Goal: Task Accomplishment & Management: Manage account settings

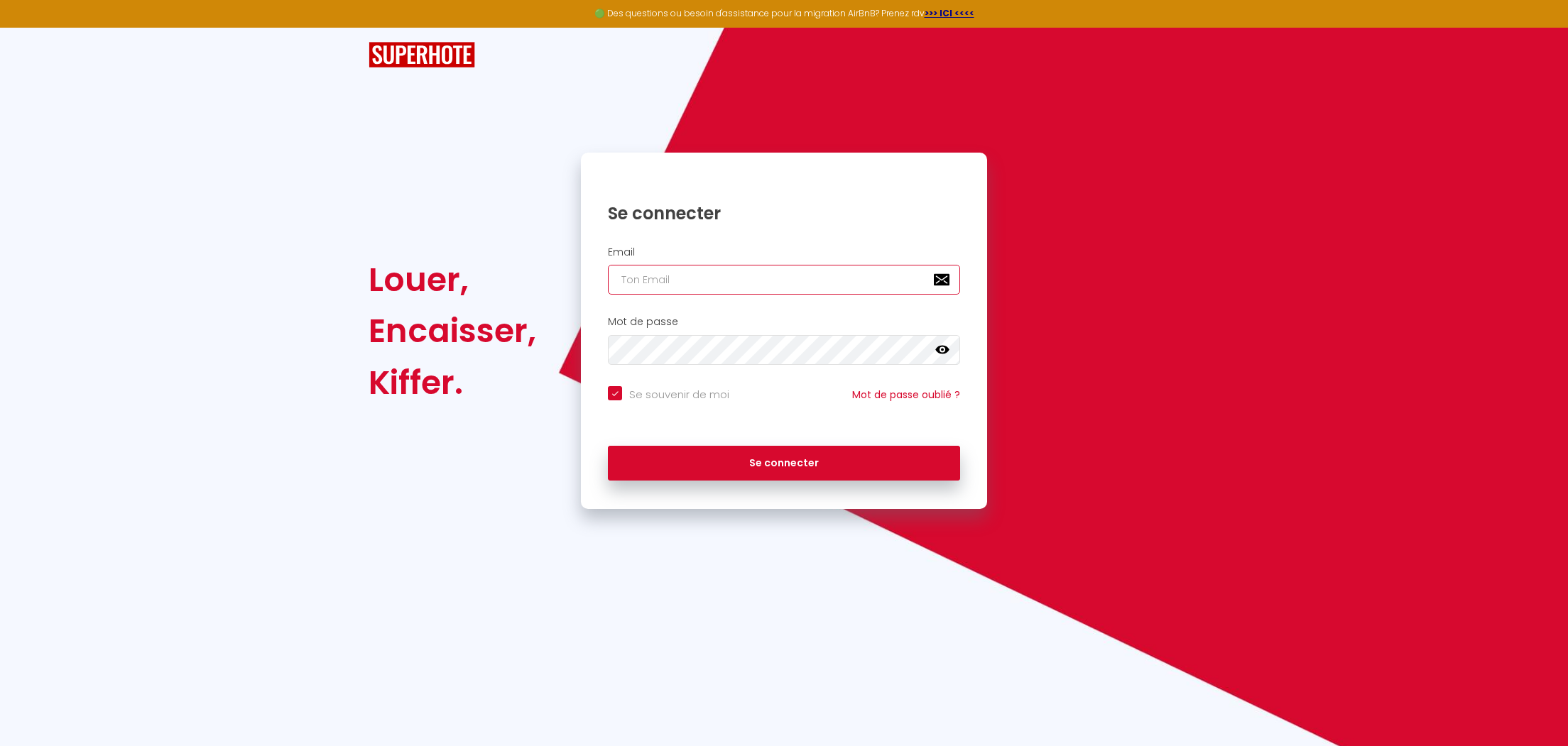
click at [665, 278] on input "email" at bounding box center [784, 280] width 352 height 30
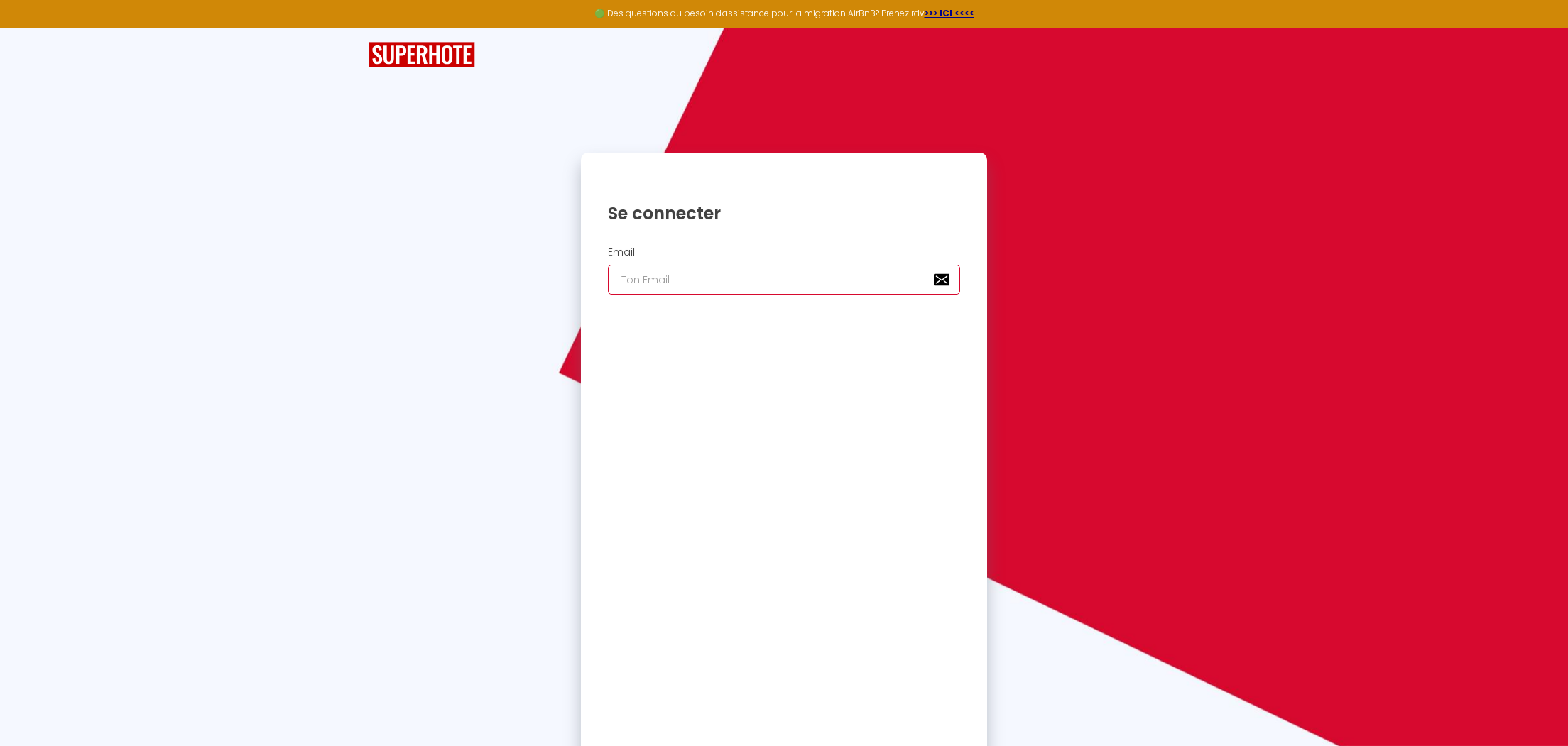
type input "j"
checkbox input "true"
type input "jc"
checkbox input "true"
type input "jcg"
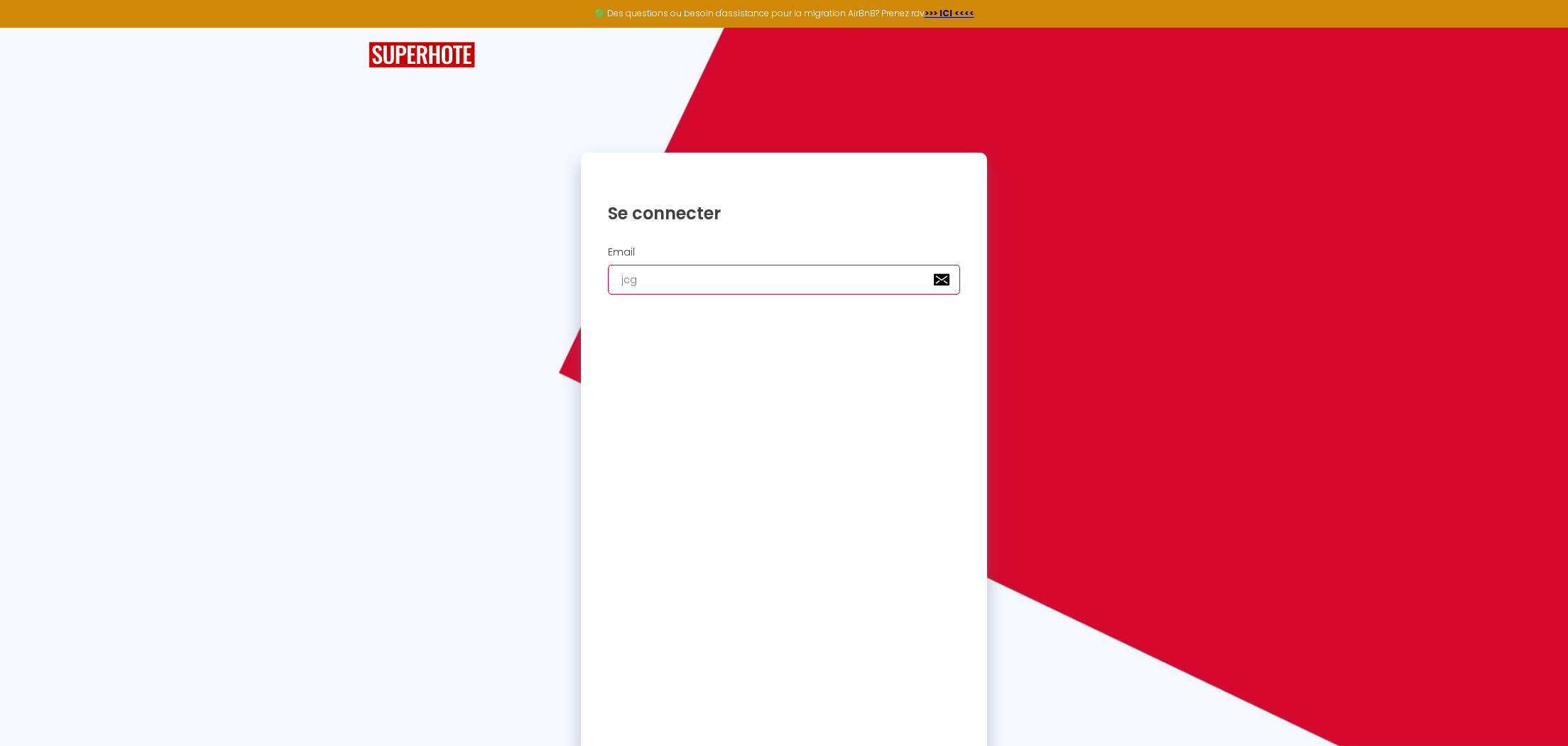
checkbox input "true"
type input "jcgu"
checkbox input "true"
type input "jcgui"
checkbox input "true"
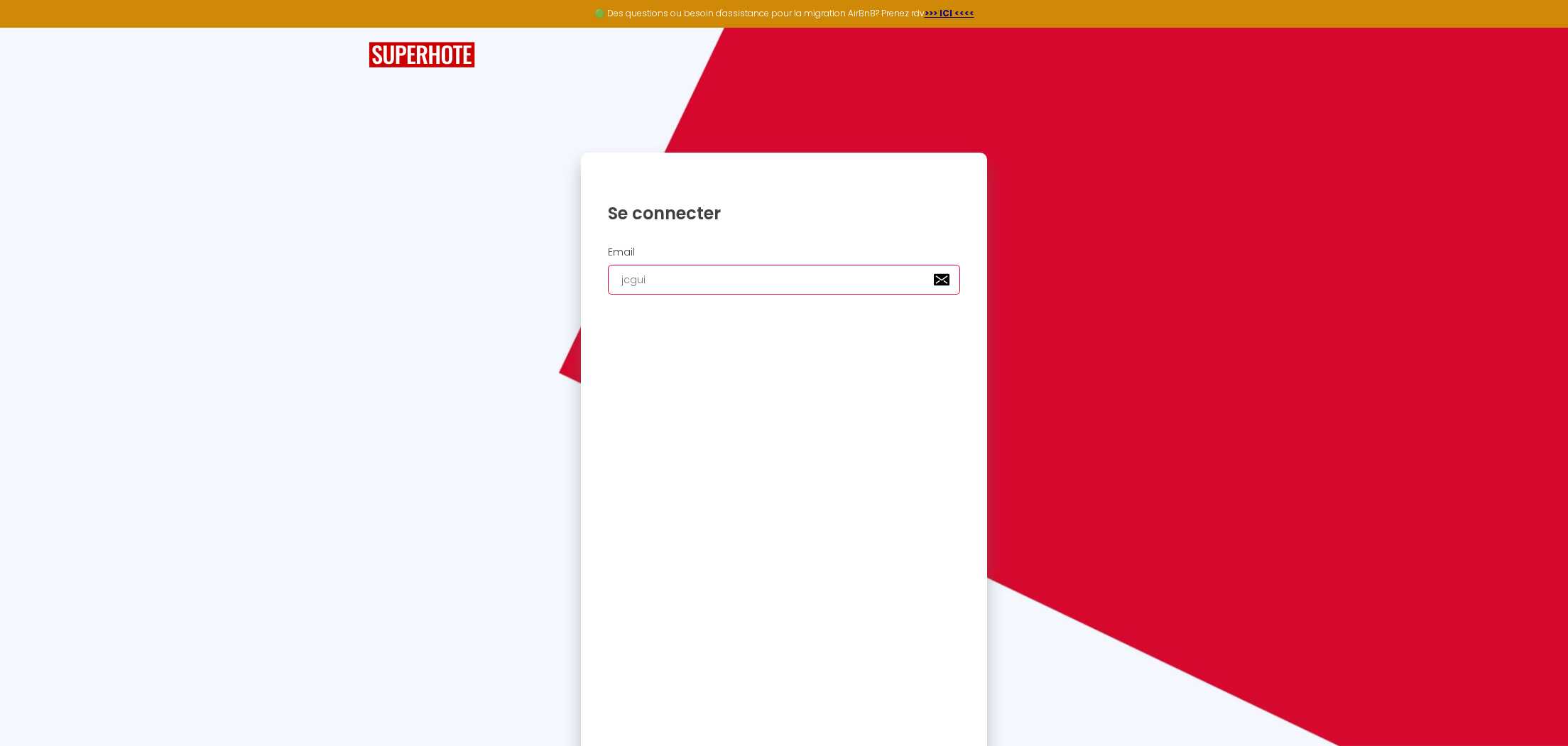
type input "jcguia"
checkbox input "true"
type input "jcguiag"
checkbox input "true"
type input "jcguiaga"
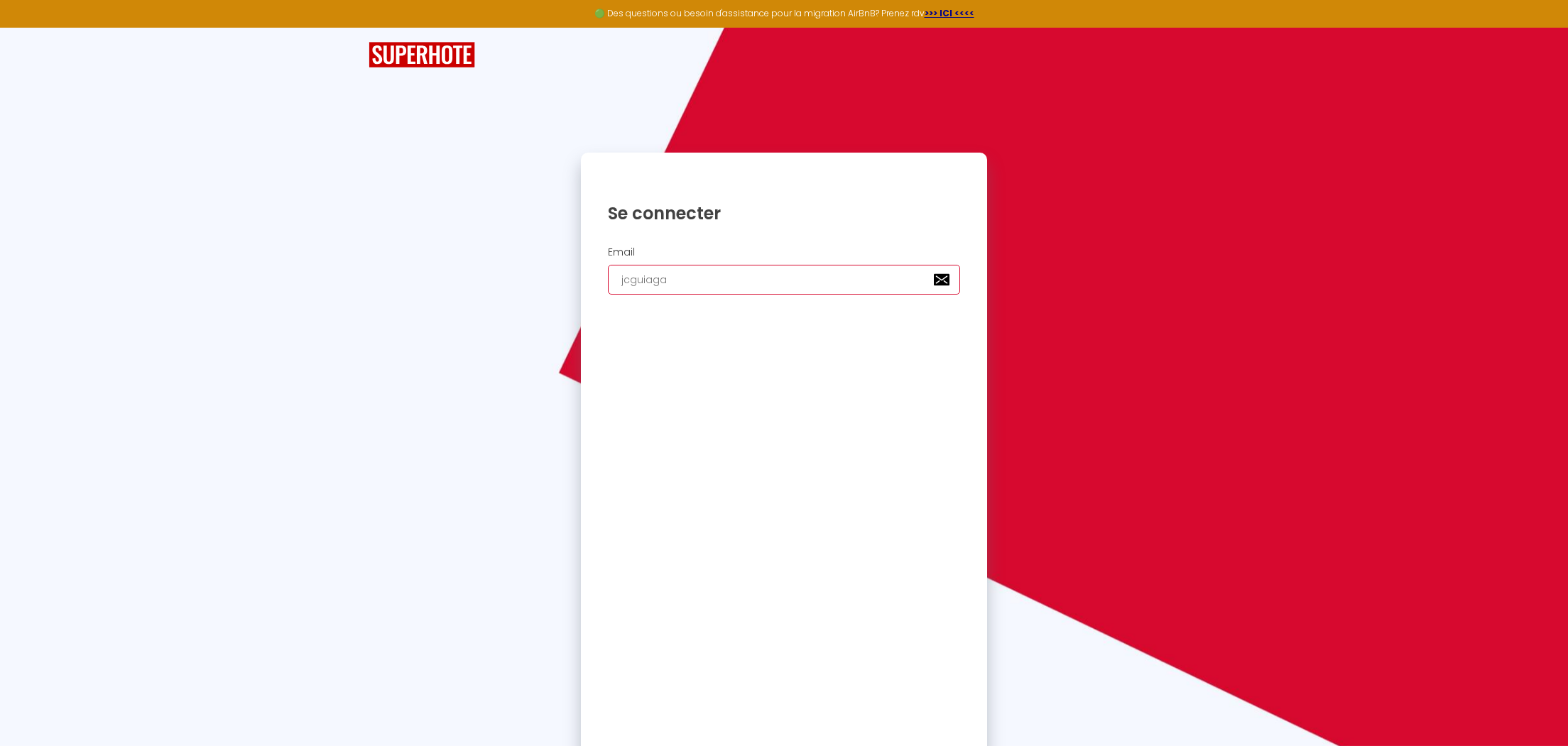
checkbox input "true"
type input "jcguiagai"
checkbox input "true"
type input "jcguiagain"
checkbox input "true"
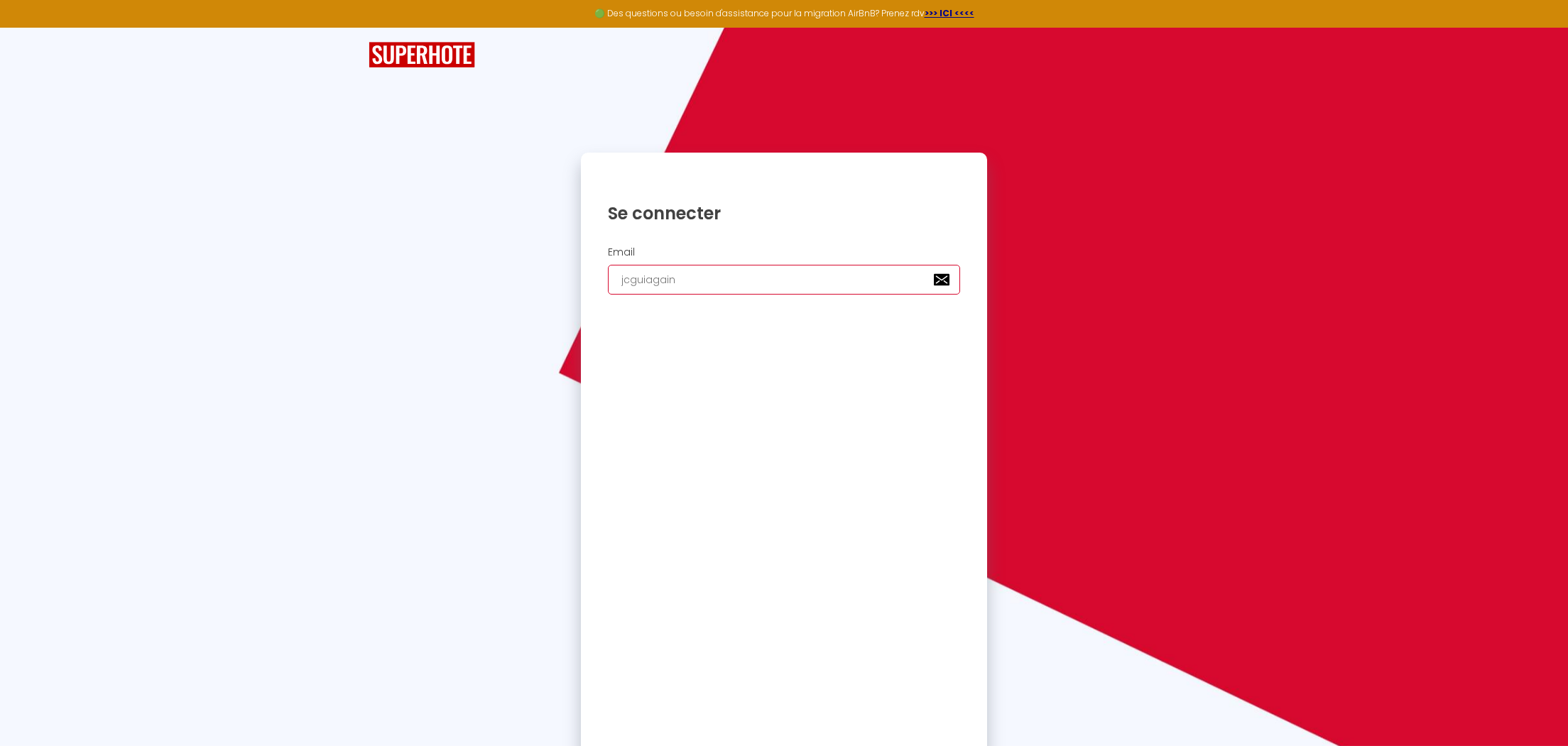
type input "jcguiagaing"
checkbox input "true"
type input "jcguiagaing@"
checkbox input "true"
type input "jcguiagaing@g"
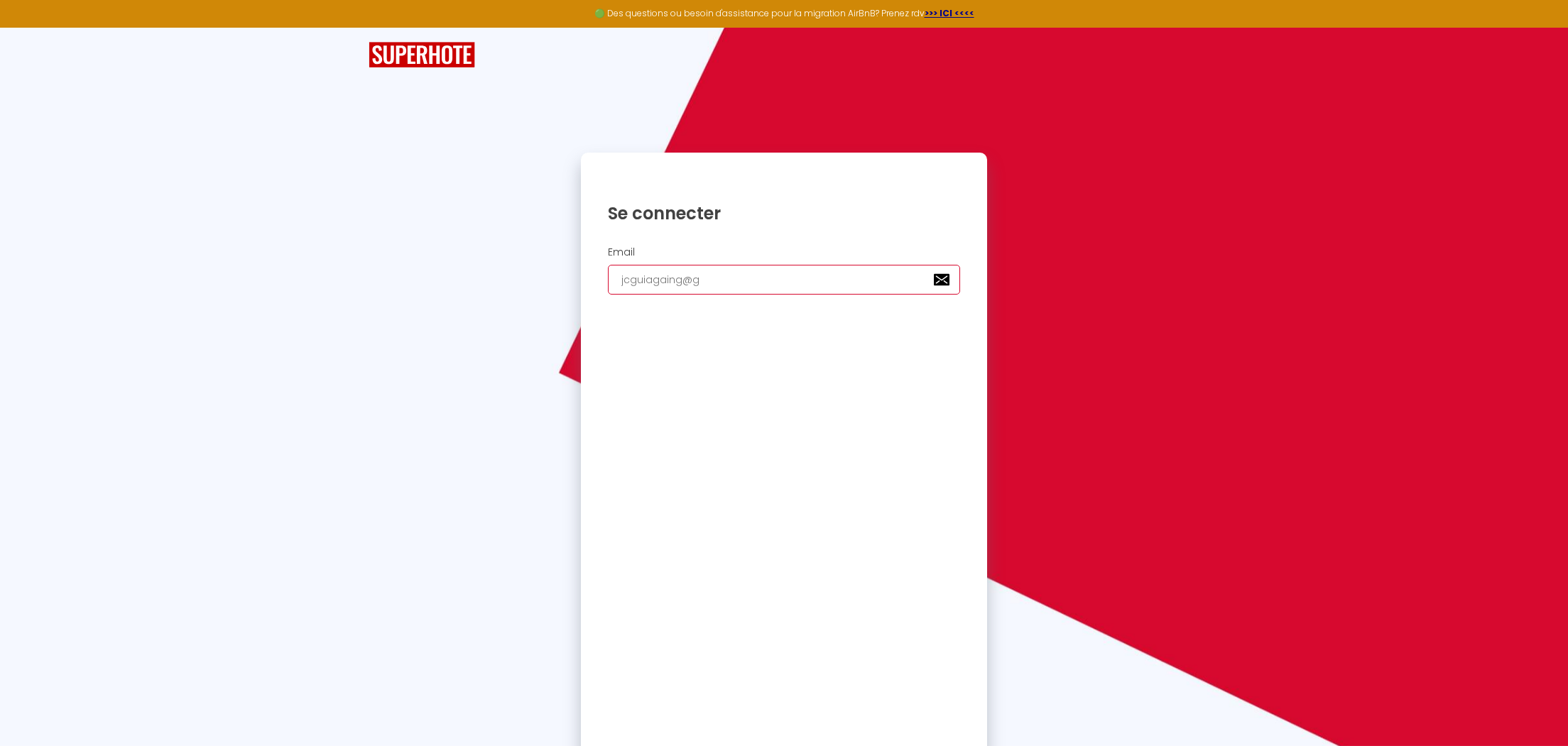
checkbox input "true"
type input "jcguiagaing@gm"
checkbox input "true"
type input "jcguiagaing@gma"
checkbox input "true"
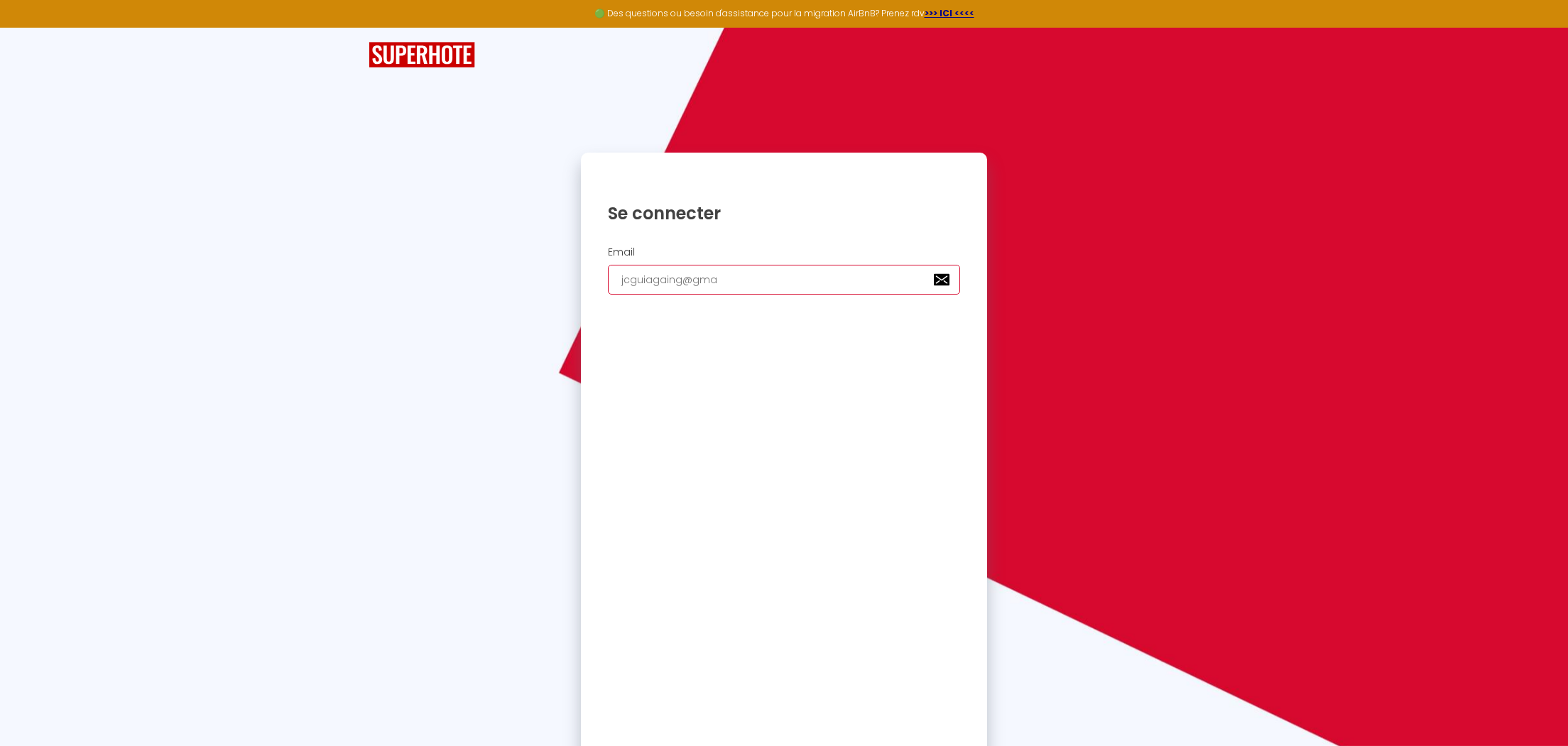
type input "jcguiagaing@gmai"
checkbox input "true"
type input "[EMAIL_ADDRESS]"
checkbox input "true"
type input "[EMAIL_ADDRESS]."
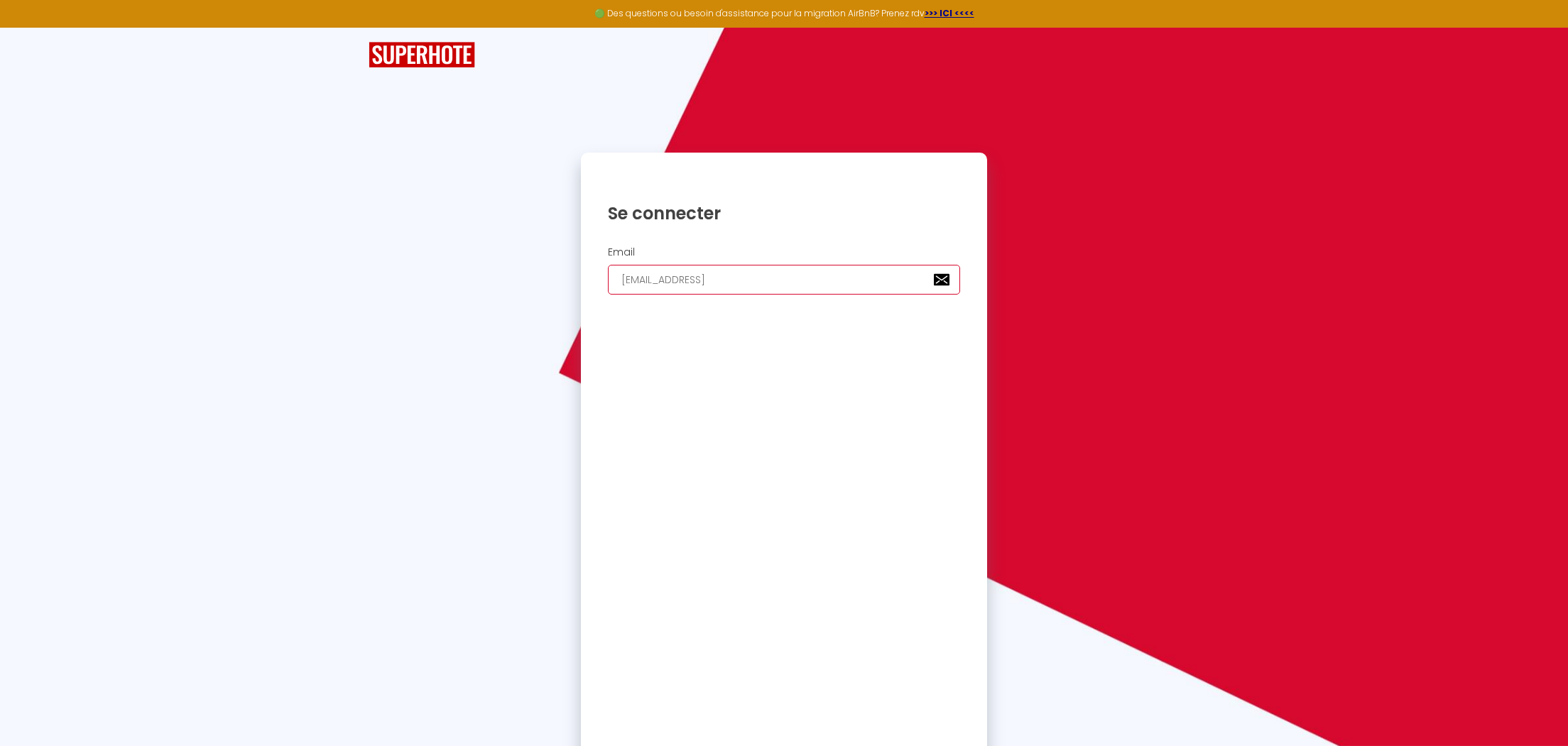
checkbox input "true"
type input "jcguiagaing@gmail.c"
checkbox input "true"
type input "[EMAIL_ADDRESS][DOMAIN_NAME]"
checkbox input "true"
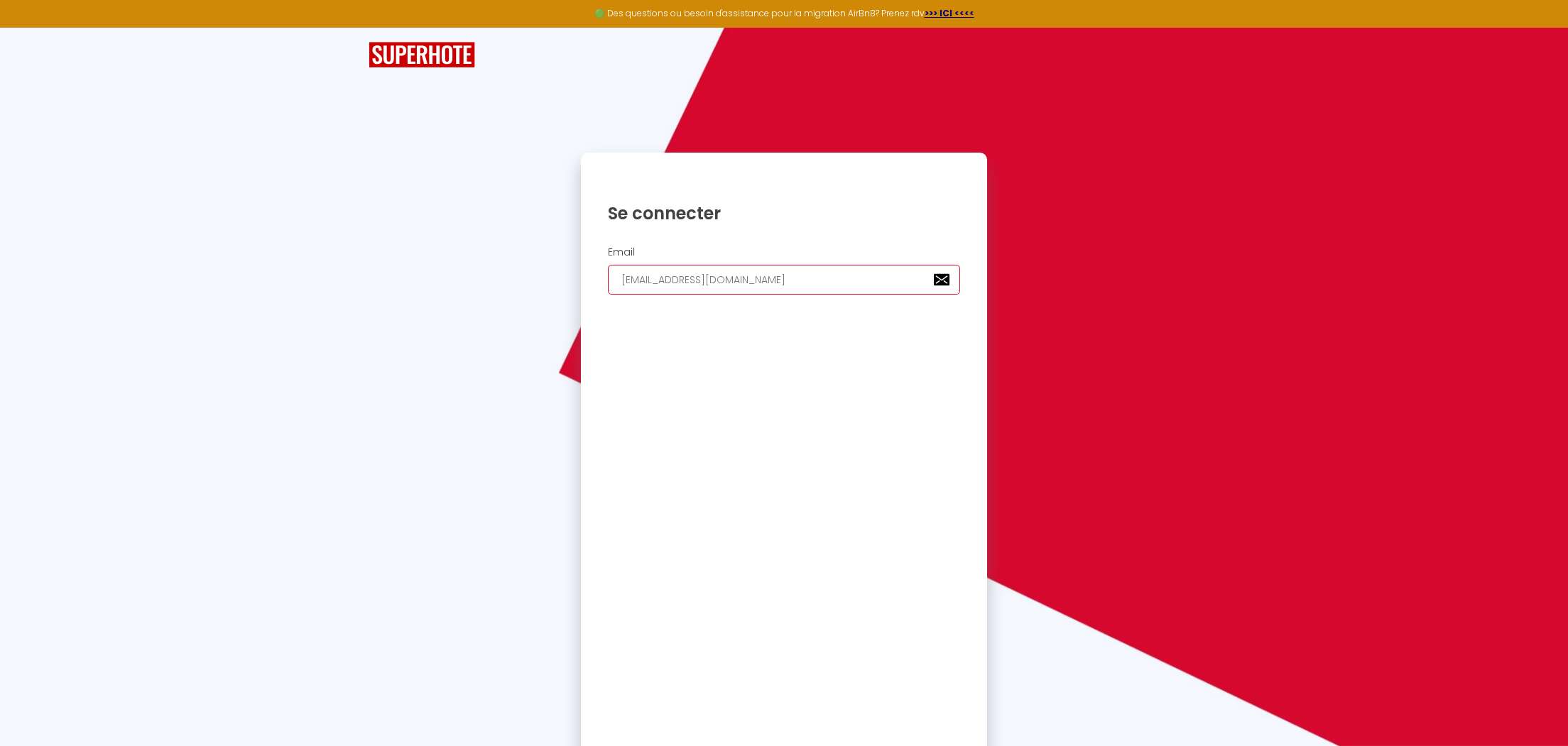
type input "[EMAIL_ADDRESS][DOMAIN_NAME]"
checkbox input "true"
type input "[EMAIL_ADDRESS][DOMAIN_NAME]"
checkbox input "true"
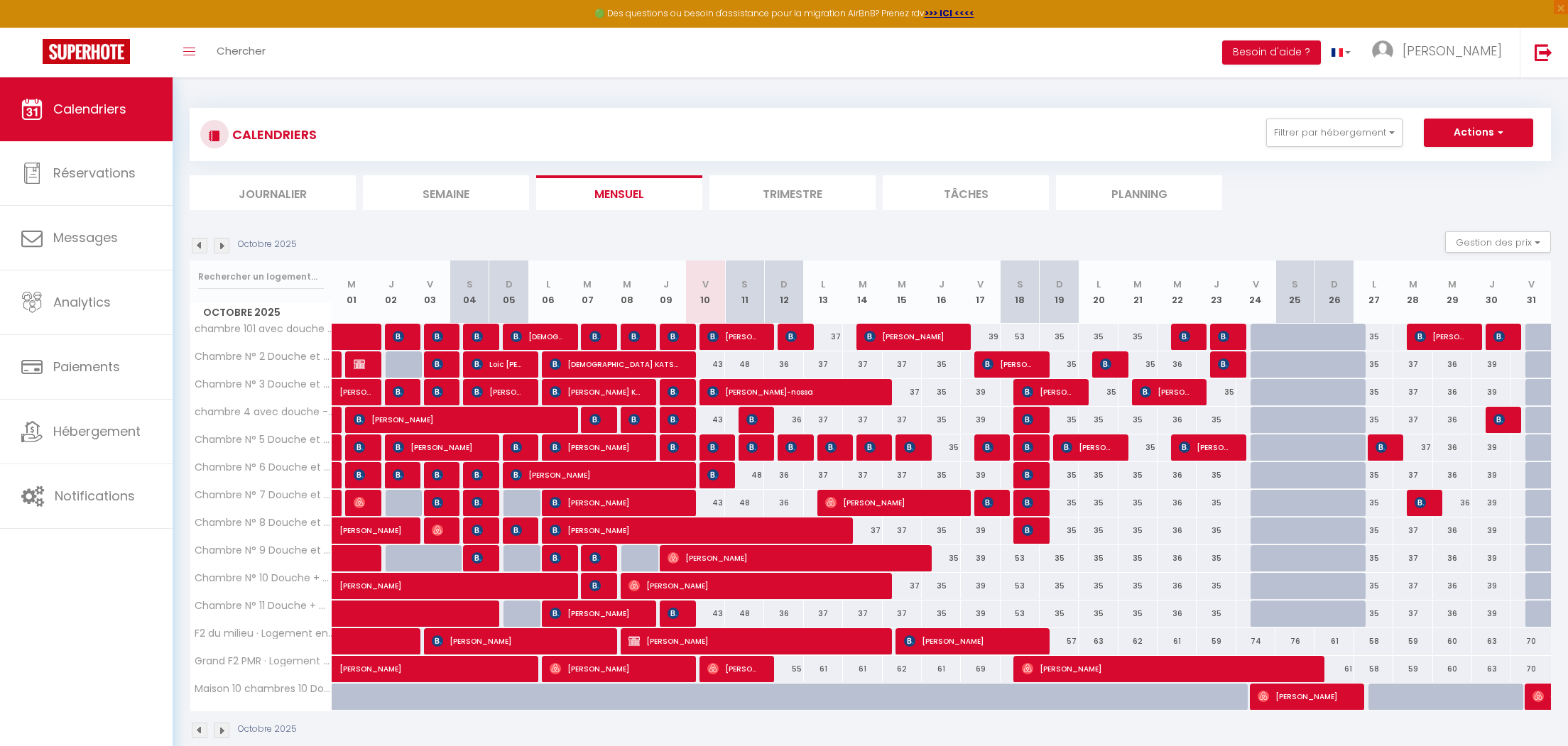
click at [760, 388] on span "[PERSON_NAME]-nossa" at bounding box center [791, 391] width 169 height 27
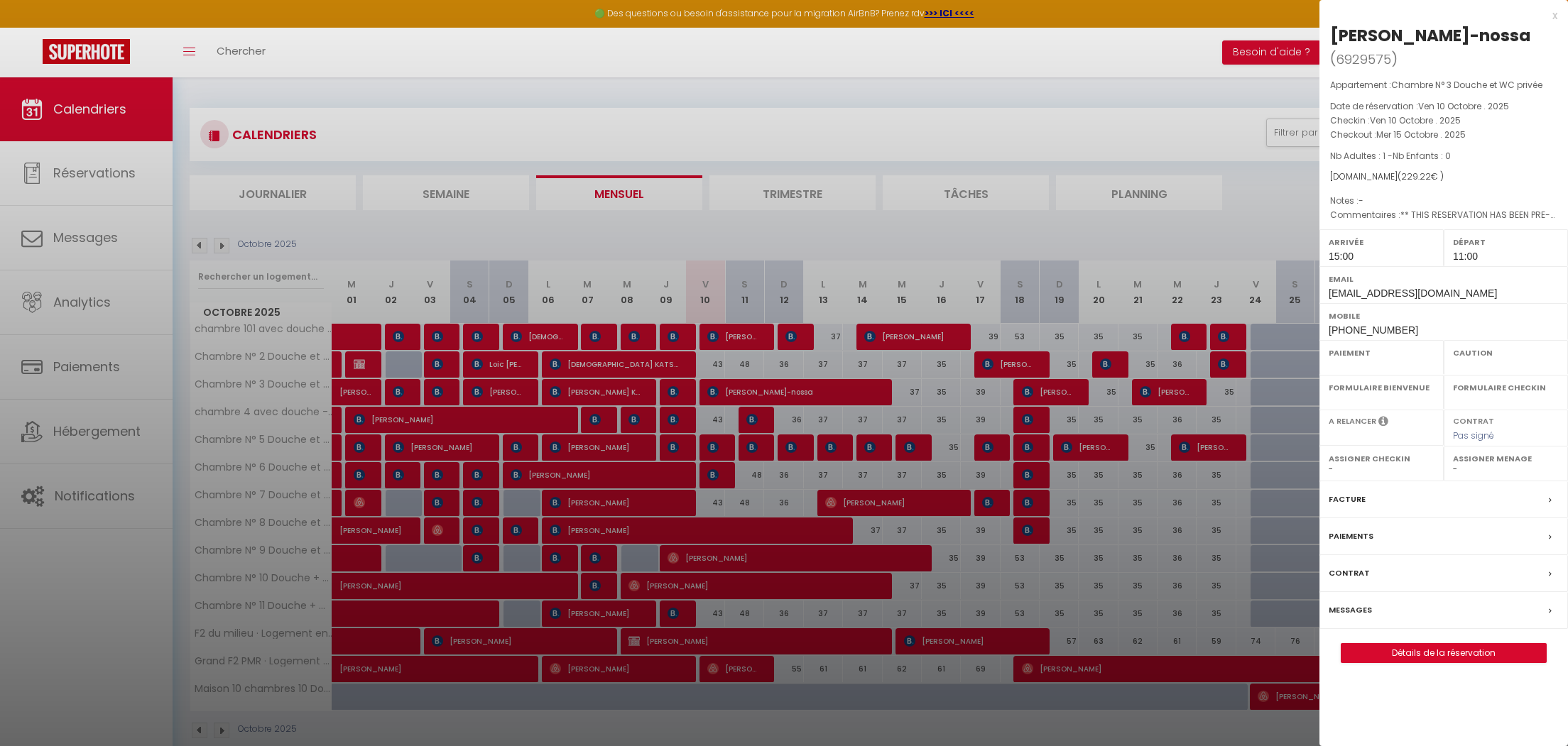
select select "OK"
select select "KO"
select select "1"
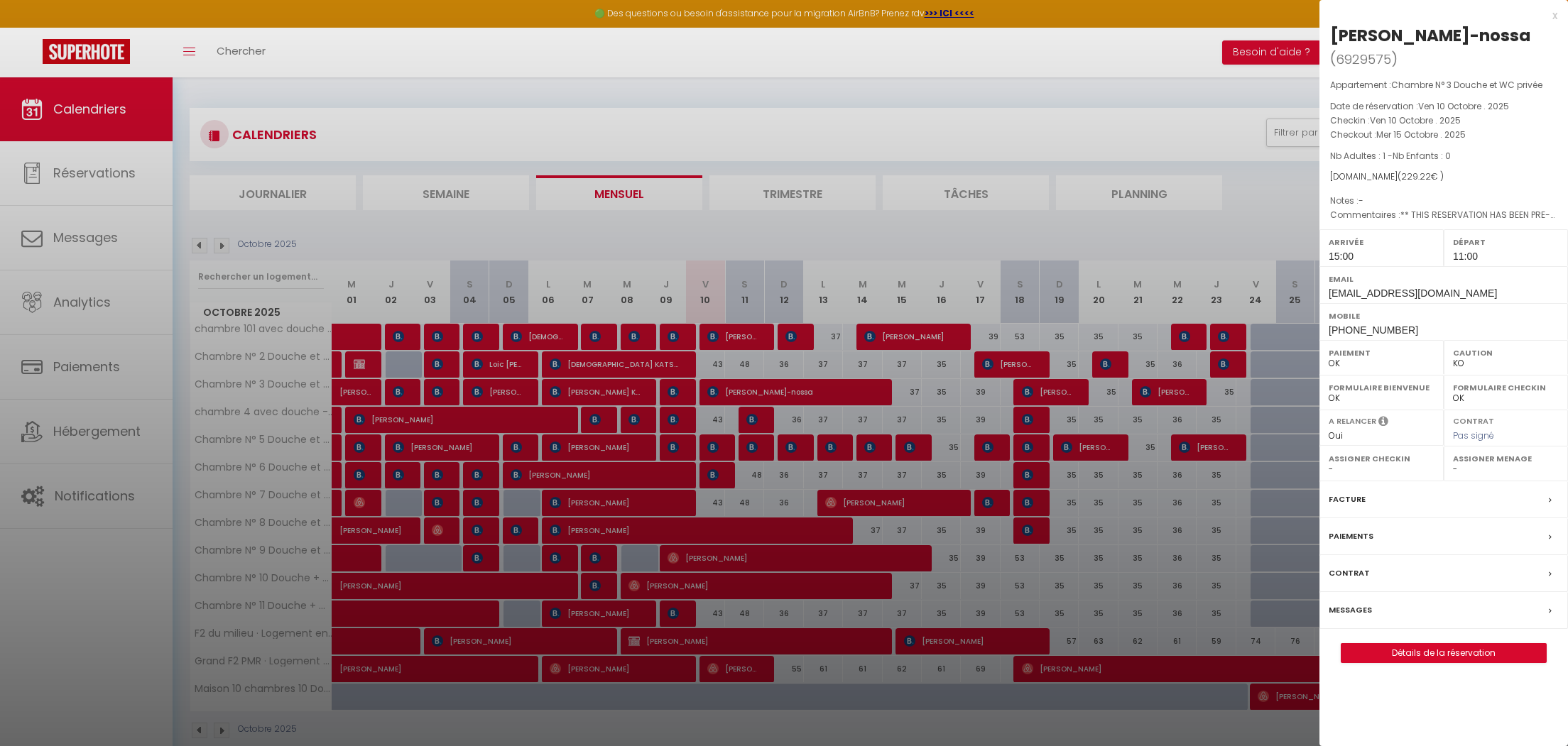
select select
click at [1348, 603] on label "Messages" at bounding box center [1350, 610] width 43 height 15
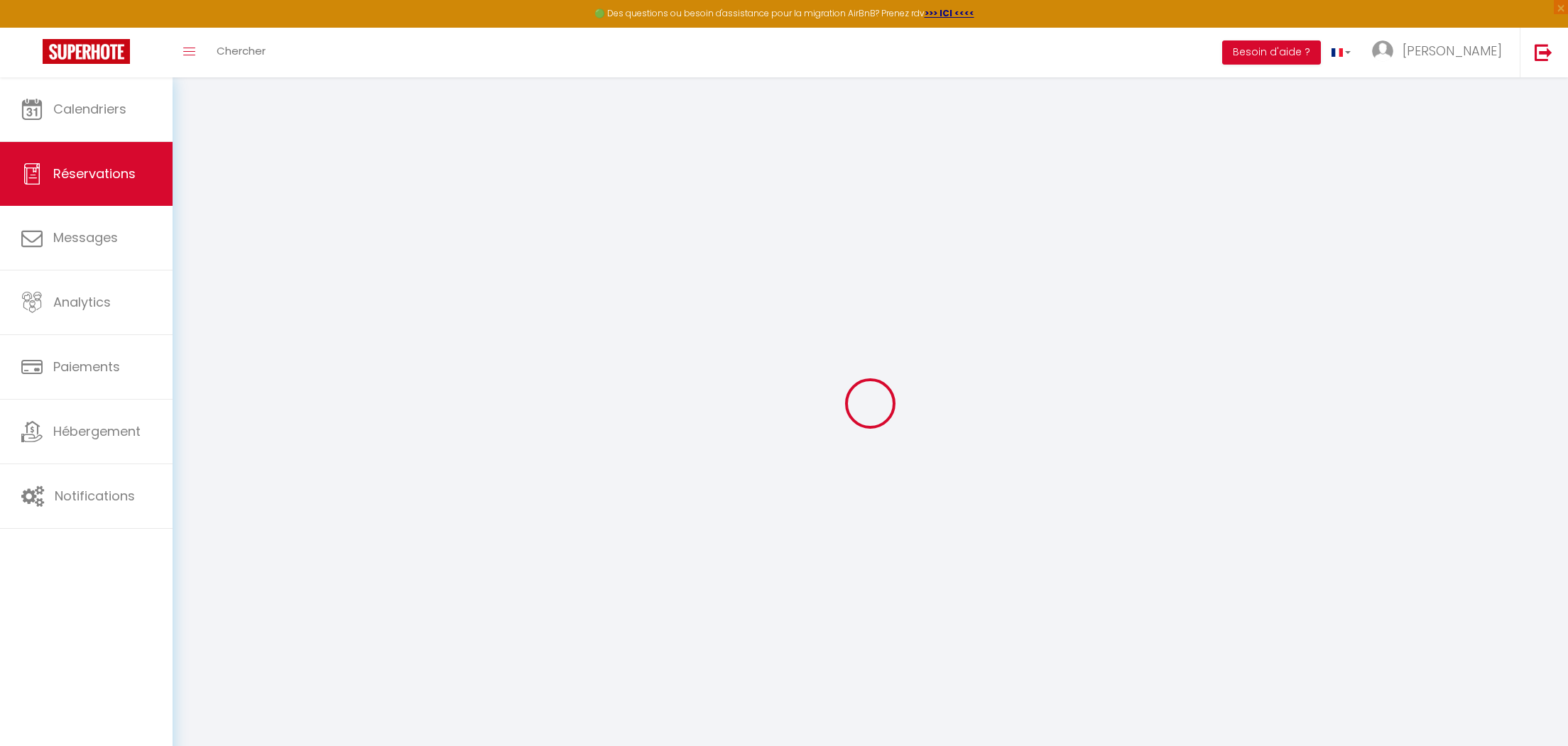
select select
checkbox input "false"
select select
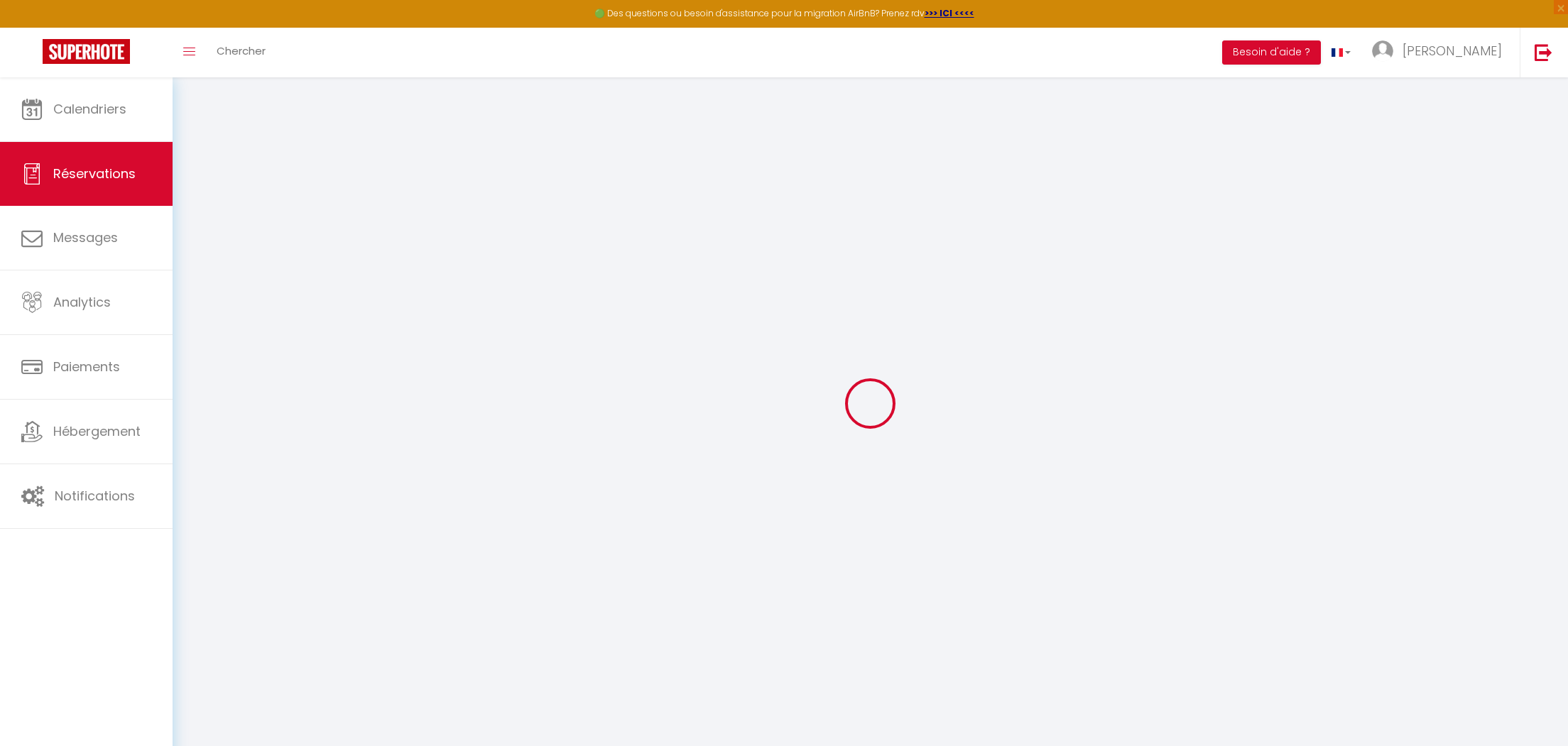
checkbox input "false"
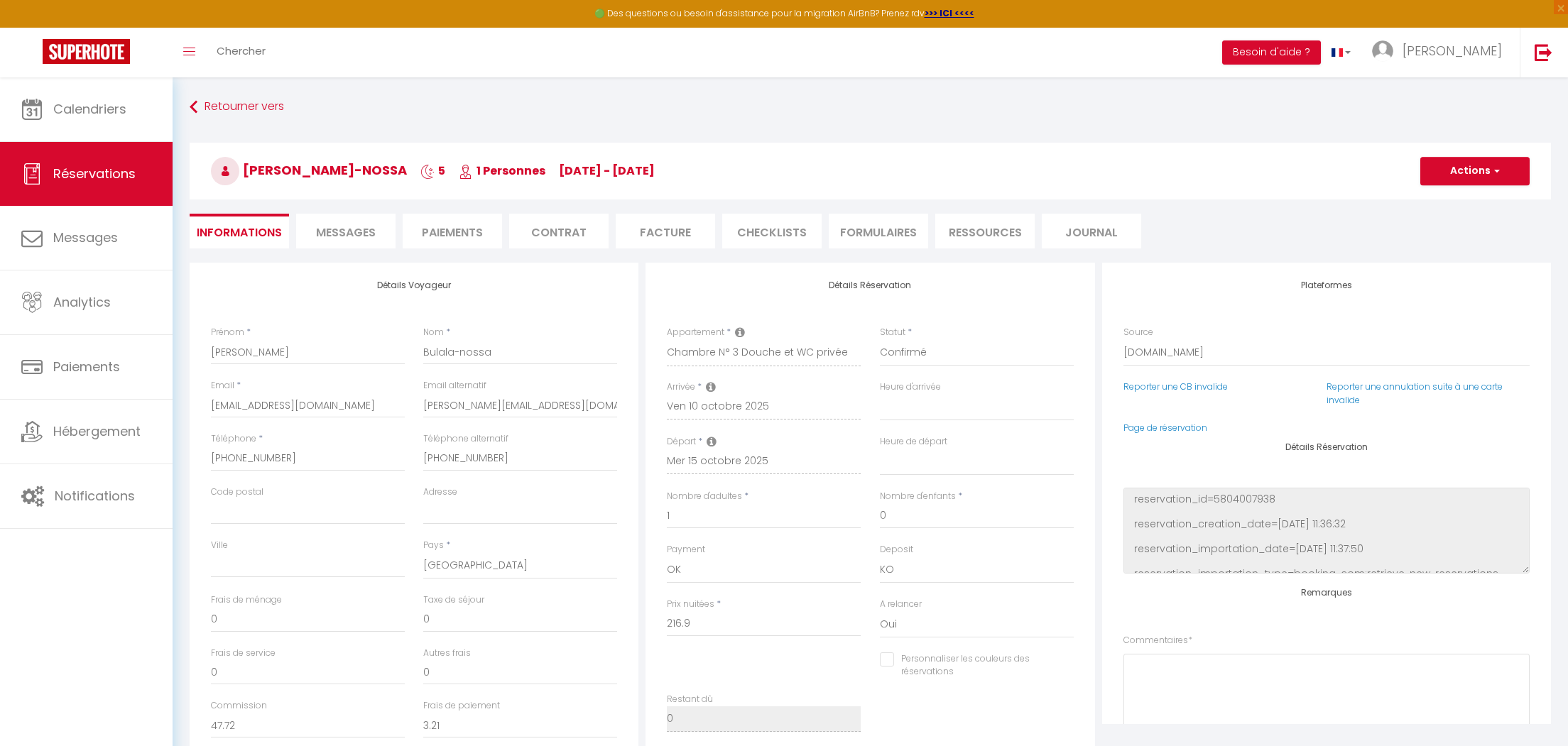
select select
checkbox input "false"
type textarea "** THIS RESERVATION HAS BEEN PRE-PAID ** BOOKING NOTE : Payment charge is EUR 3…"
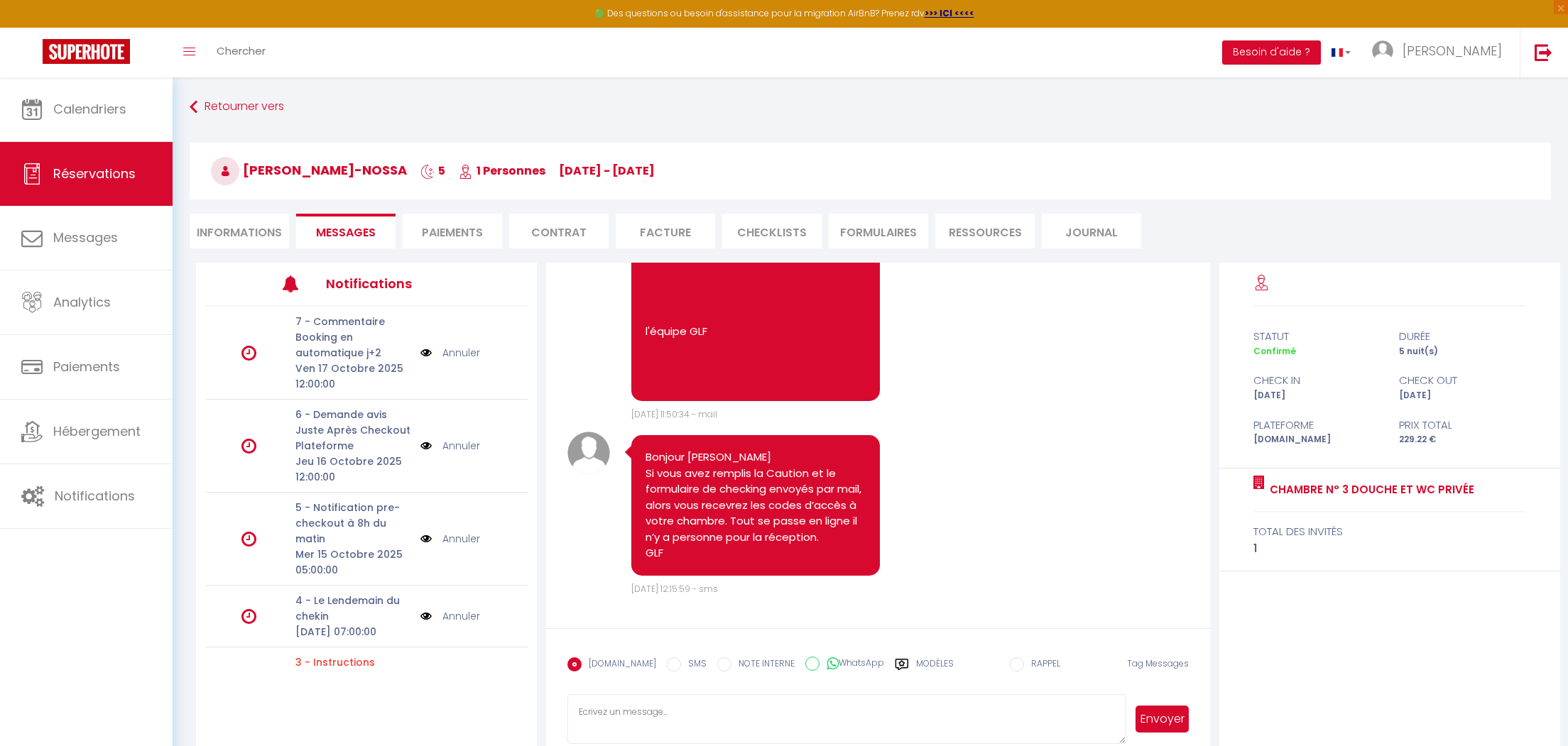
click at [977, 228] on li "Ressources" at bounding box center [985, 231] width 99 height 35
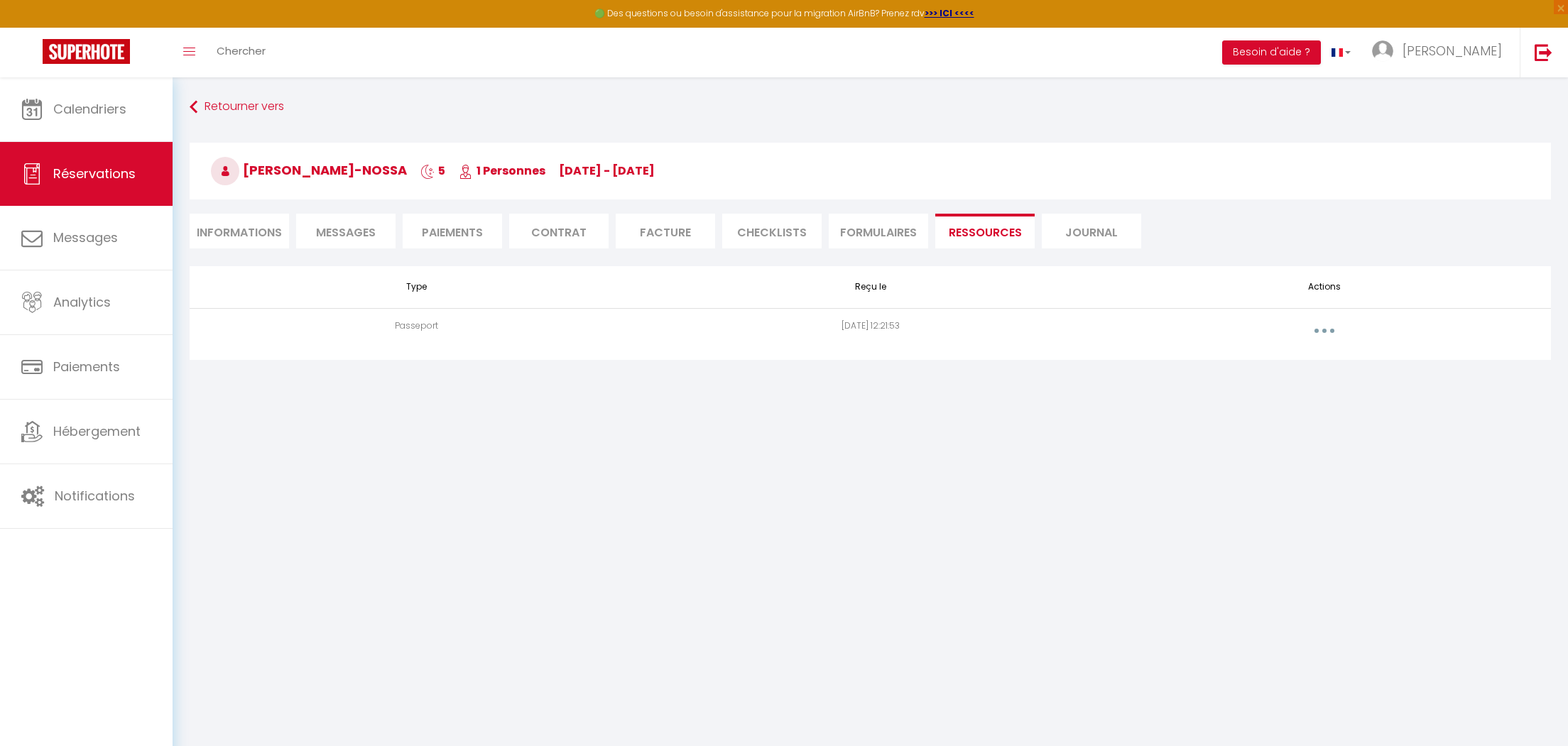
click at [1322, 327] on button "button" at bounding box center [1324, 330] width 40 height 23
click at [1285, 363] on link "Voir le document" at bounding box center [1286, 362] width 106 height 24
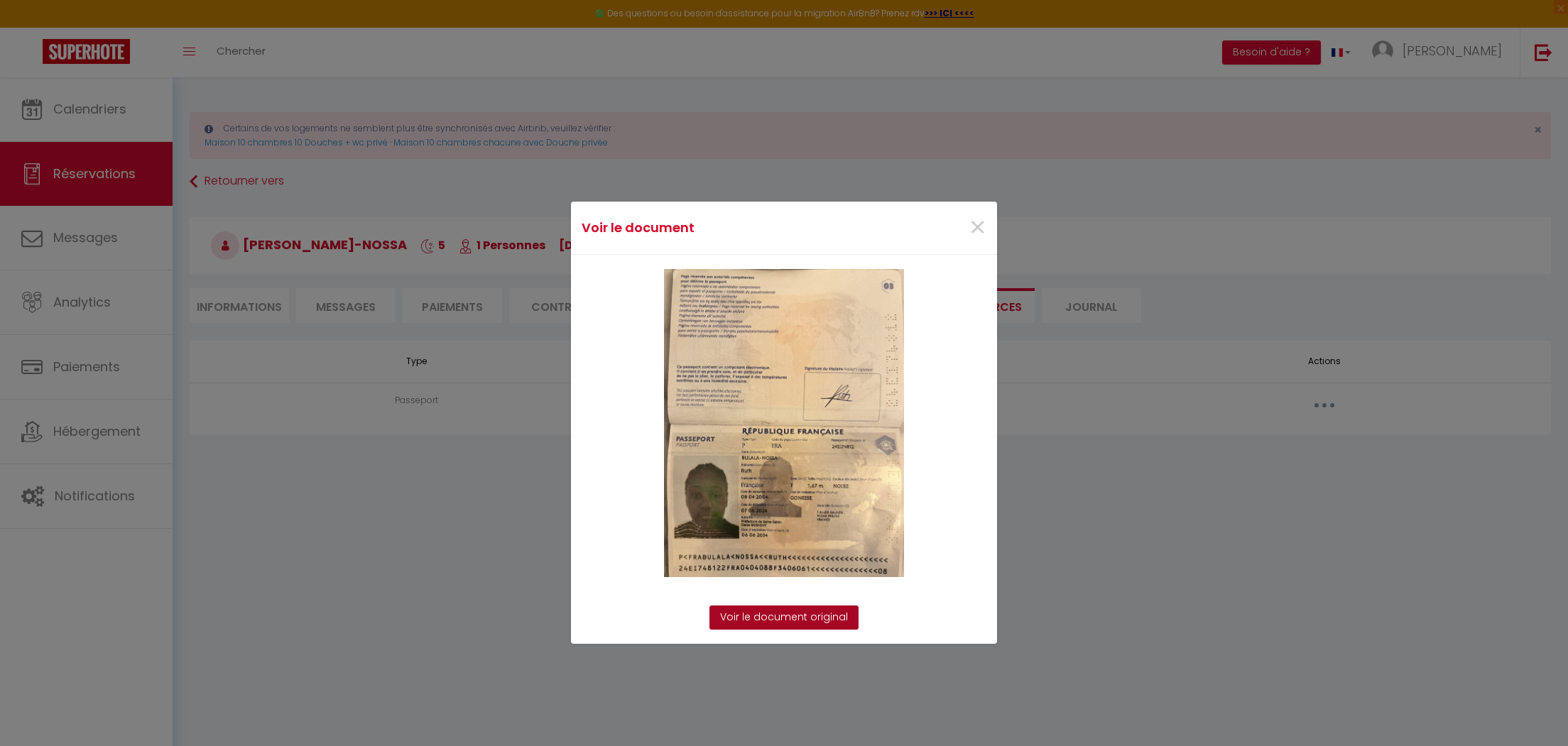
click at [790, 613] on link "Voir le document original" at bounding box center [784, 617] width 149 height 24
click at [977, 229] on span "×" at bounding box center [977, 228] width 18 height 42
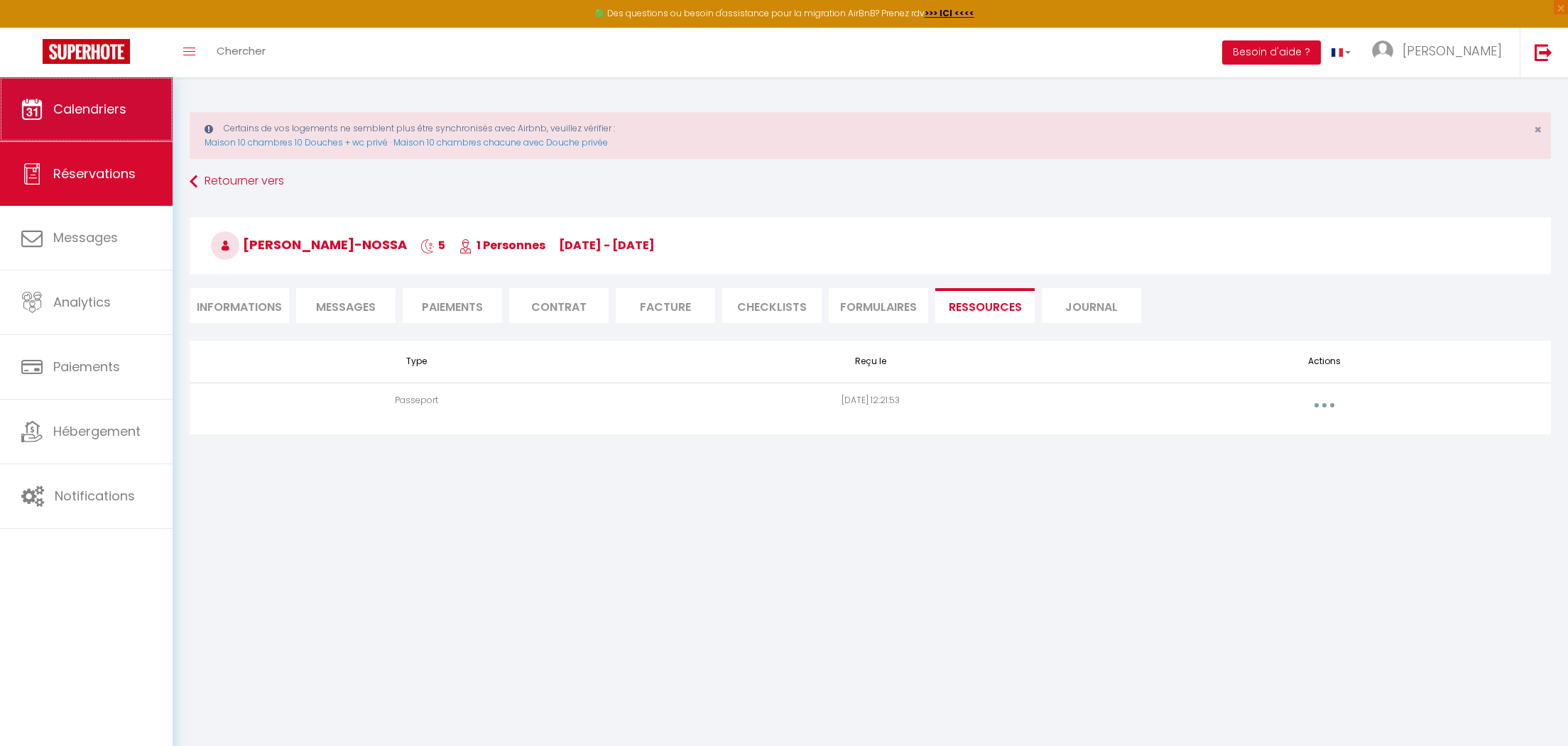
click at [75, 105] on span "Calendriers" at bounding box center [90, 108] width 73 height 18
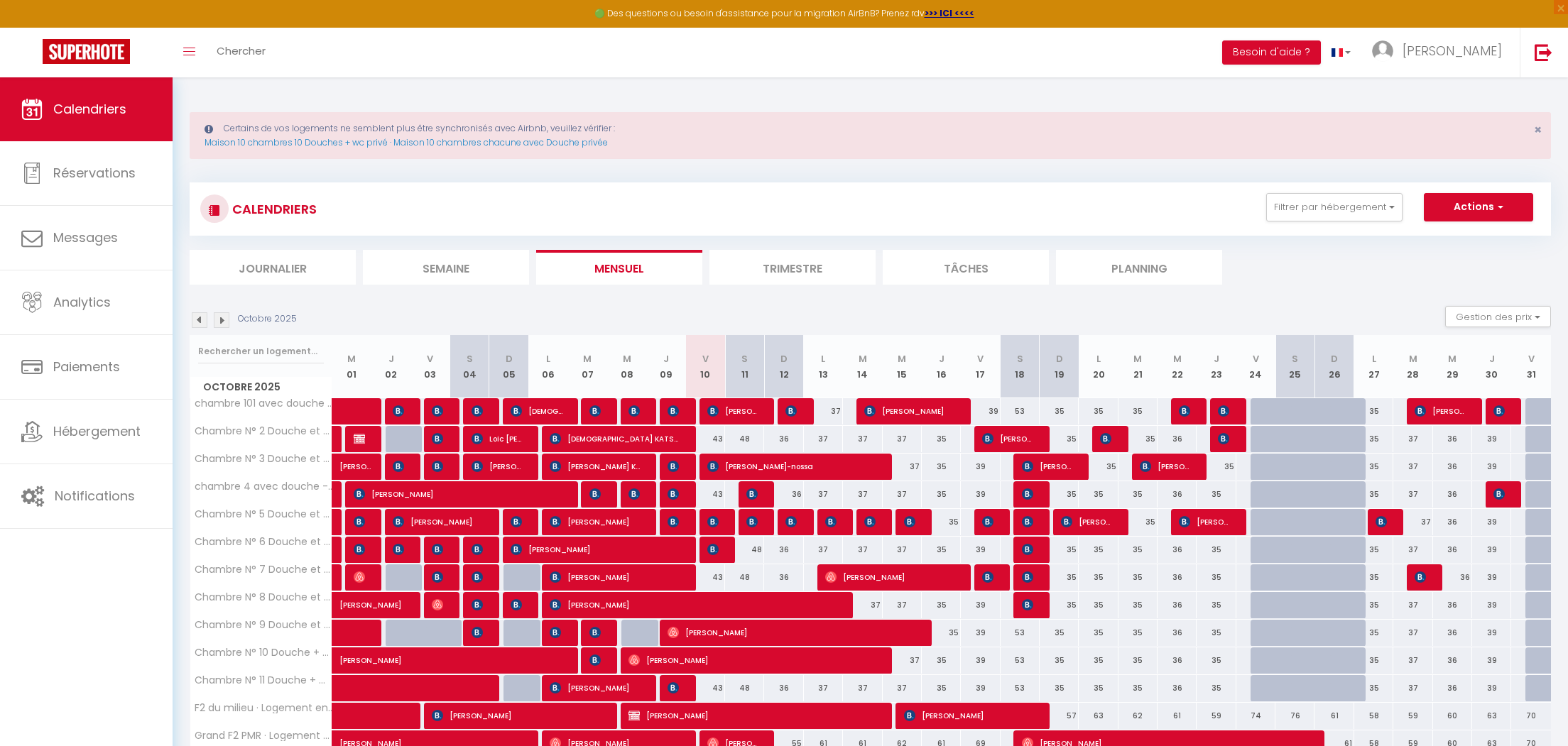
click at [713, 517] on img at bounding box center [712, 521] width 11 height 11
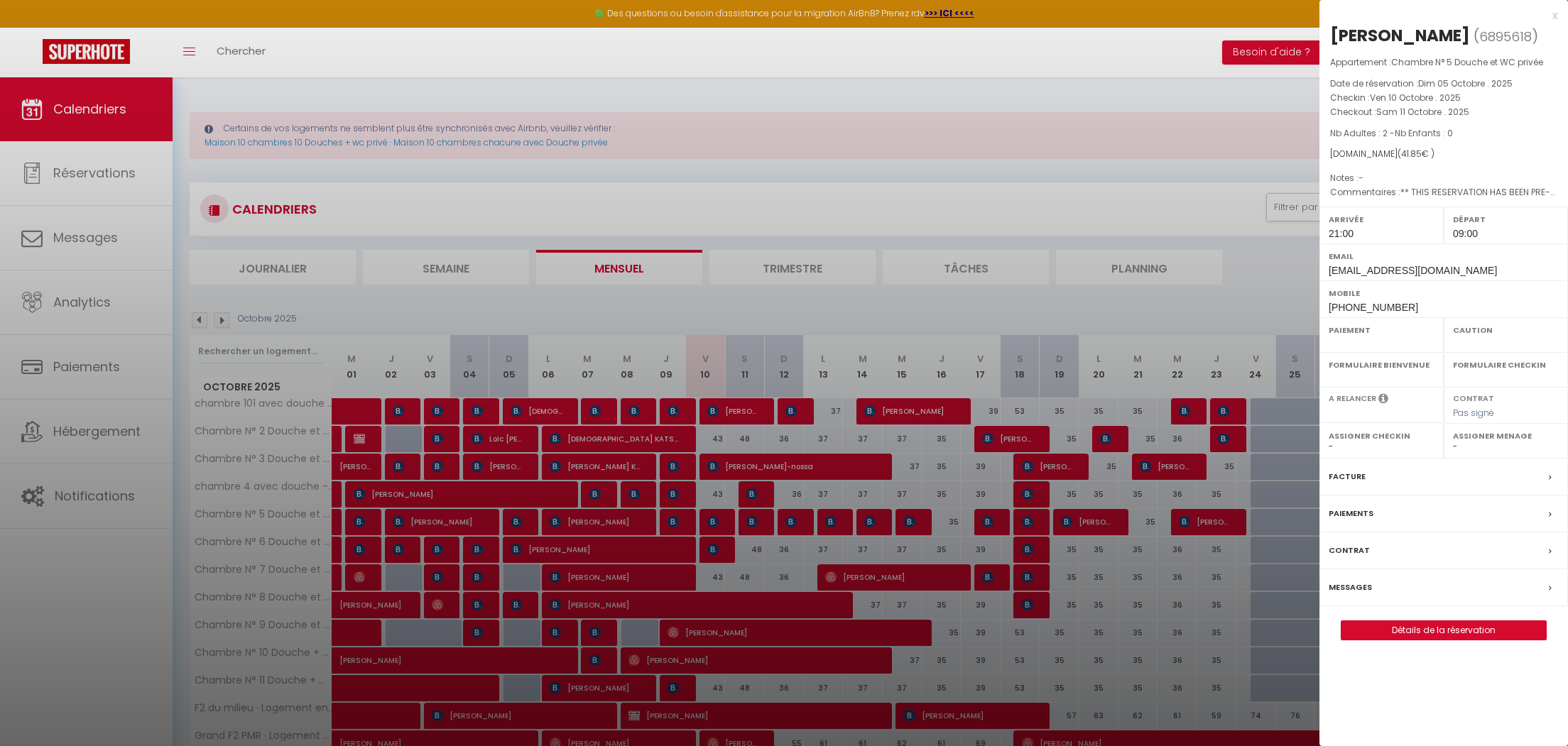
select select "OK"
select select "1"
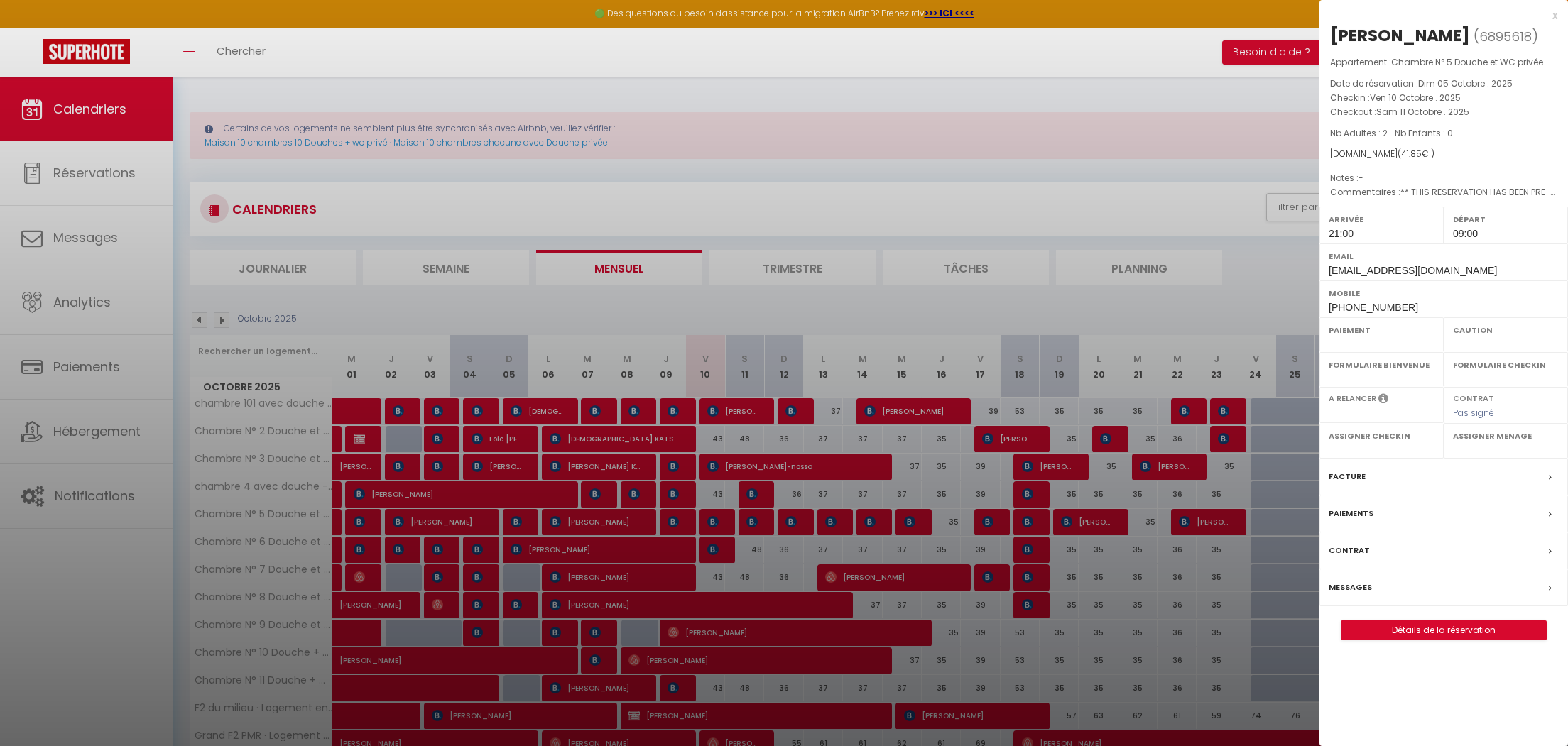
select select
click at [1554, 15] on div "x" at bounding box center [1438, 16] width 238 height 17
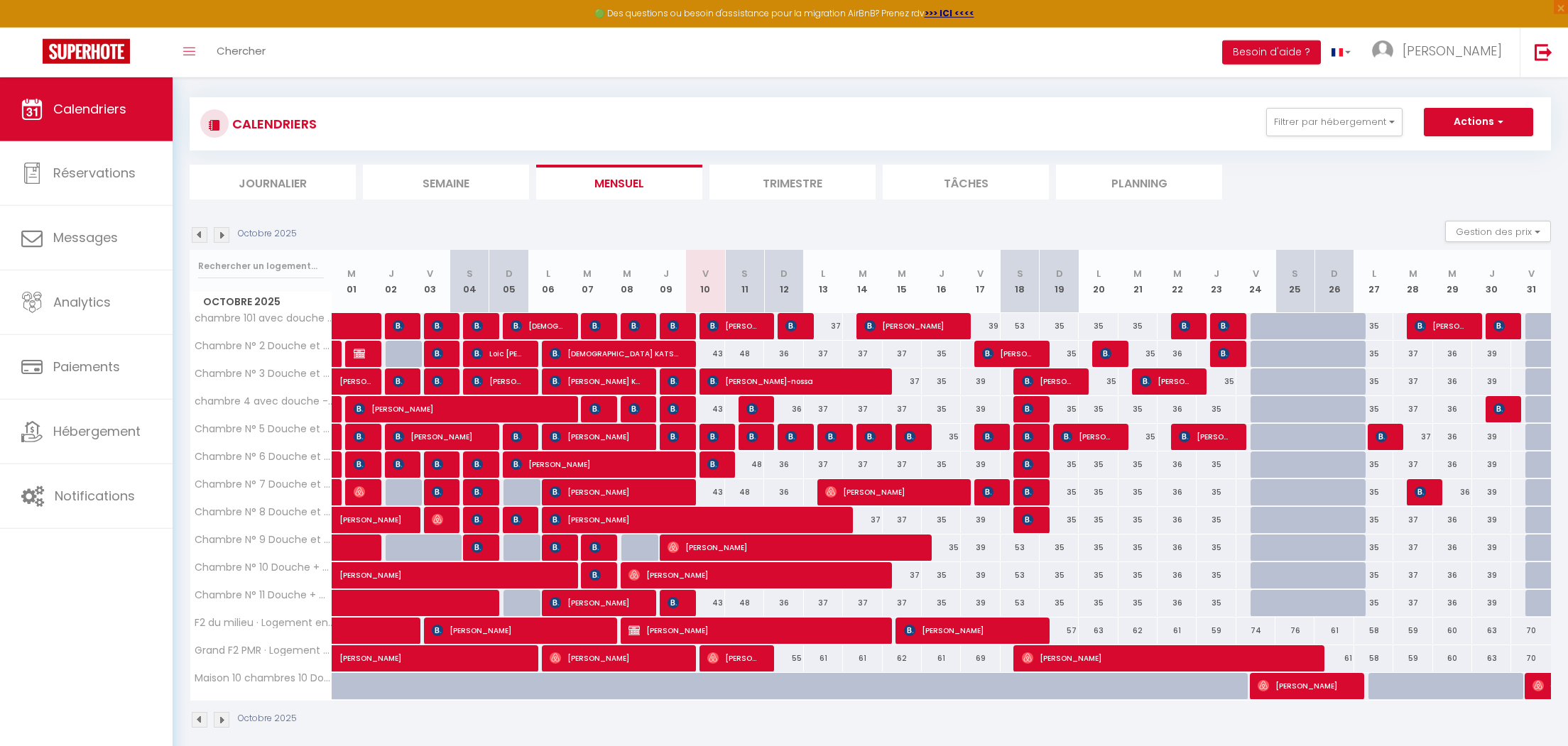
scroll to position [99, 0]
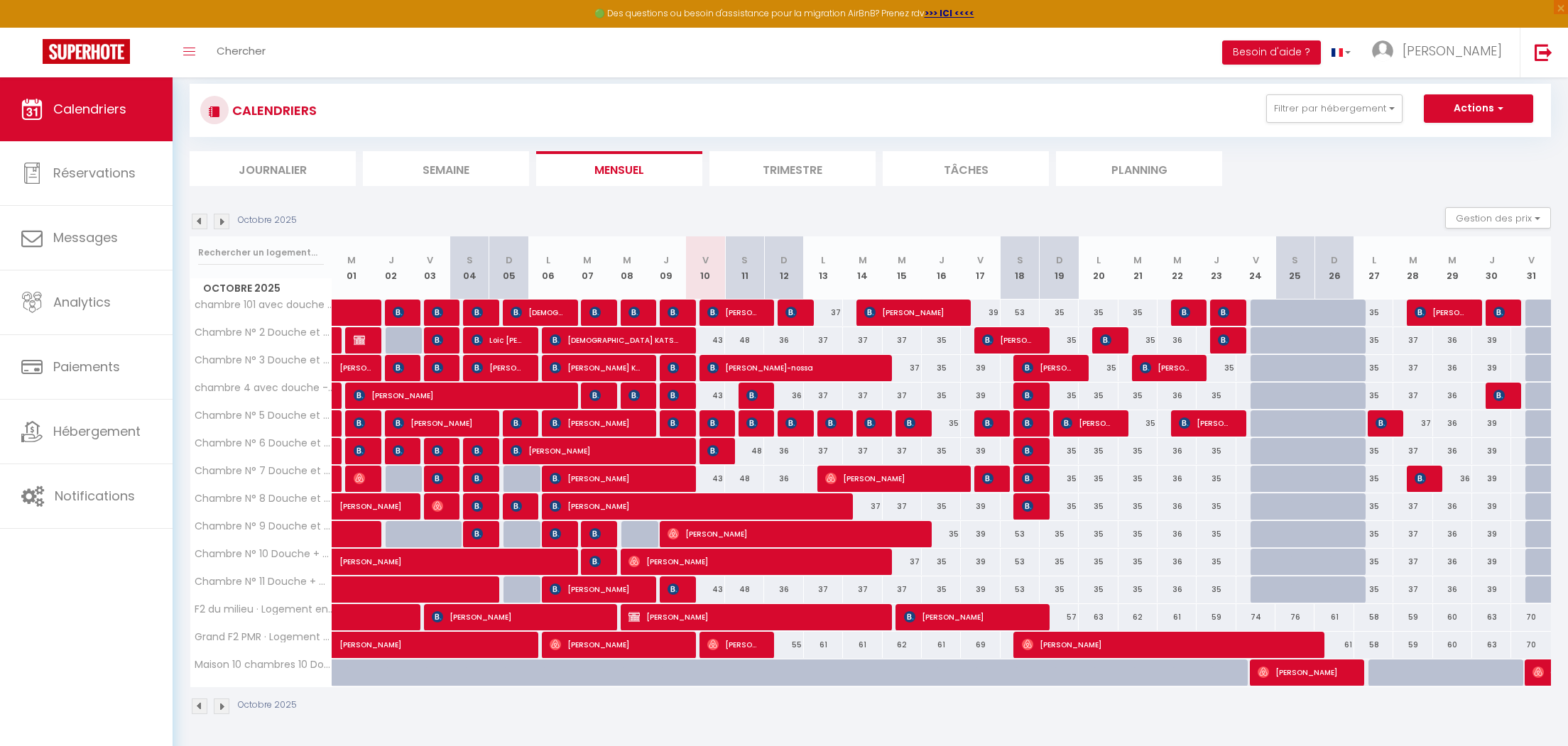
click at [756, 420] on img at bounding box center [752, 423] width 11 height 11
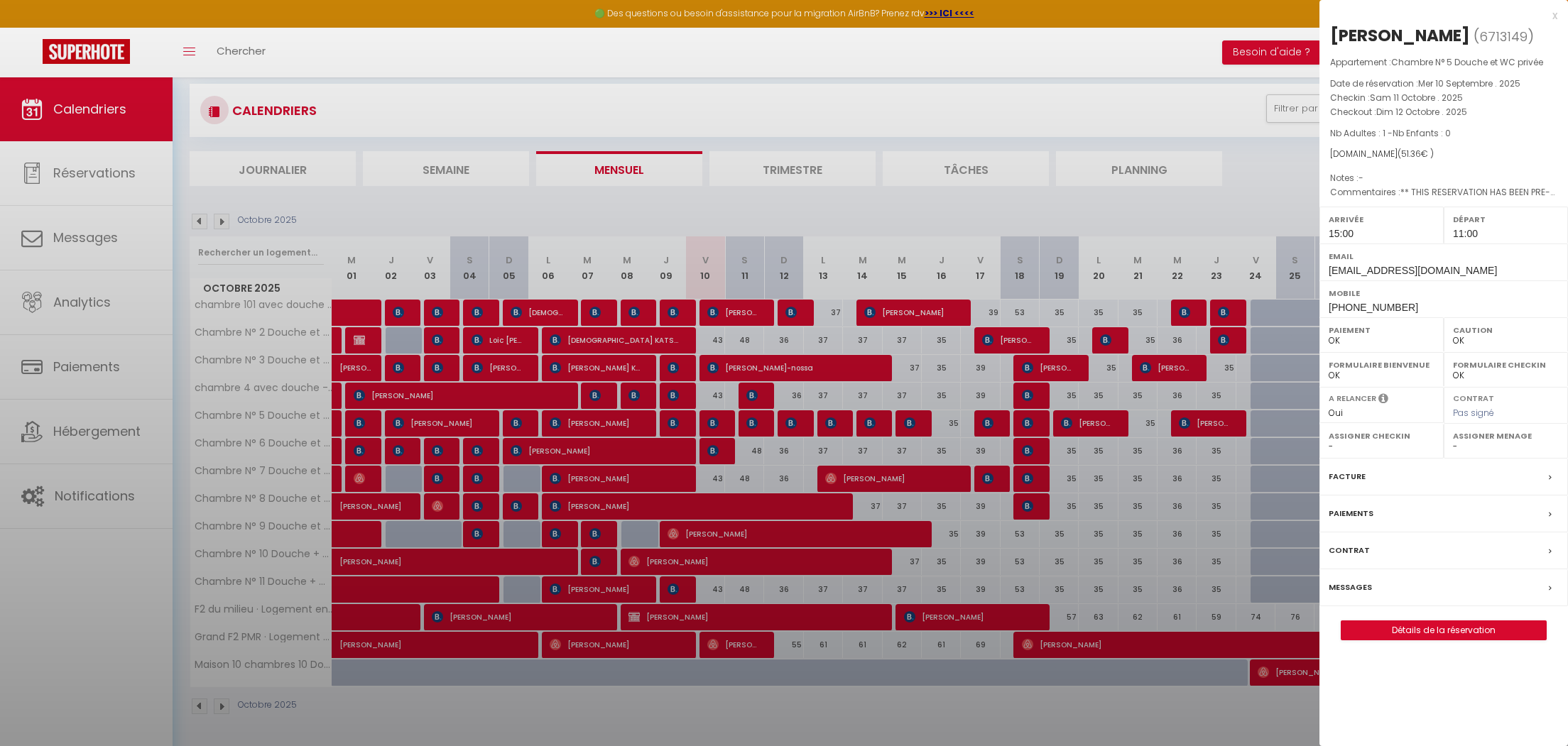
select select "KO"
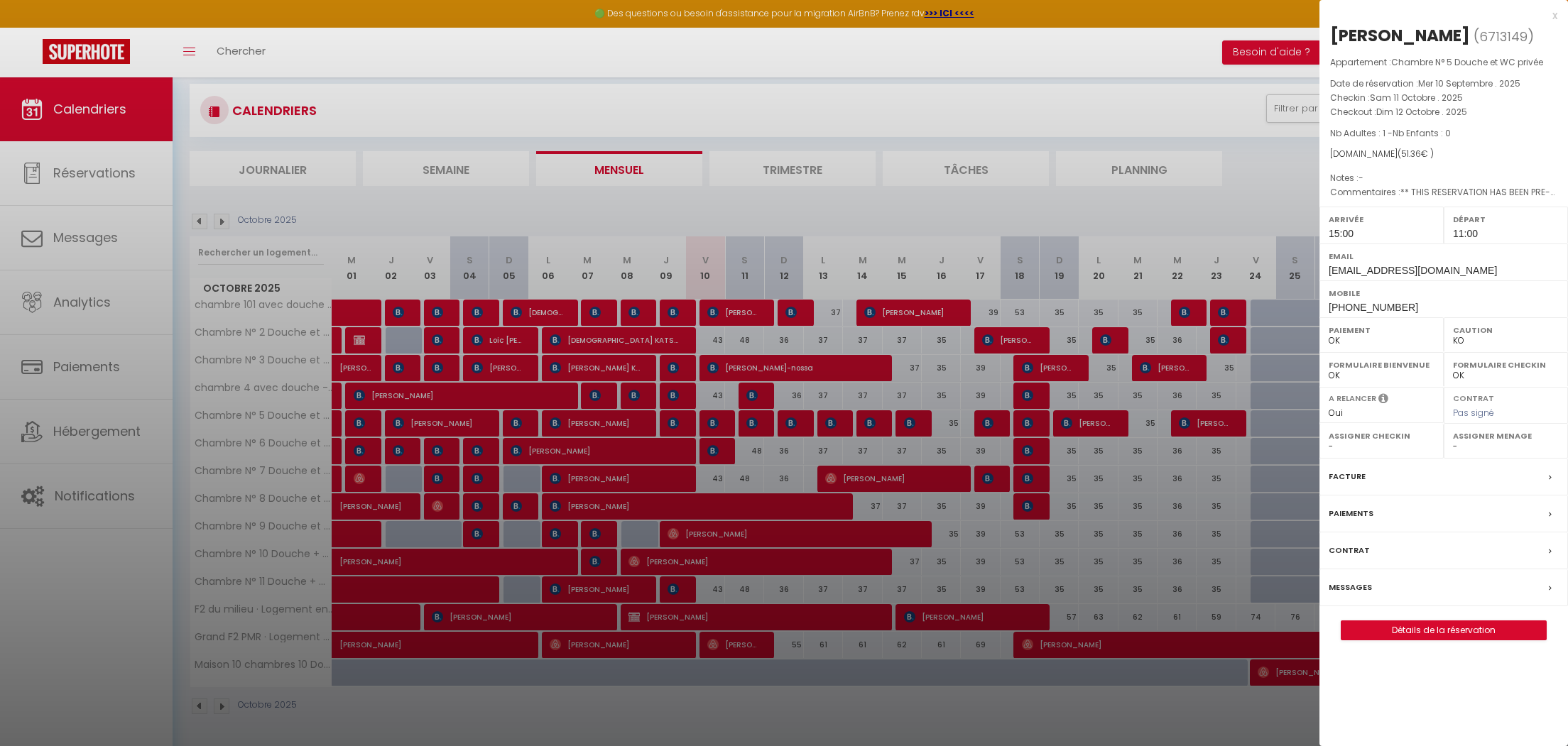
click at [1453, 334] on select "OK KO" at bounding box center [1506, 340] width 106 height 13
click at [1510, 307] on div "Mobile [PHONE_NUMBER]" at bounding box center [1444, 299] width 248 height 37
click at [1351, 586] on label "Messages" at bounding box center [1350, 587] width 43 height 15
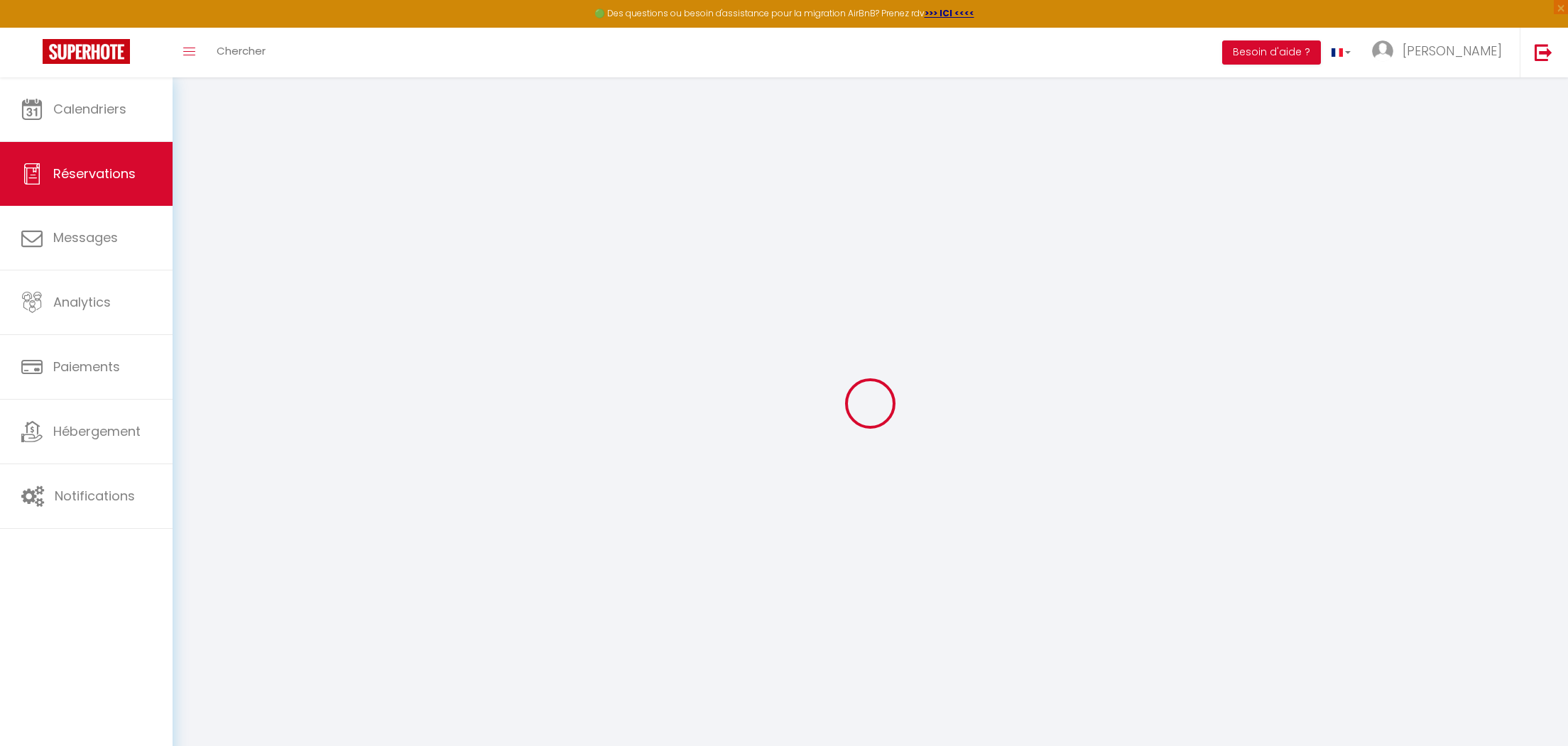
select select
checkbox input "false"
select select
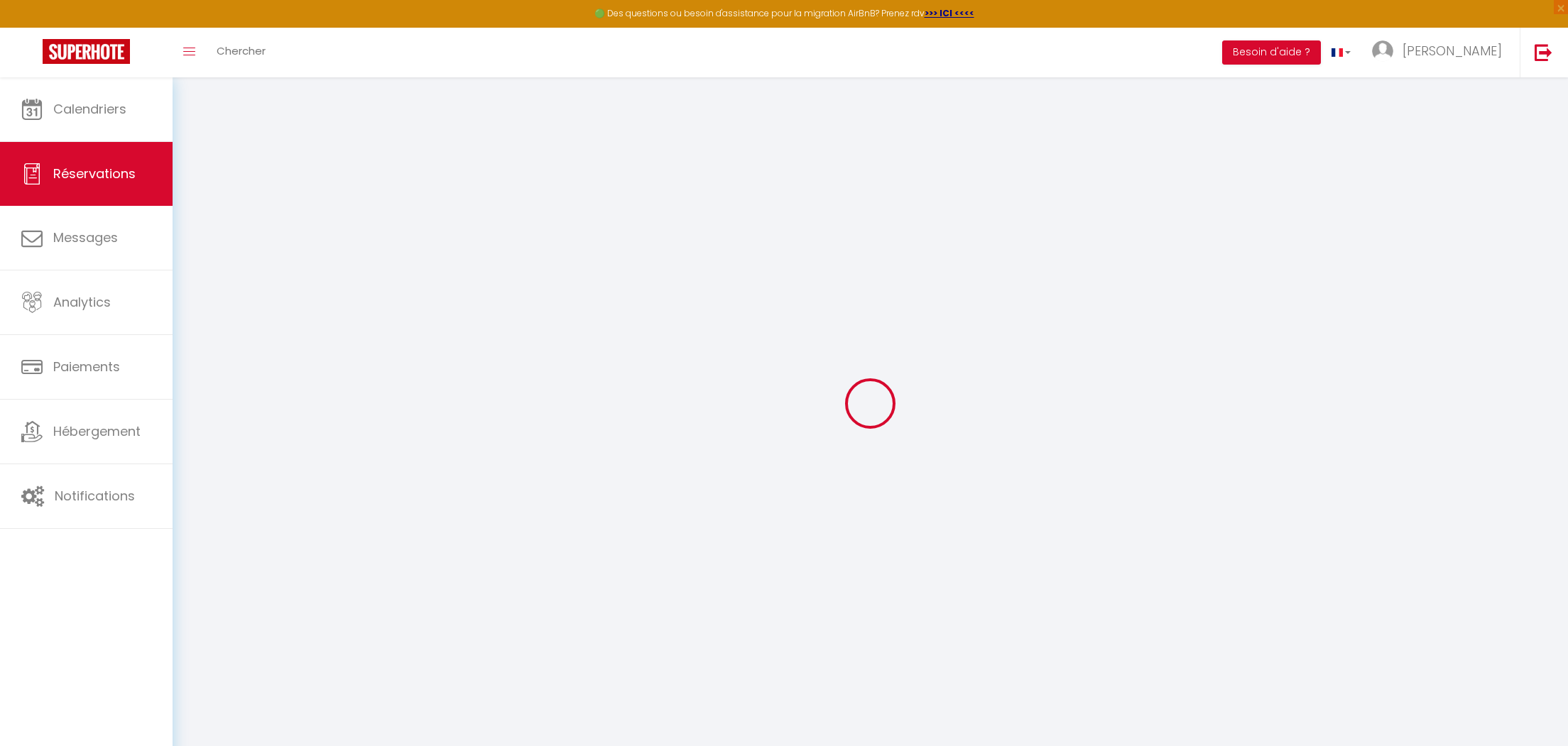
checkbox input "false"
select select
checkbox input "false"
type textarea "** THIS RESERVATION HAS BEEN PRE-PAID ** BOOKING NOTE : Payment charge is EUR 0…"
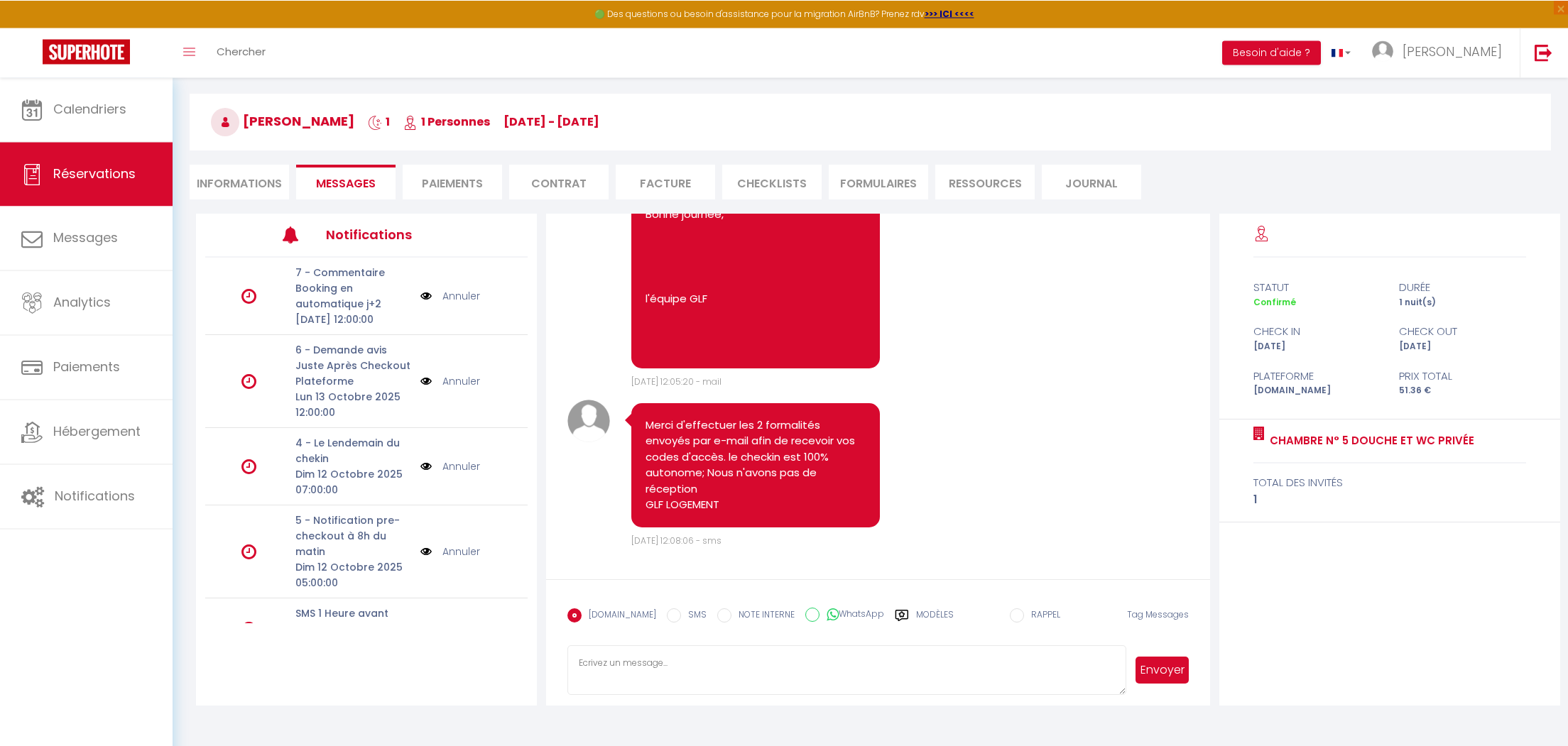
scroll to position [77, 0]
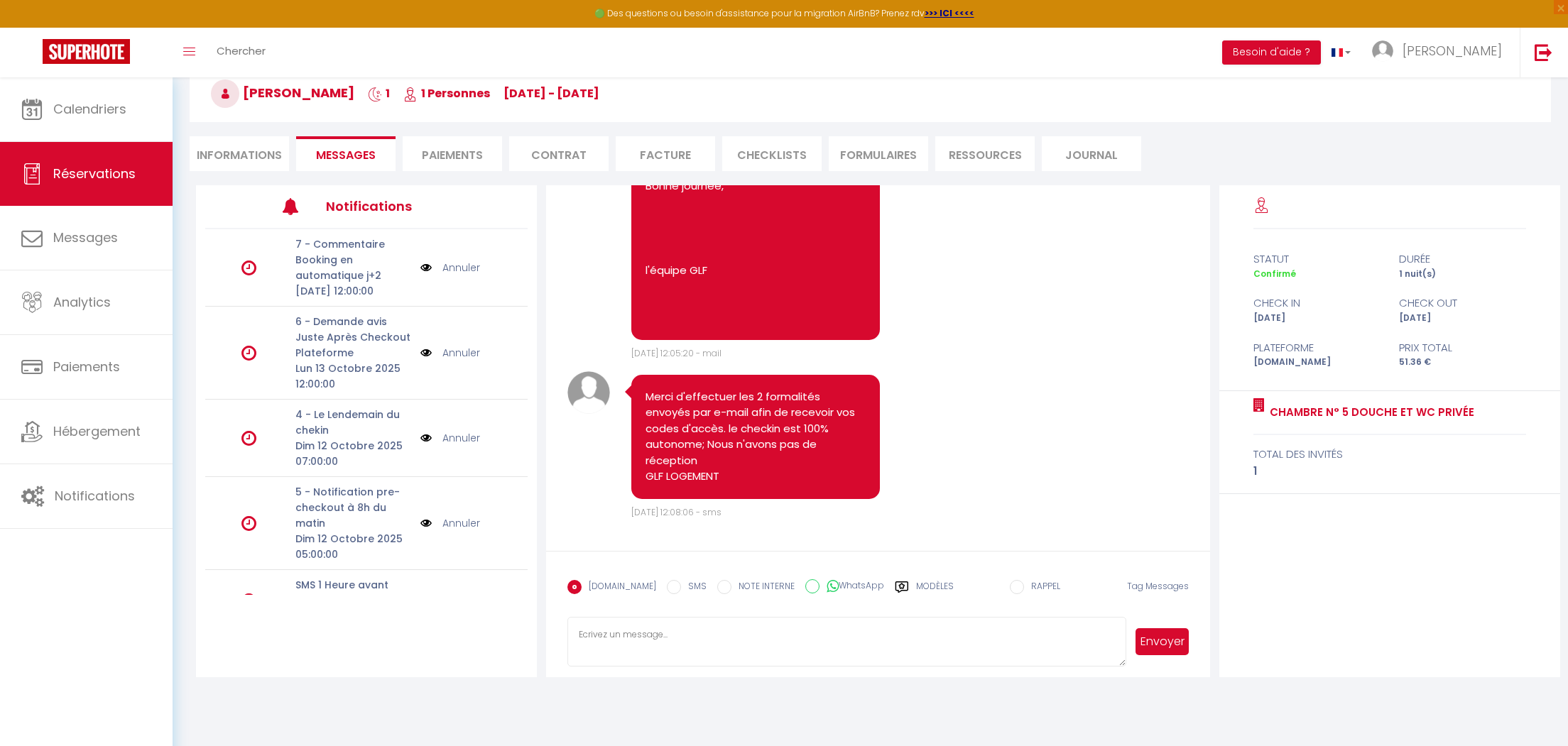
click at [916, 583] on label "Modèles" at bounding box center [935, 593] width 38 height 25
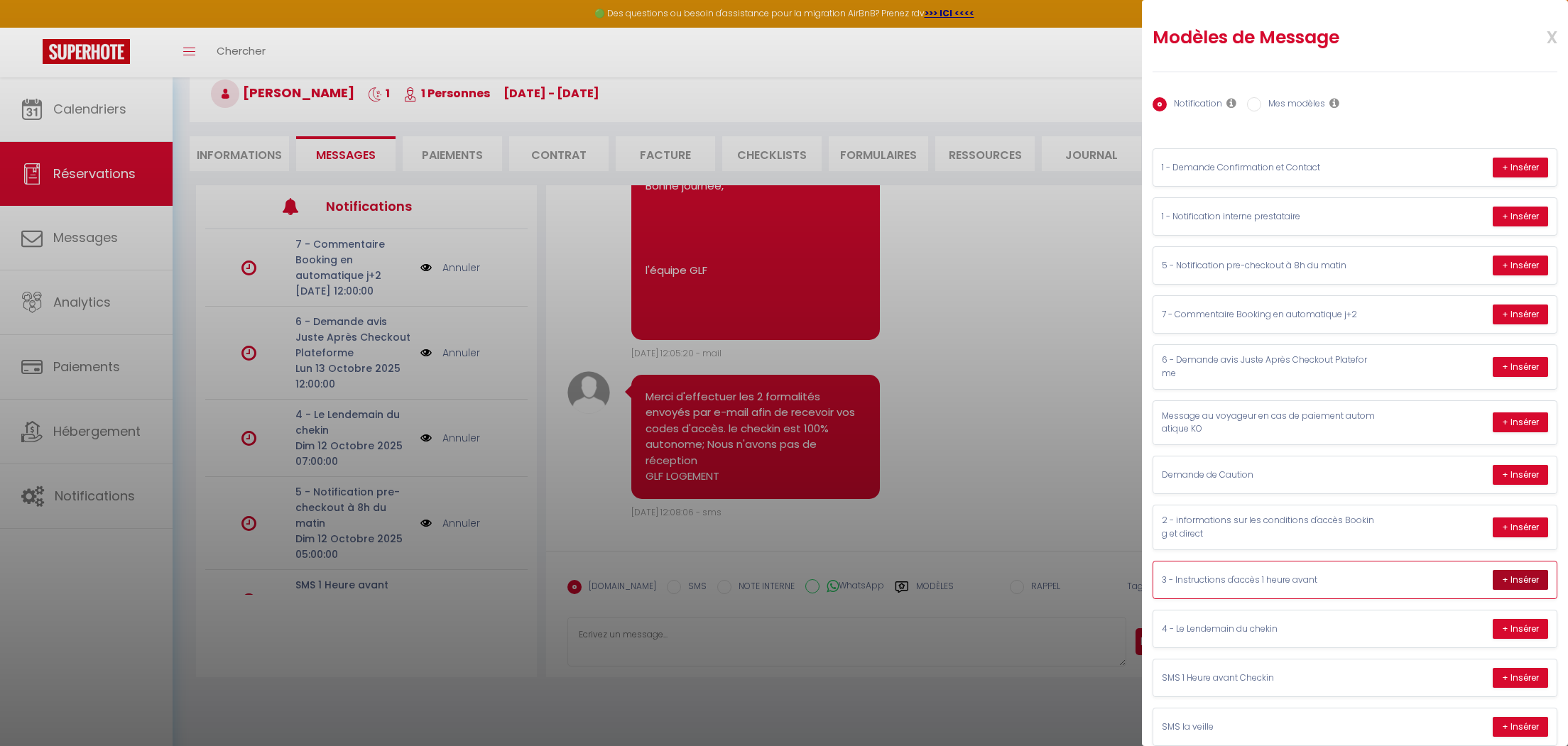
click at [1519, 579] on button "+ Insérer" at bounding box center [1520, 579] width 55 height 20
type textarea "Bonjour romain, L’adresse du logement est : [STREET_ADDRESS]. Vous serez logé d…"
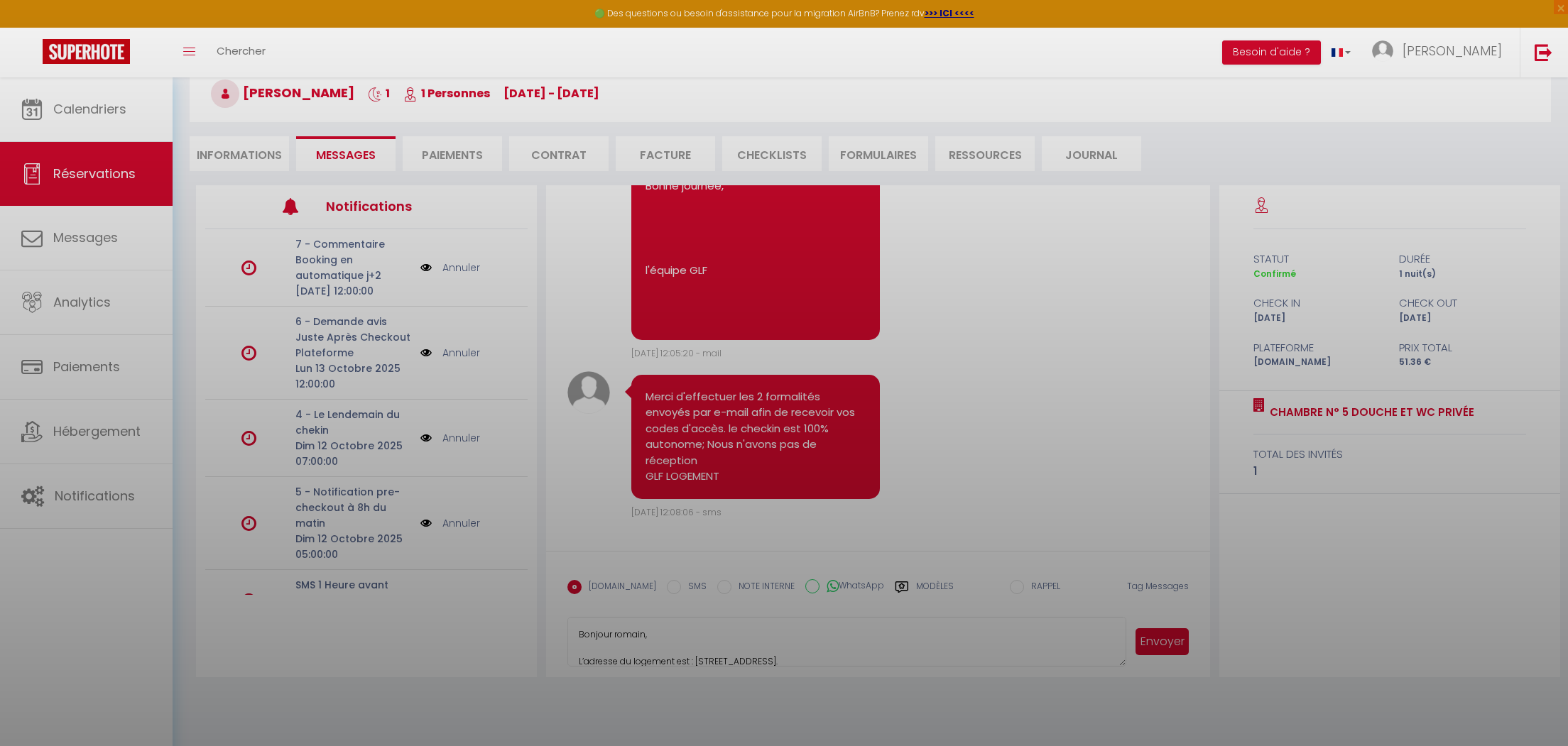
scroll to position [230, 0]
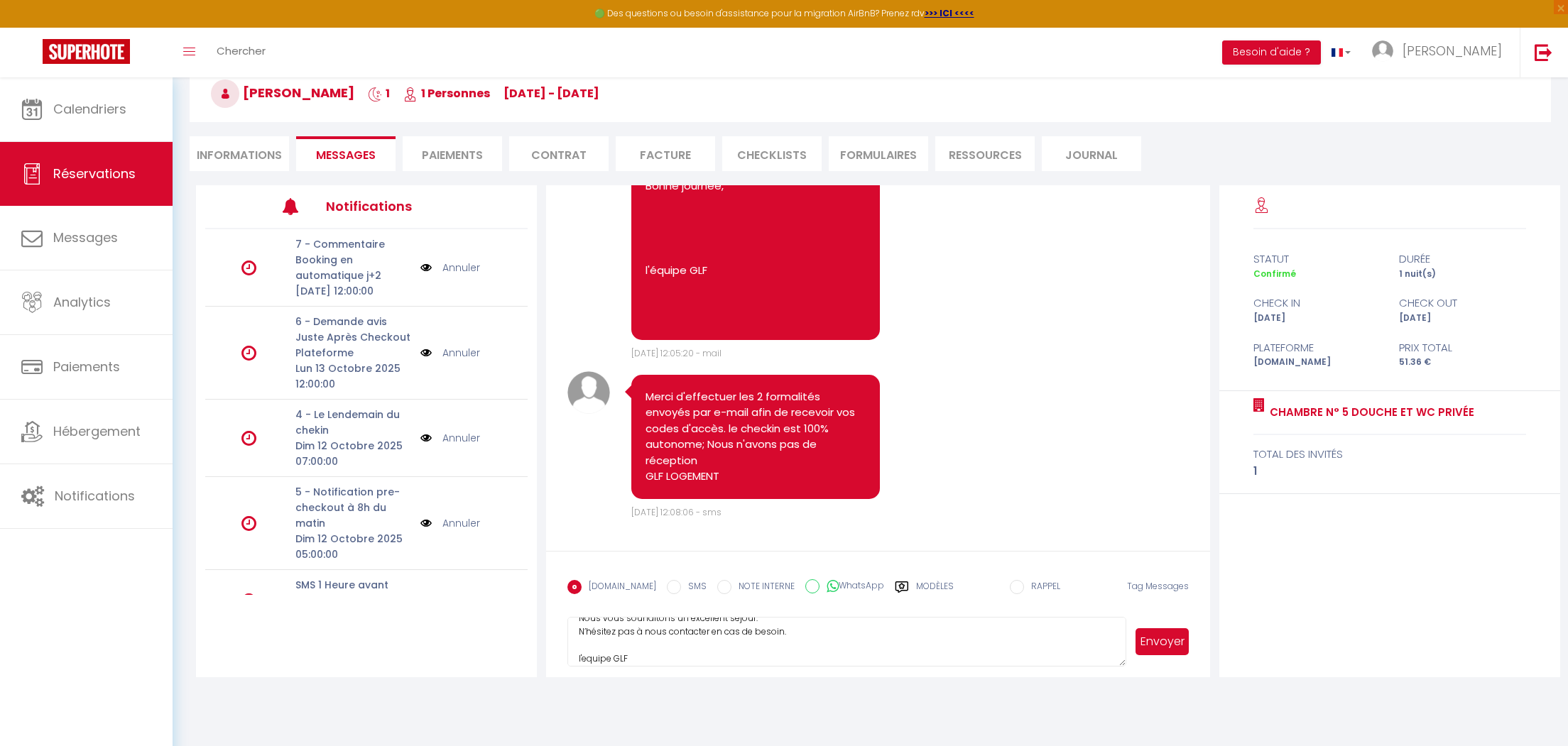
click at [1156, 636] on button "Envoyer" at bounding box center [1161, 641] width 53 height 27
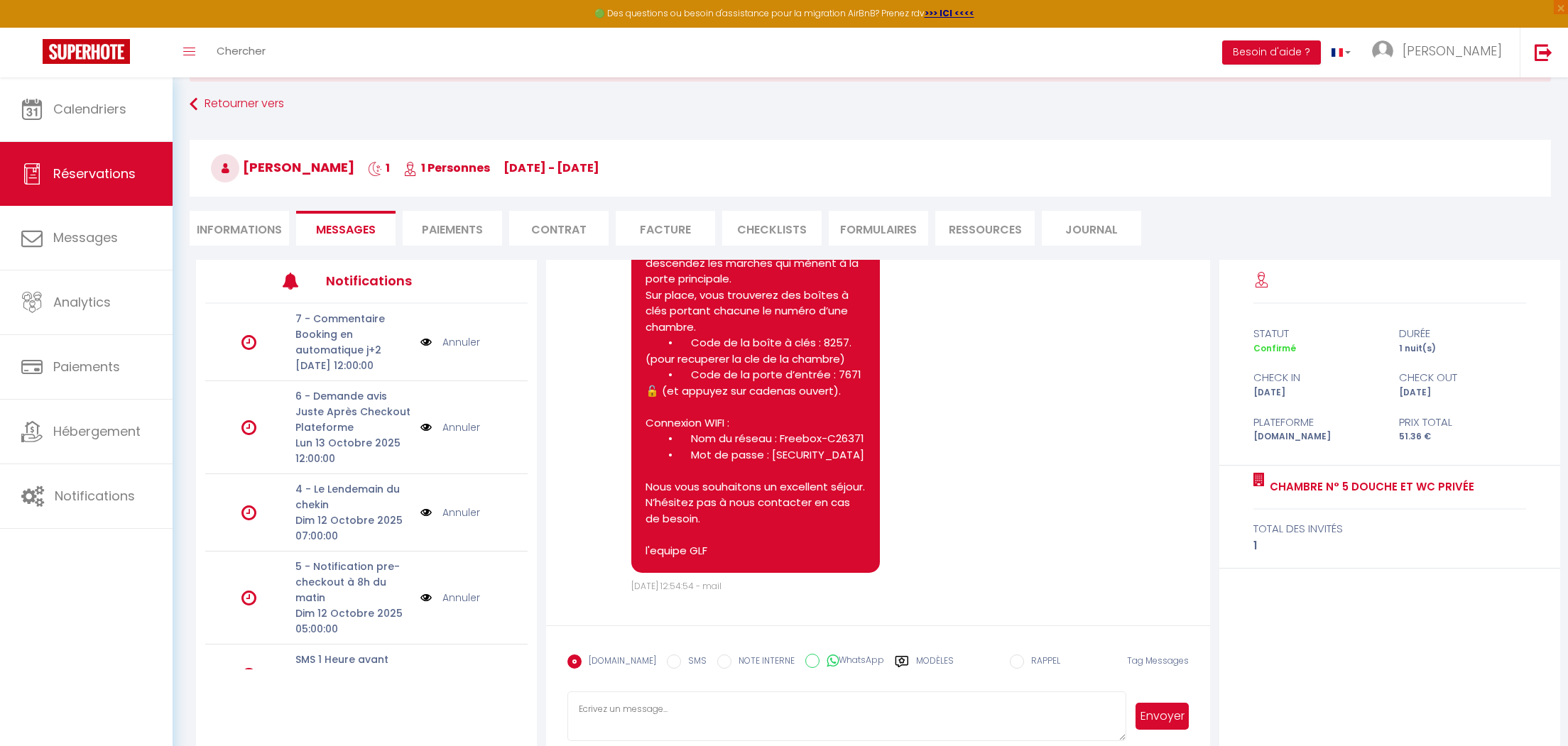
scroll to position [99, 0]
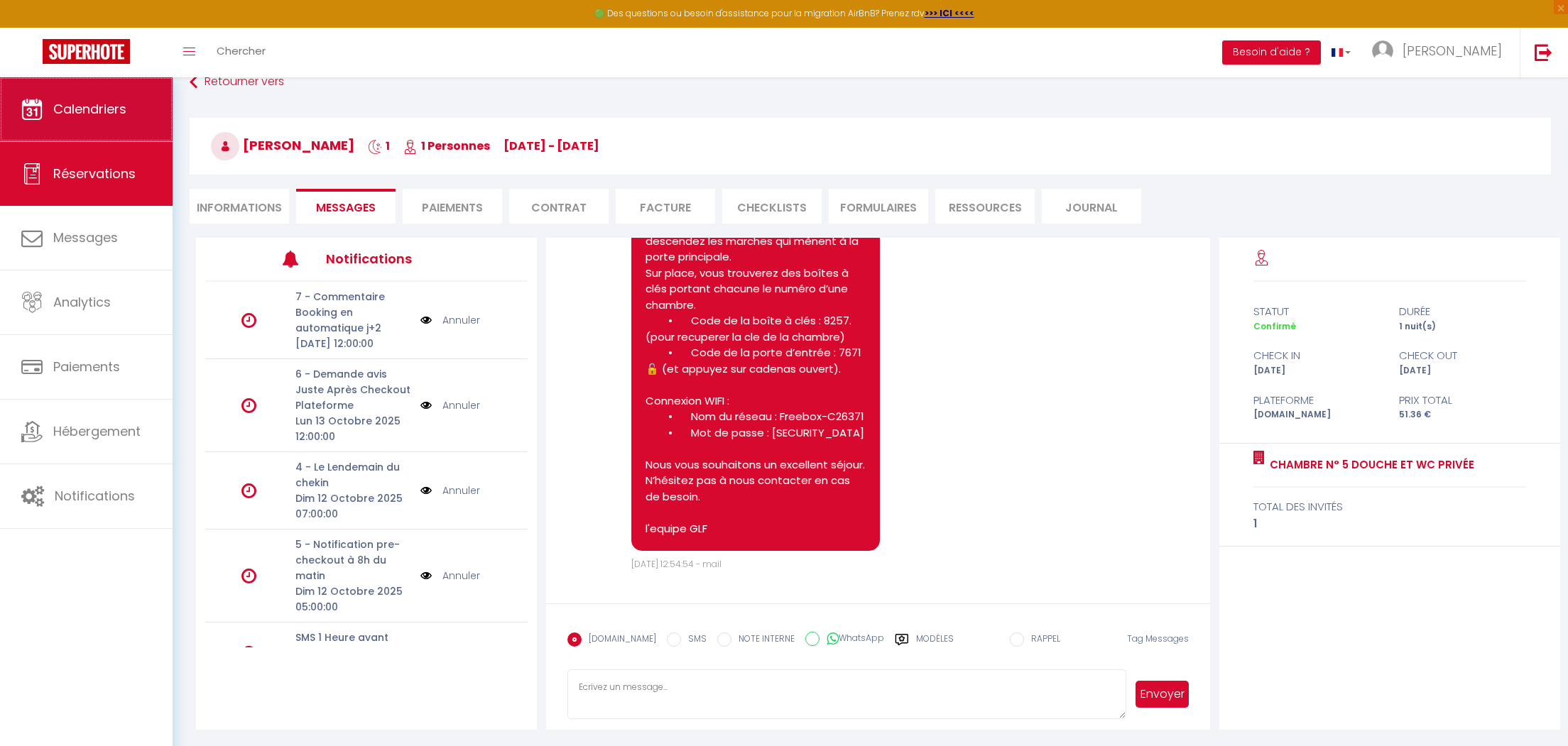
click at [83, 105] on span "Calendriers" at bounding box center [90, 108] width 73 height 18
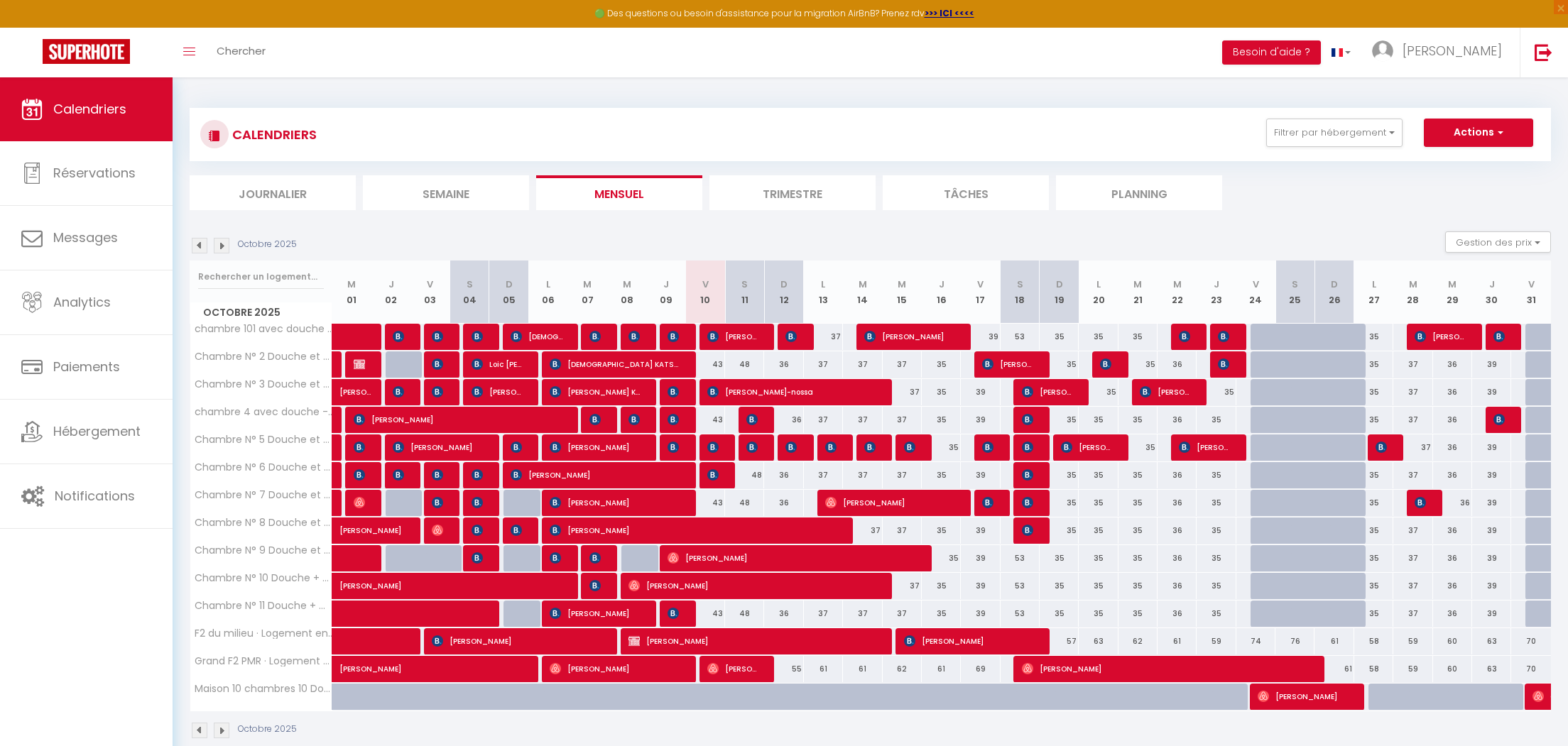
click at [766, 388] on span "[PERSON_NAME]-nossa" at bounding box center [791, 391] width 169 height 27
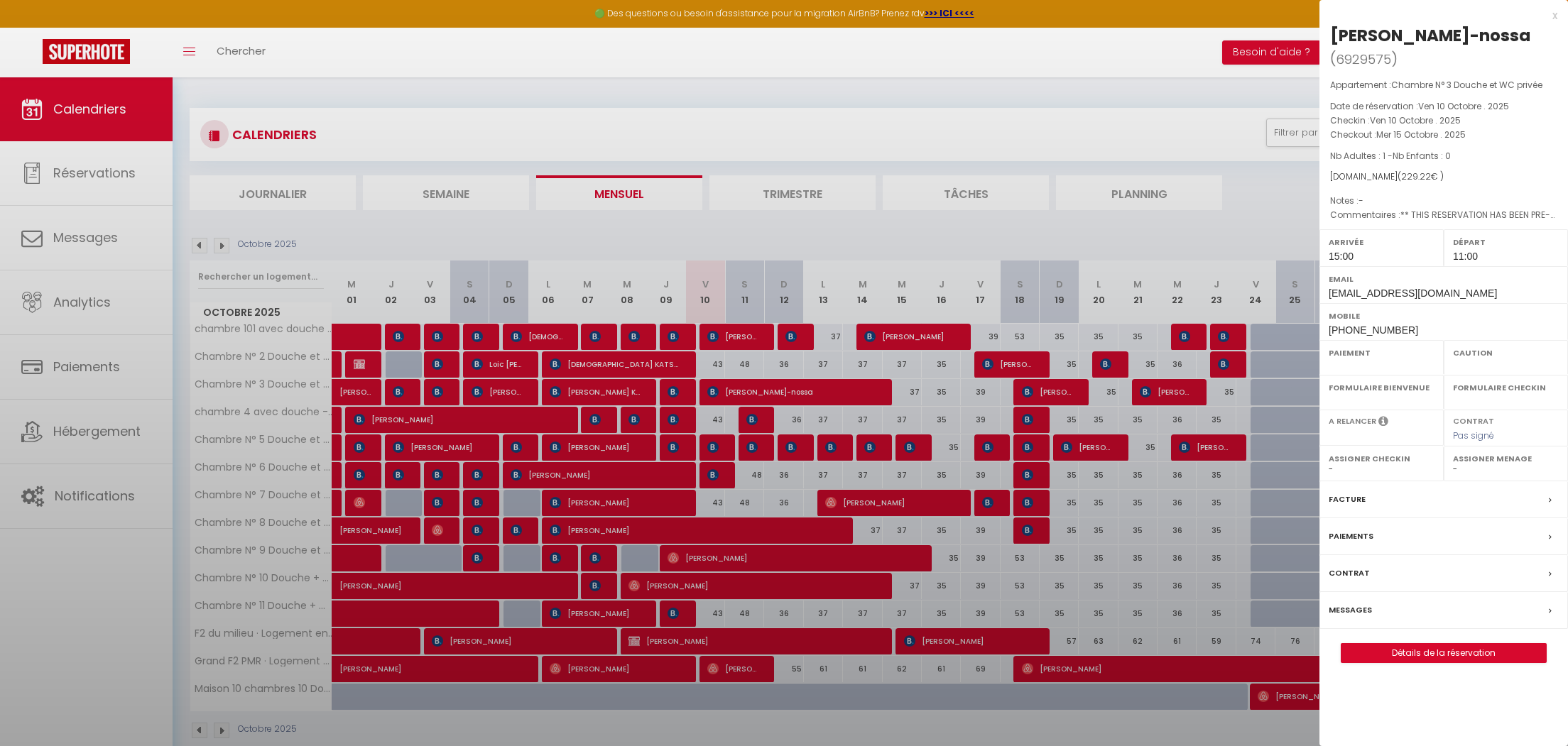
select select "OK"
select select "KO"
select select "1"
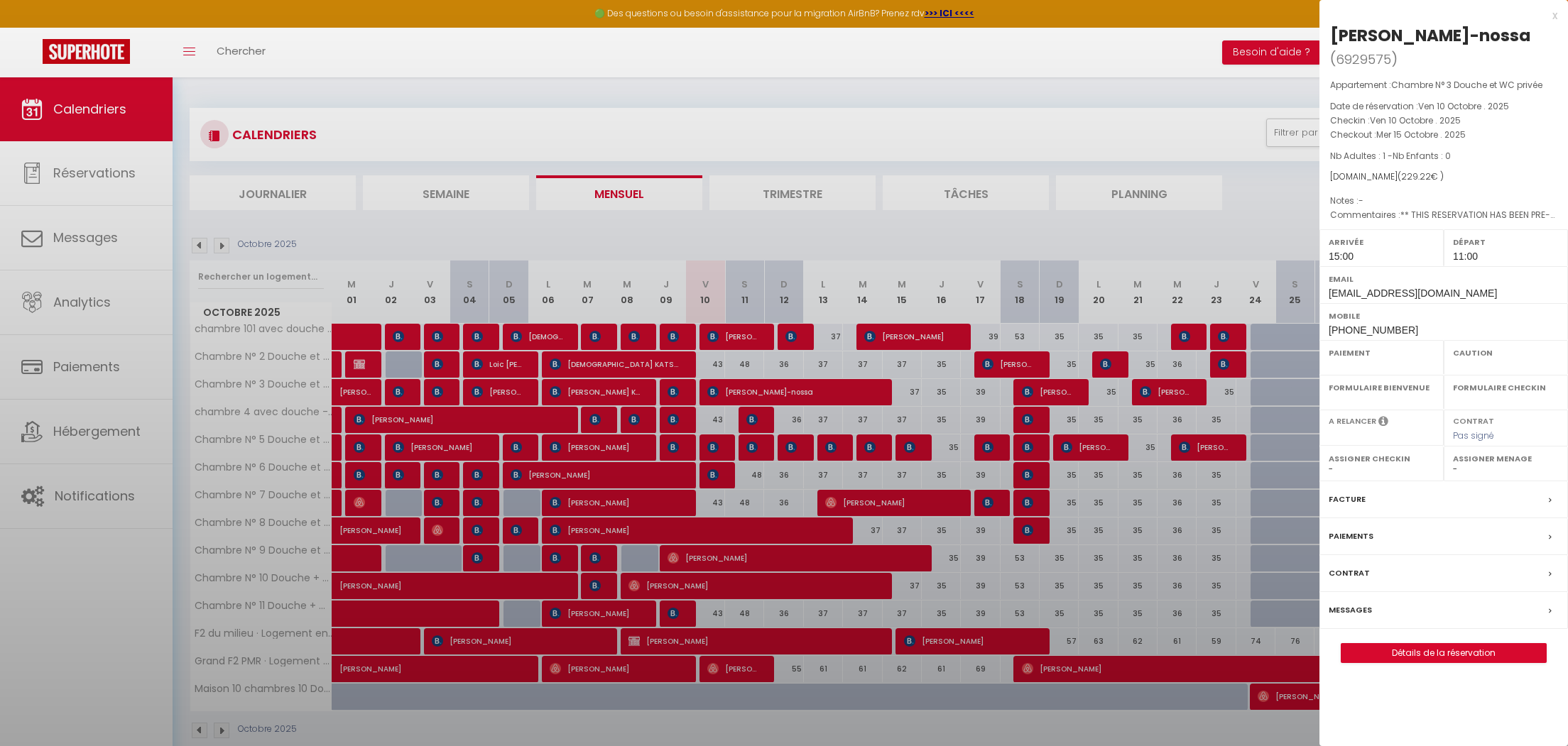
select select
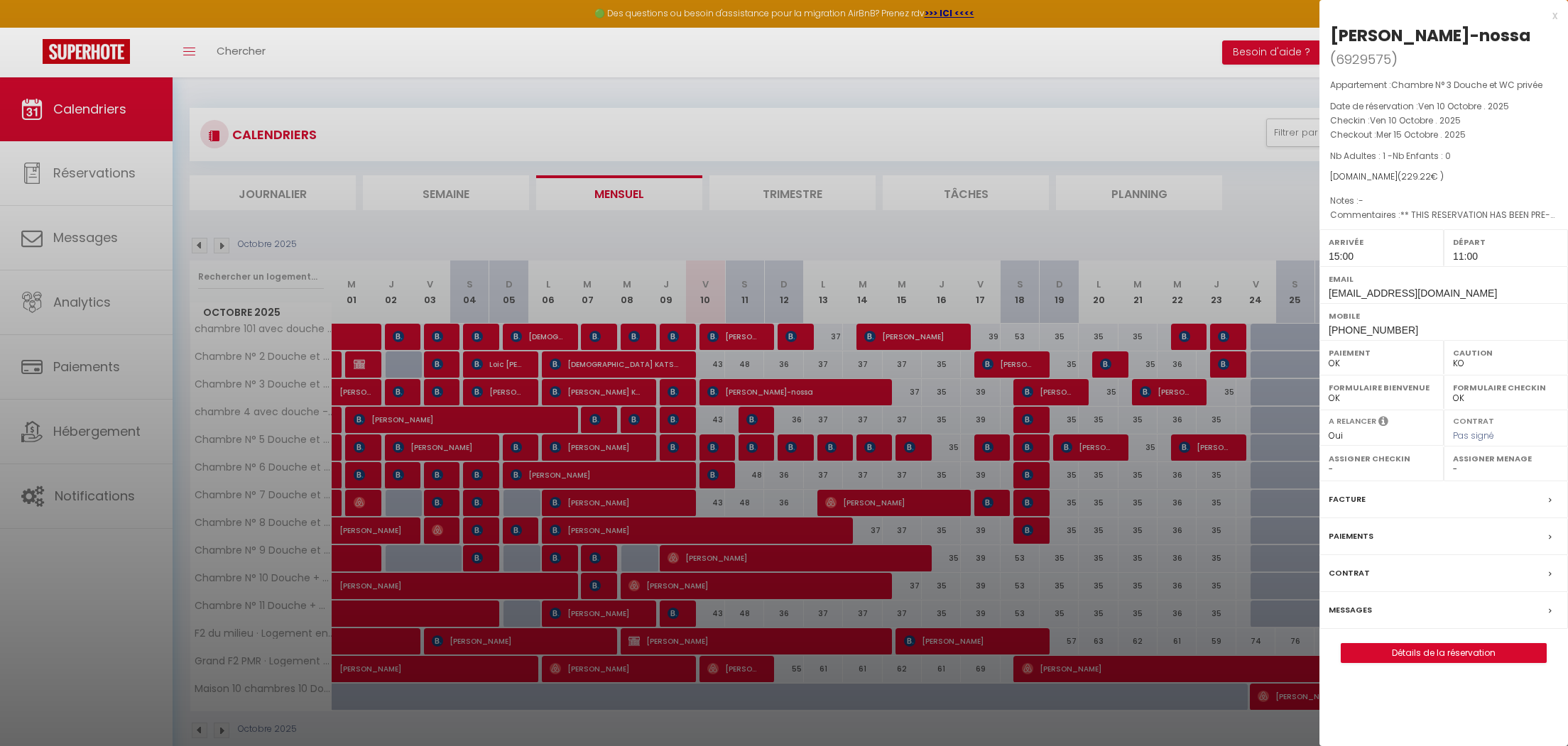
click at [1351, 603] on label "Messages" at bounding box center [1350, 610] width 43 height 15
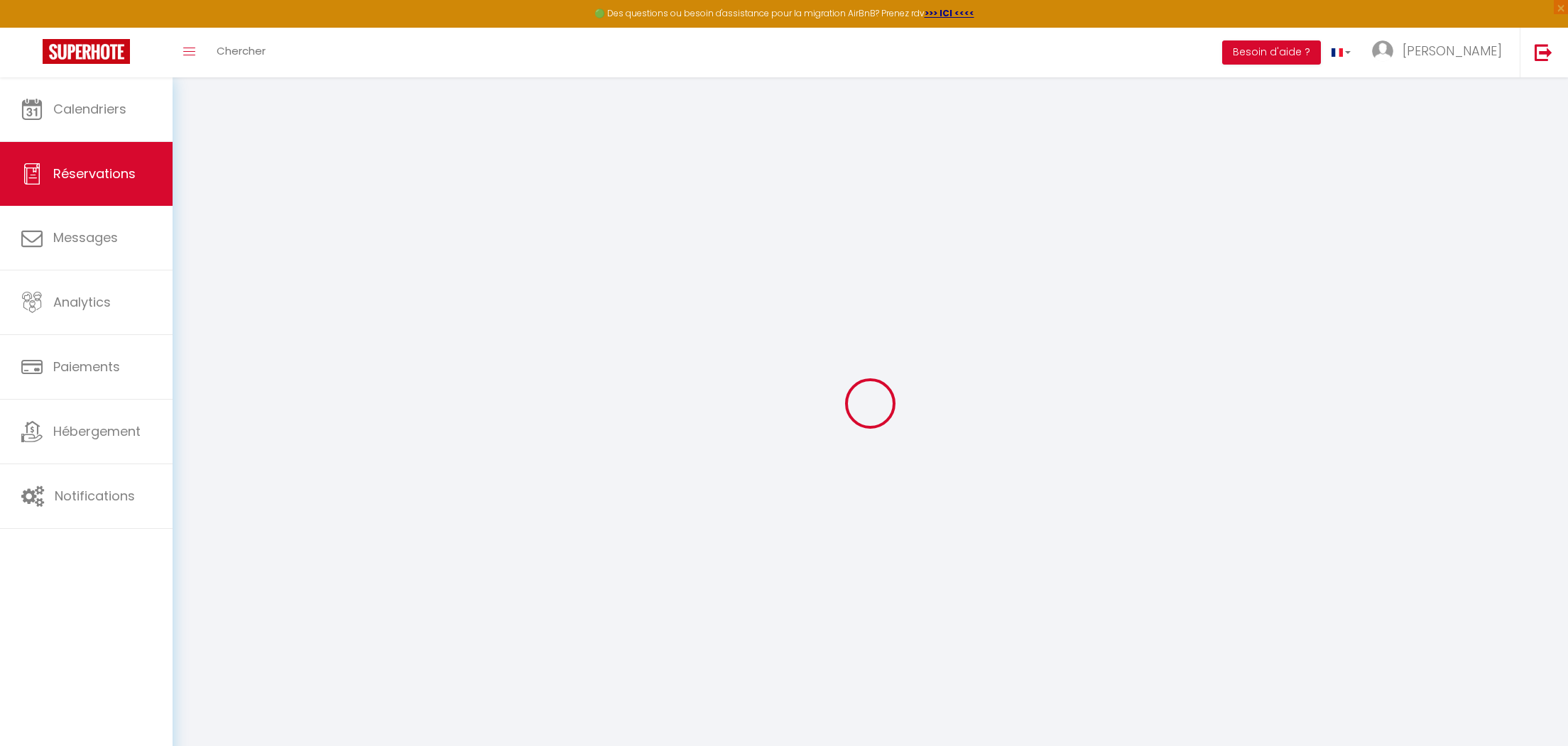
select select
checkbox input "false"
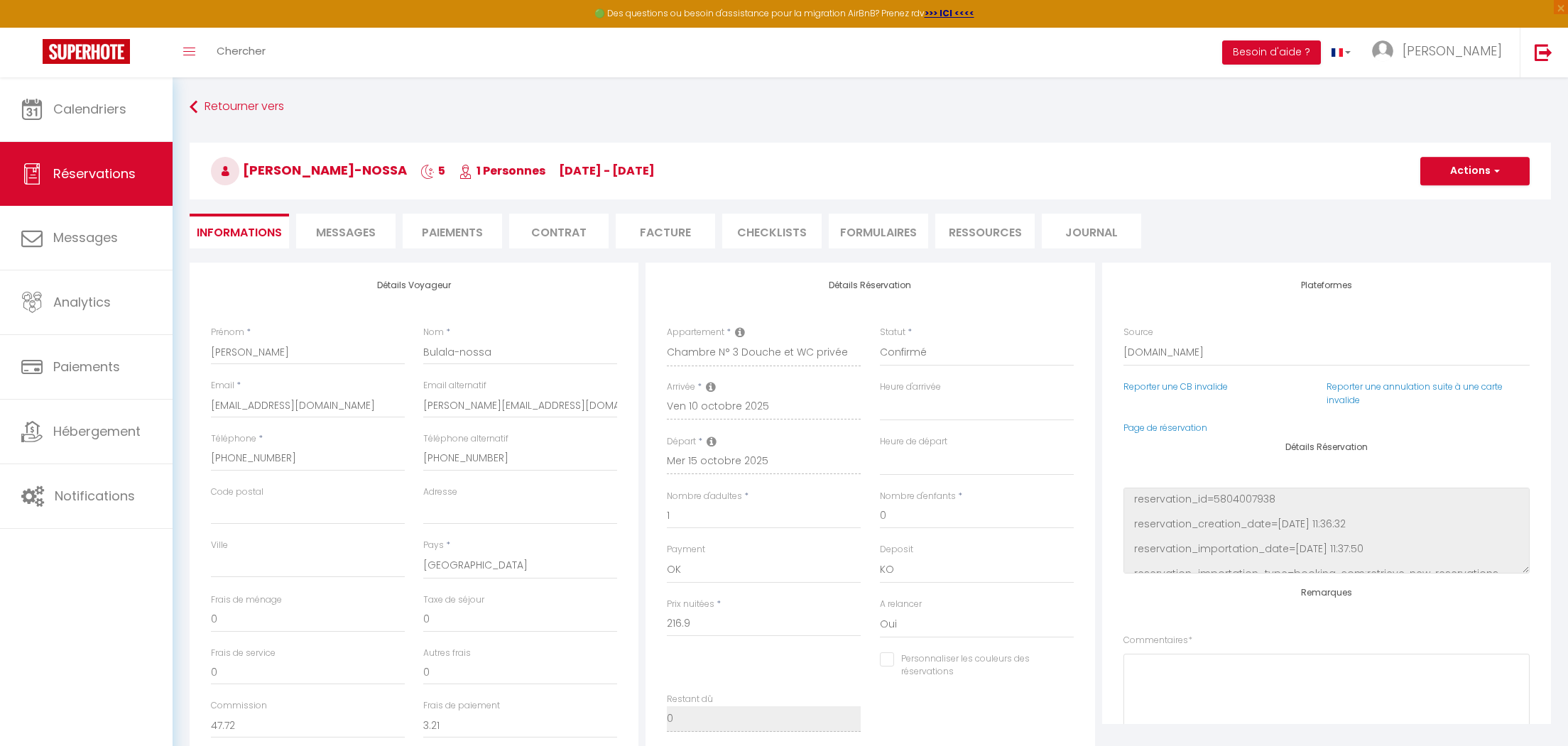
select select
checkbox input "false"
select select
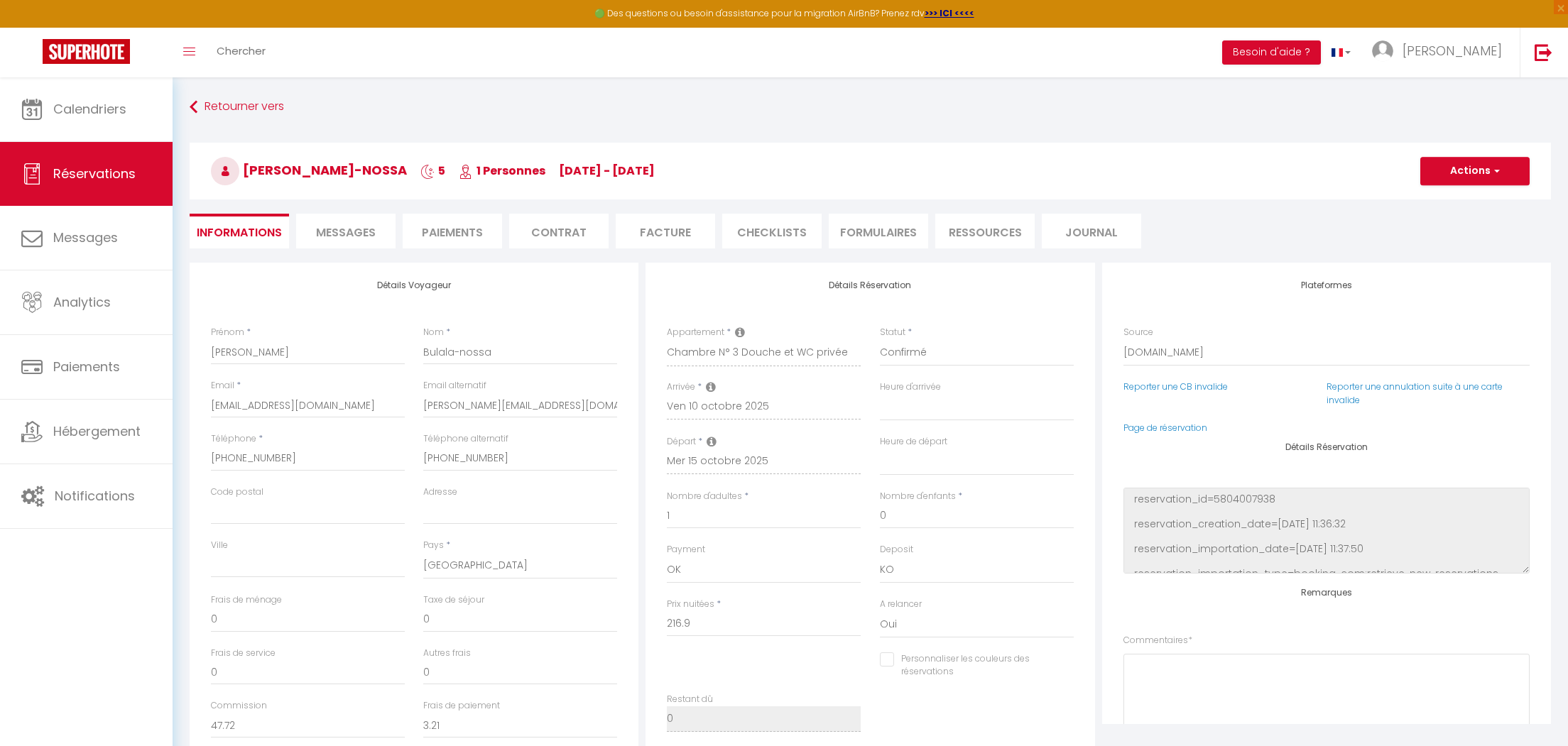
checkbox input "false"
type textarea "** THIS RESERVATION HAS BEEN PRE-PAID ** BOOKING NOTE : Payment charge is EUR 3…"
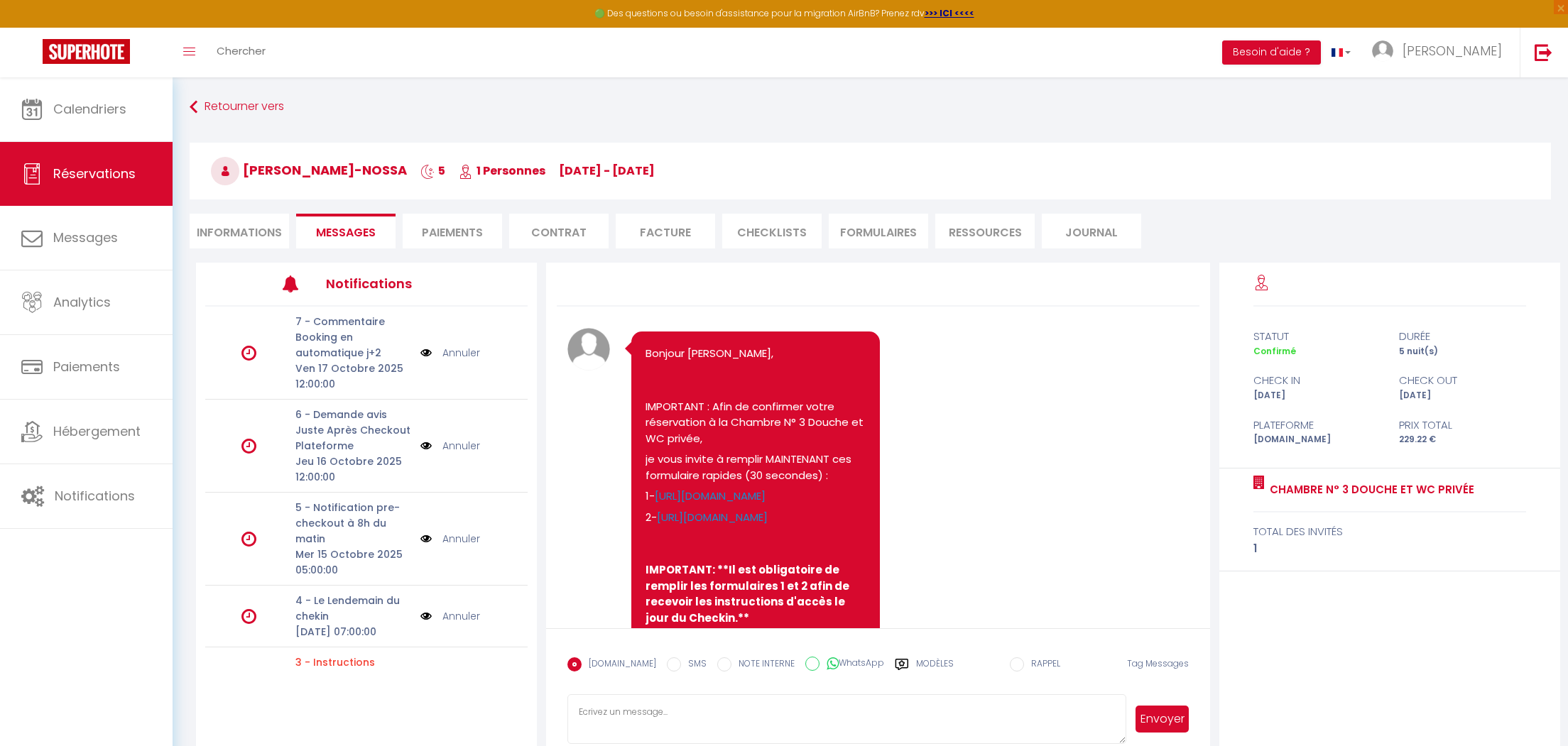
scroll to position [2630, 0]
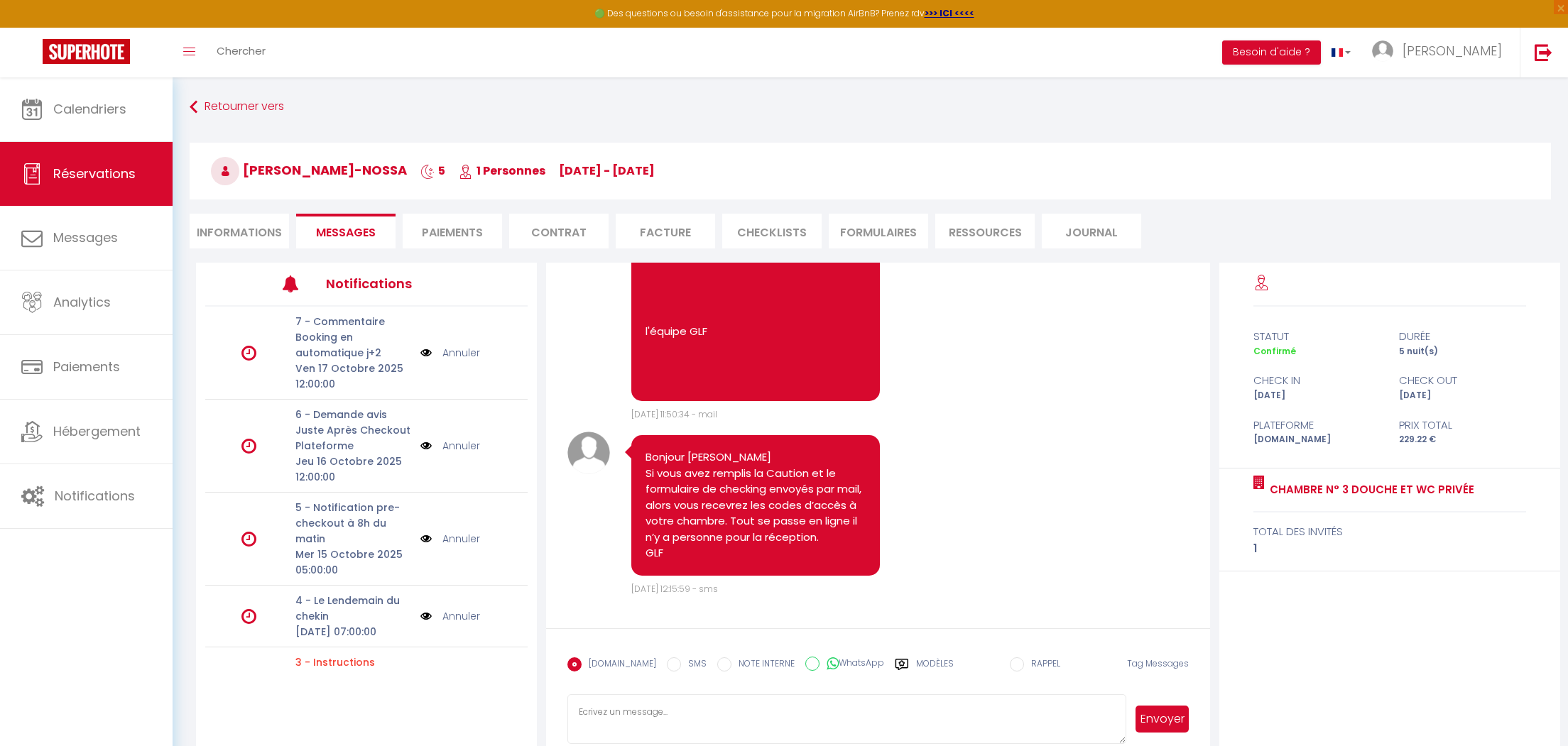
click at [916, 662] on label "Modèles" at bounding box center [935, 670] width 38 height 25
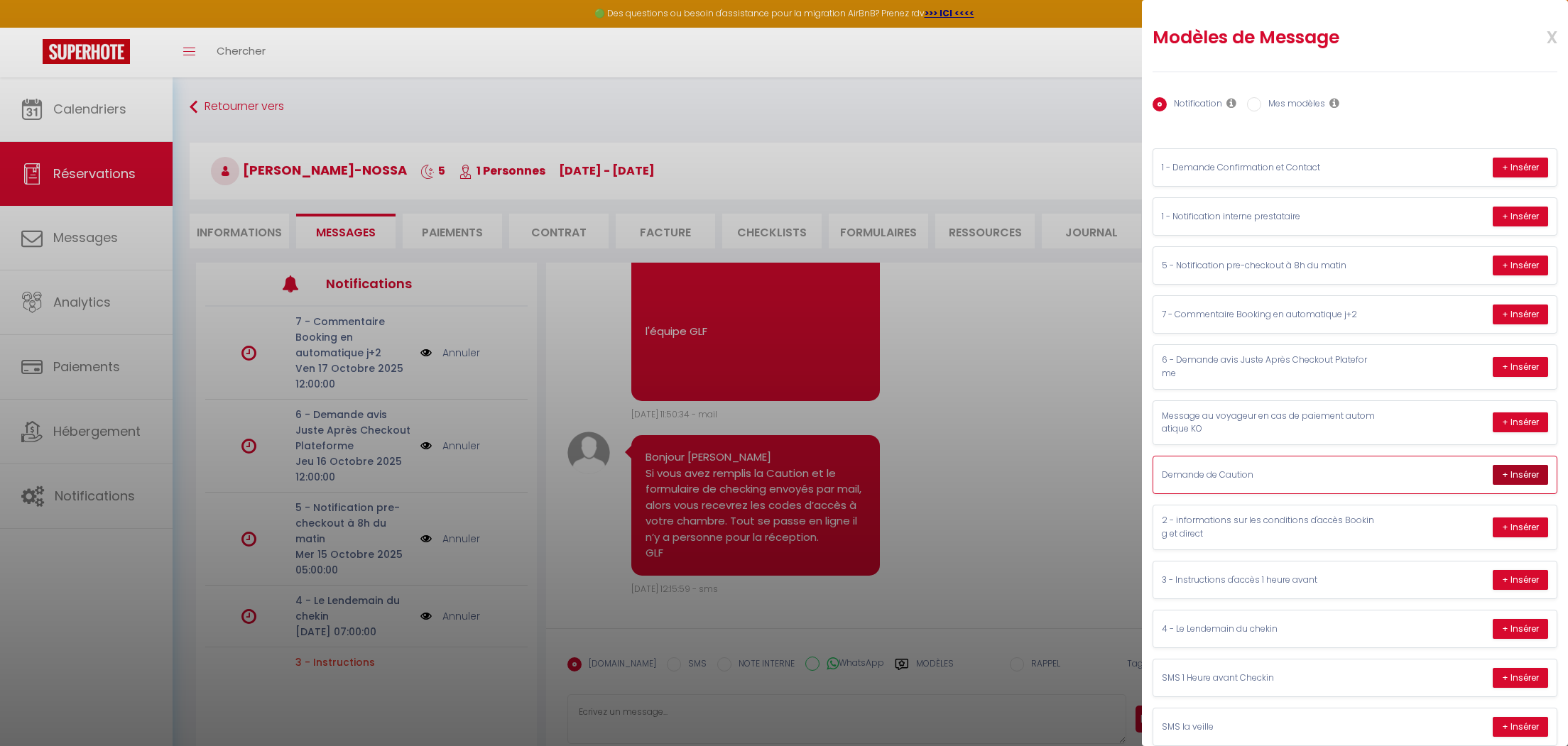
click at [1517, 474] on button "+ Insérer" at bounding box center [1520, 474] width 55 height 20
type textarea "Sujet : Chambre N° 3 Douche et WC privée : Votre séjour du [DATE] au [DATE] Mes…"
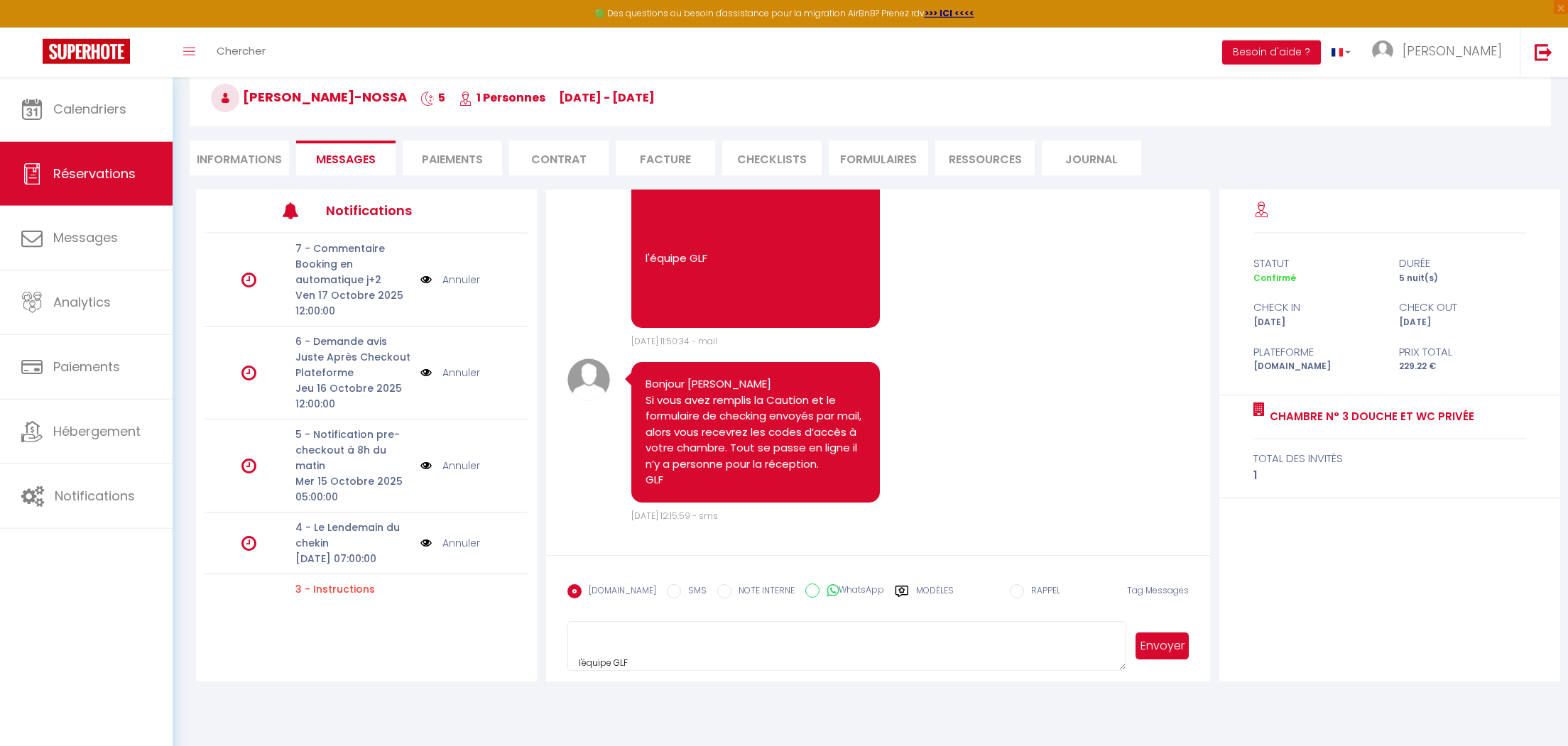
scroll to position [77, 0]
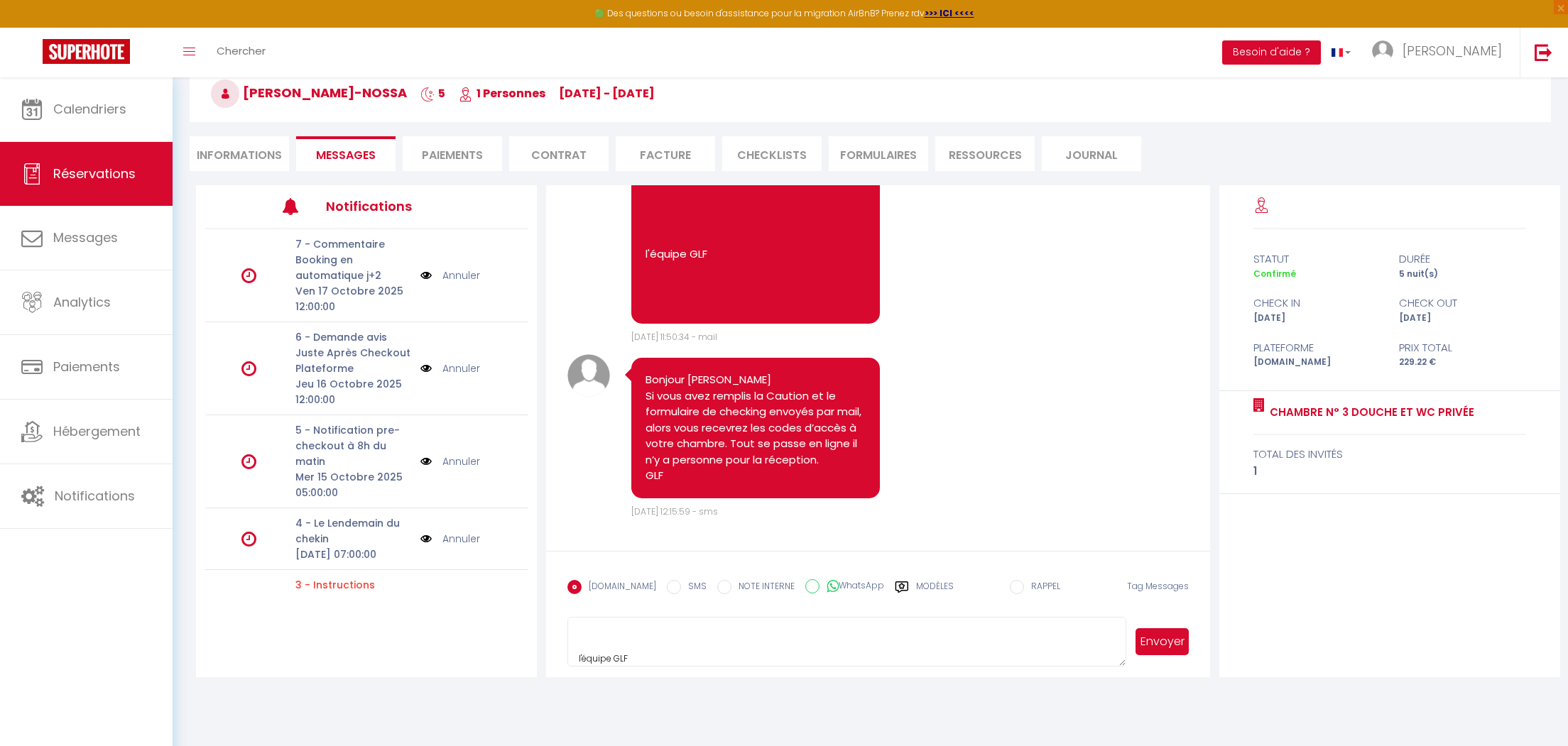
click at [1154, 641] on button "Envoyer" at bounding box center [1161, 641] width 53 height 27
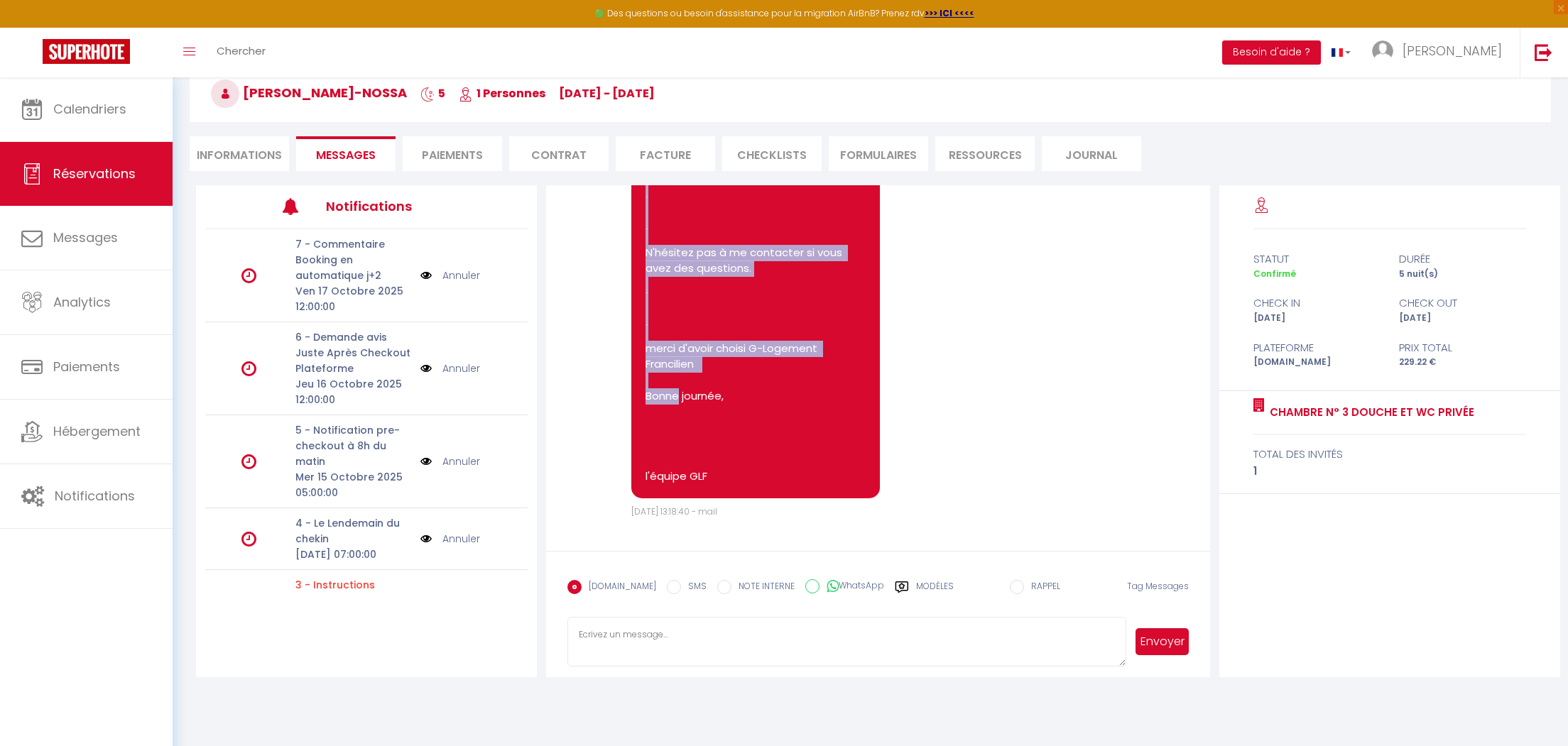
scroll to position [3412, 0]
drag, startPoint x: 646, startPoint y: 261, endPoint x: 742, endPoint y: 480, distance: 239.1
click at [742, 480] on pre "Sujet : Chambre N° 3 Douche et WC privée : Votre séjour du [DATE] au [DATE] Mes…" at bounding box center [756, 173] width 220 height 623
copy pre "Sujet : Chambre N° 3 Douche et WC privée : Votre séjour du [DATE] au [DATE] Mes…"
click at [91, 113] on span "Calendriers" at bounding box center [90, 108] width 73 height 18
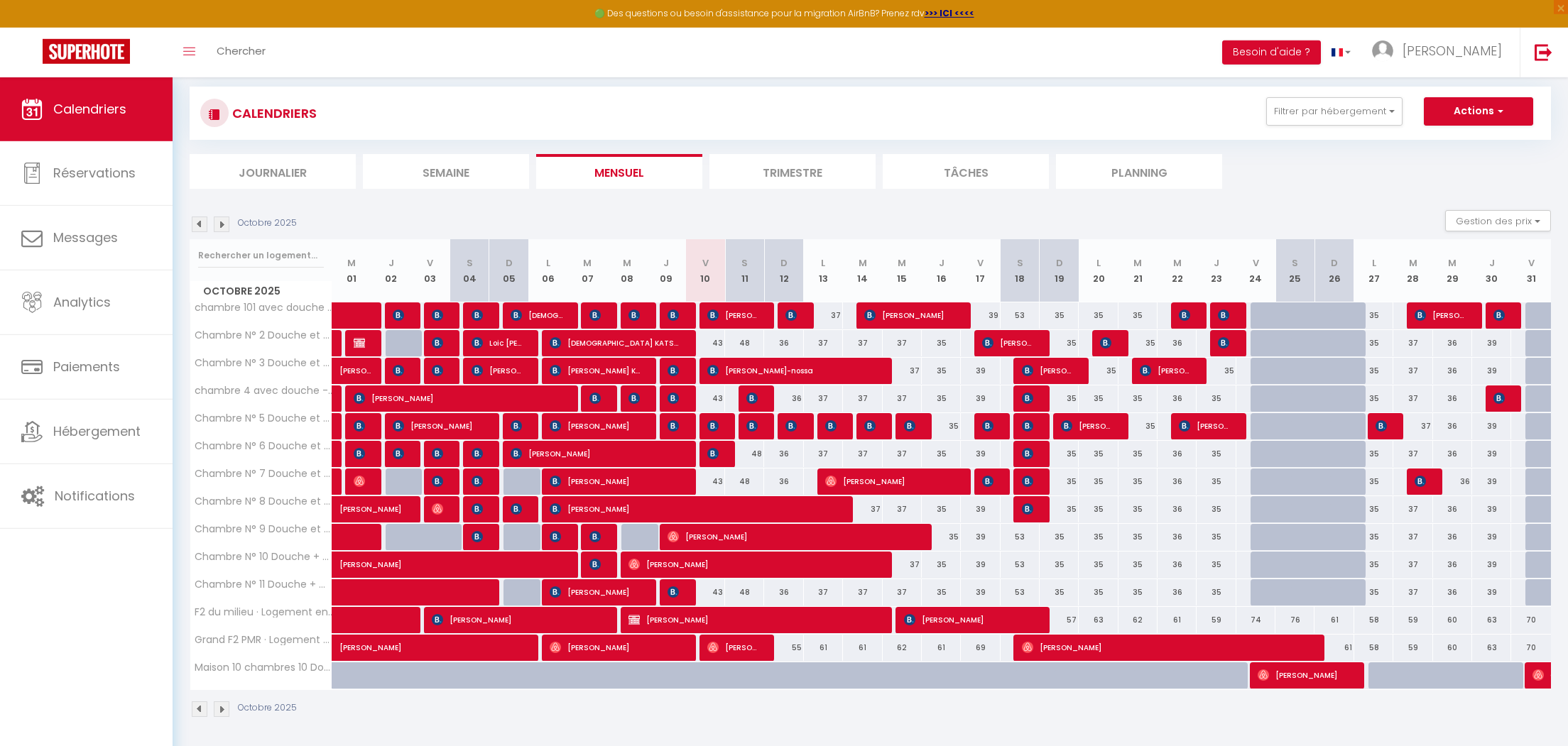
scroll to position [99, 0]
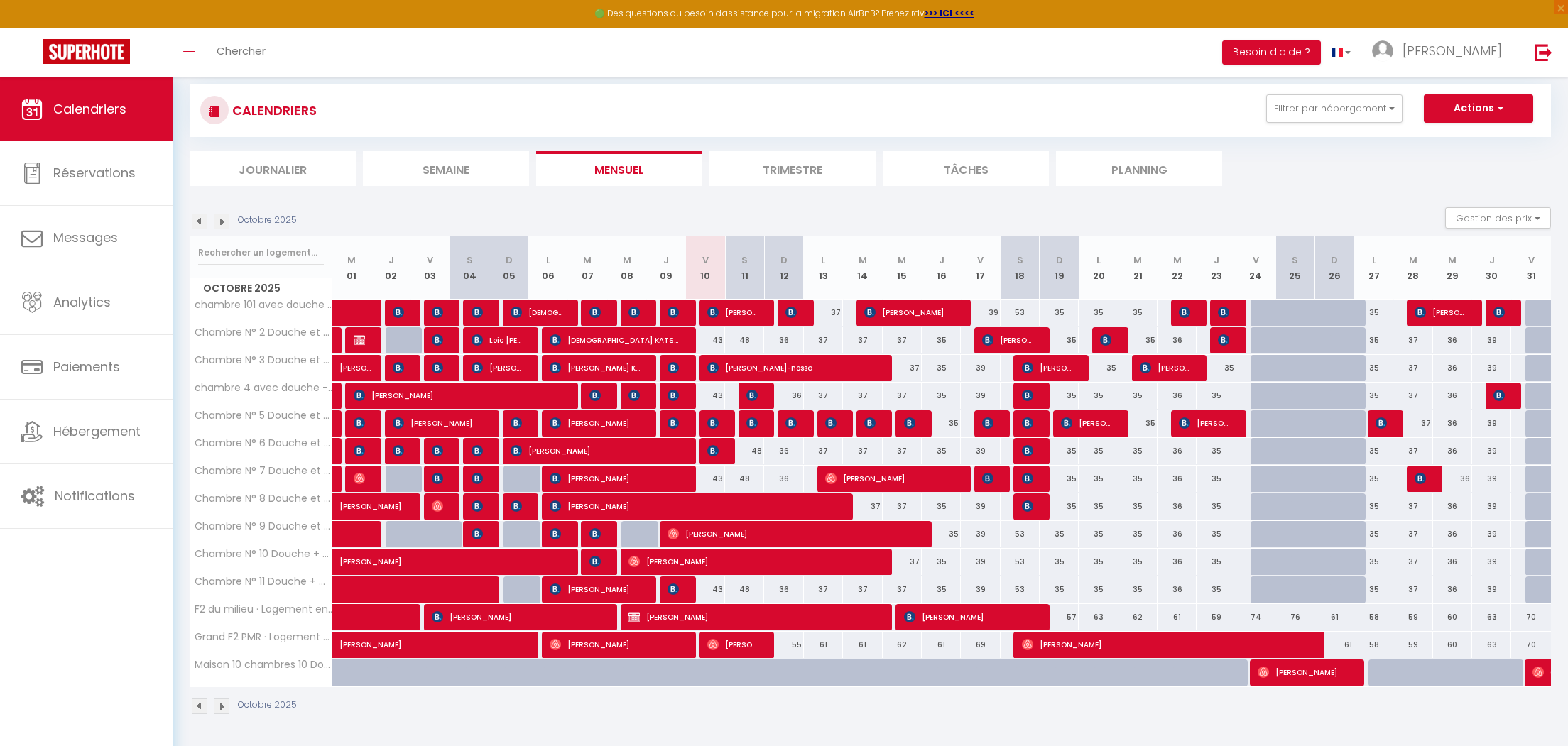
click at [1292, 670] on span "[PERSON_NAME]" at bounding box center [1303, 672] width 91 height 27
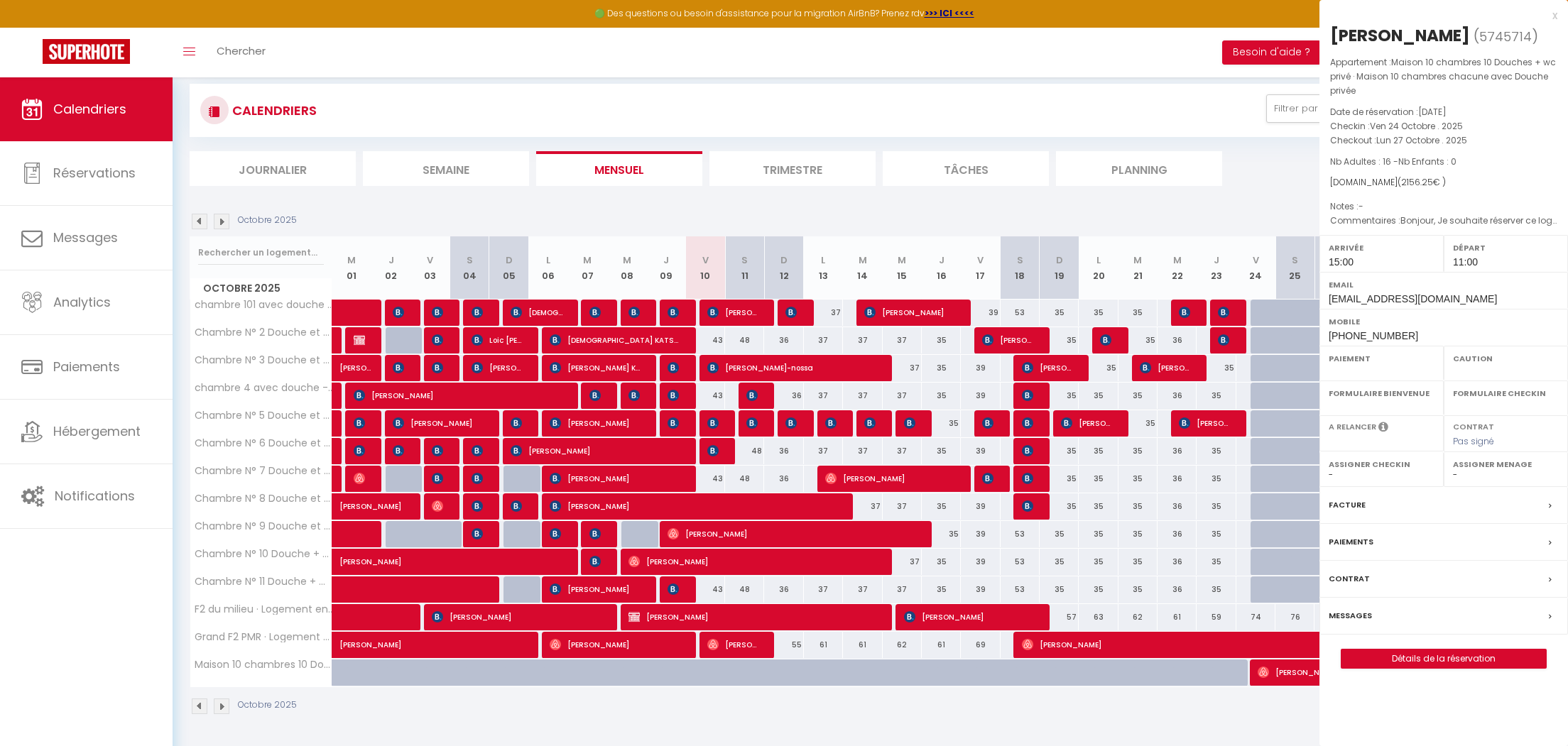
select select "OK"
select select "1"
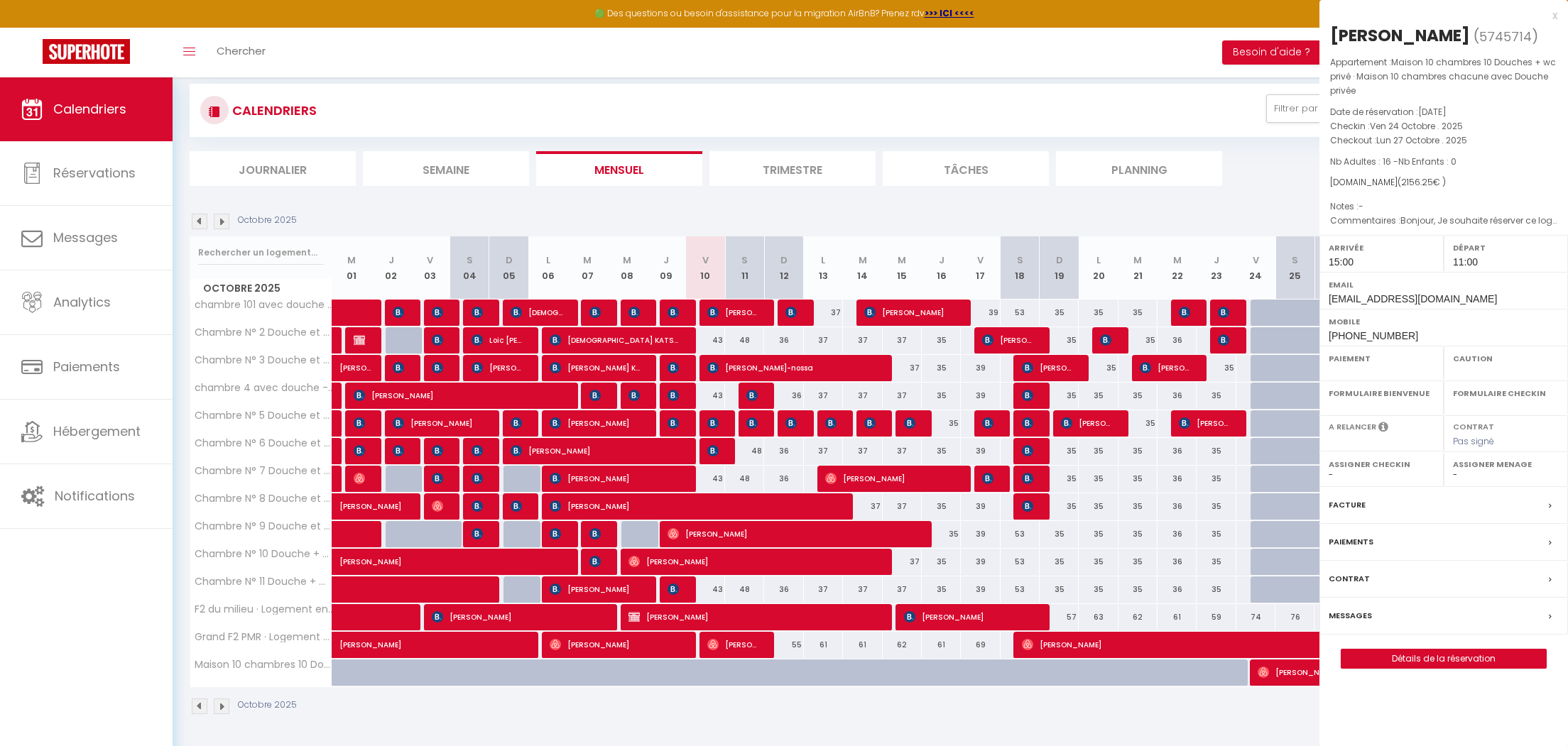
select select
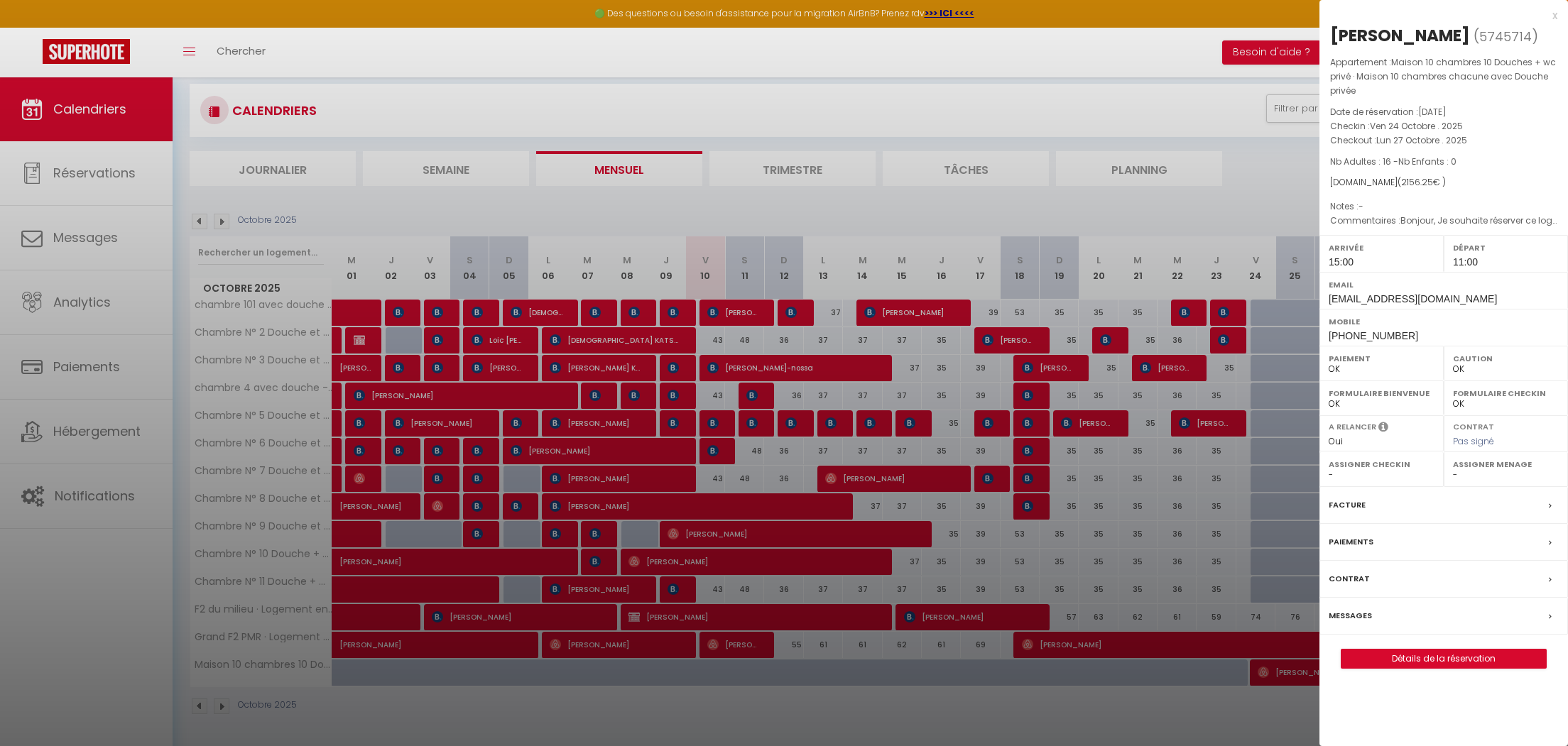
click at [1351, 611] on label "Messages" at bounding box center [1350, 616] width 43 height 15
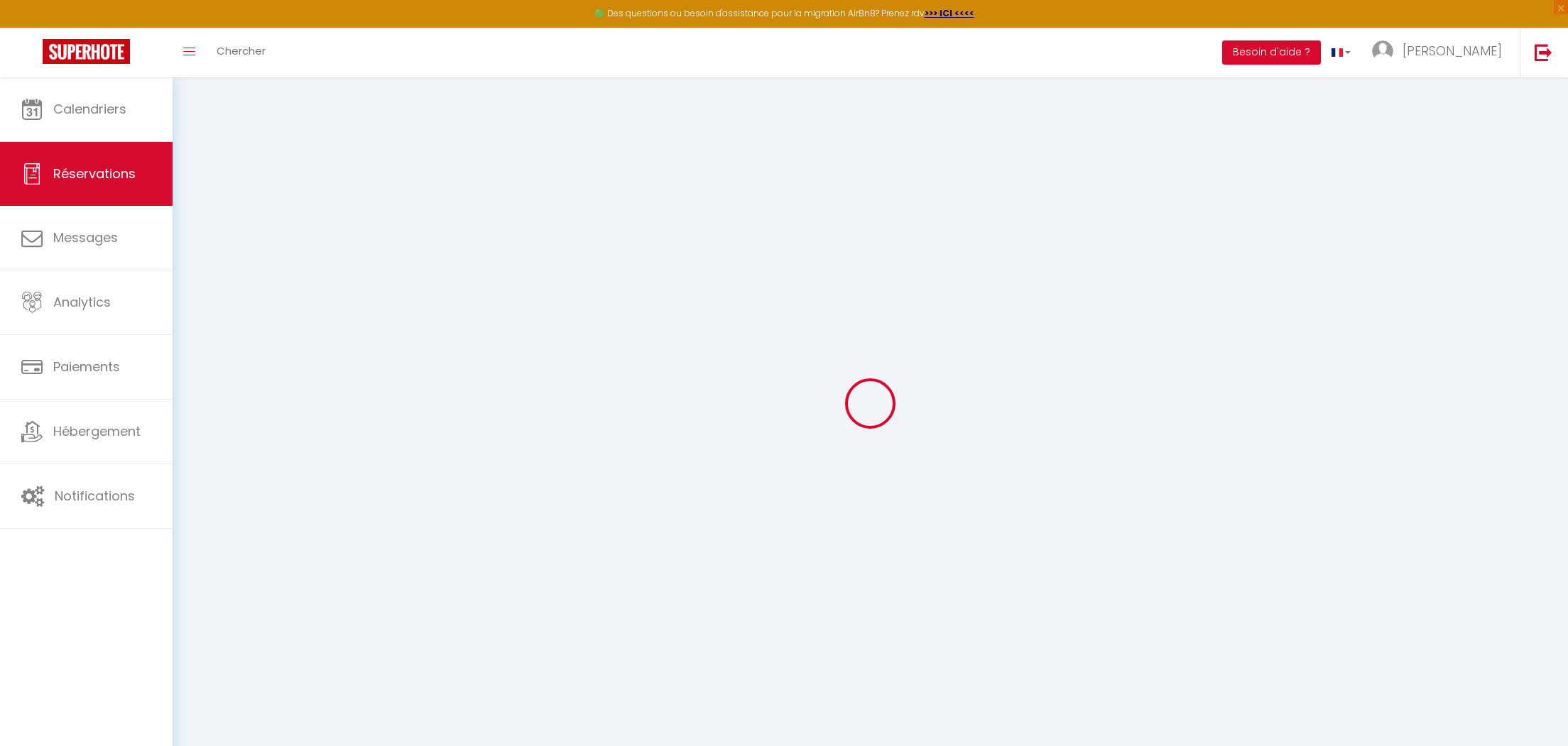
select select
checkbox input "false"
select select
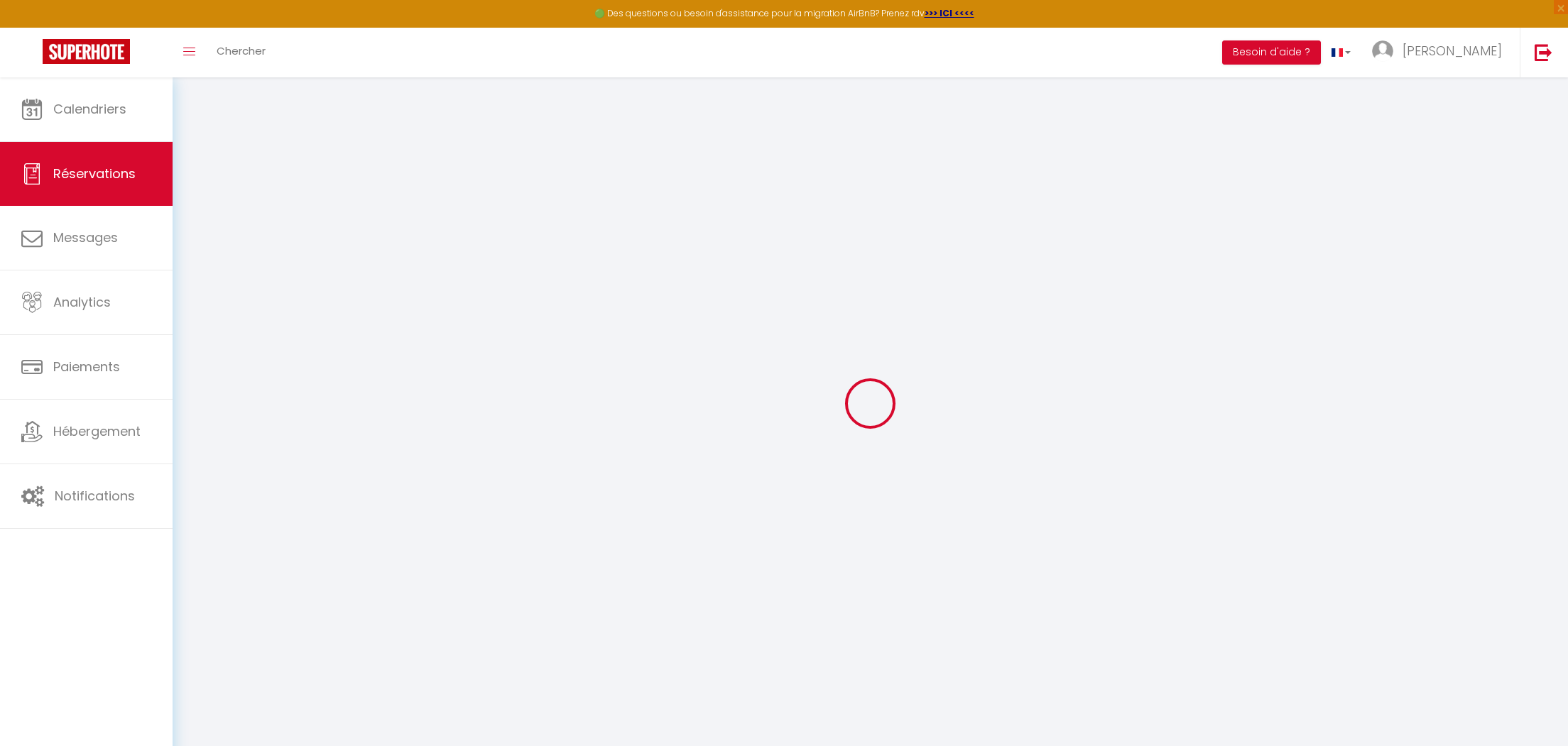
checkbox input "false"
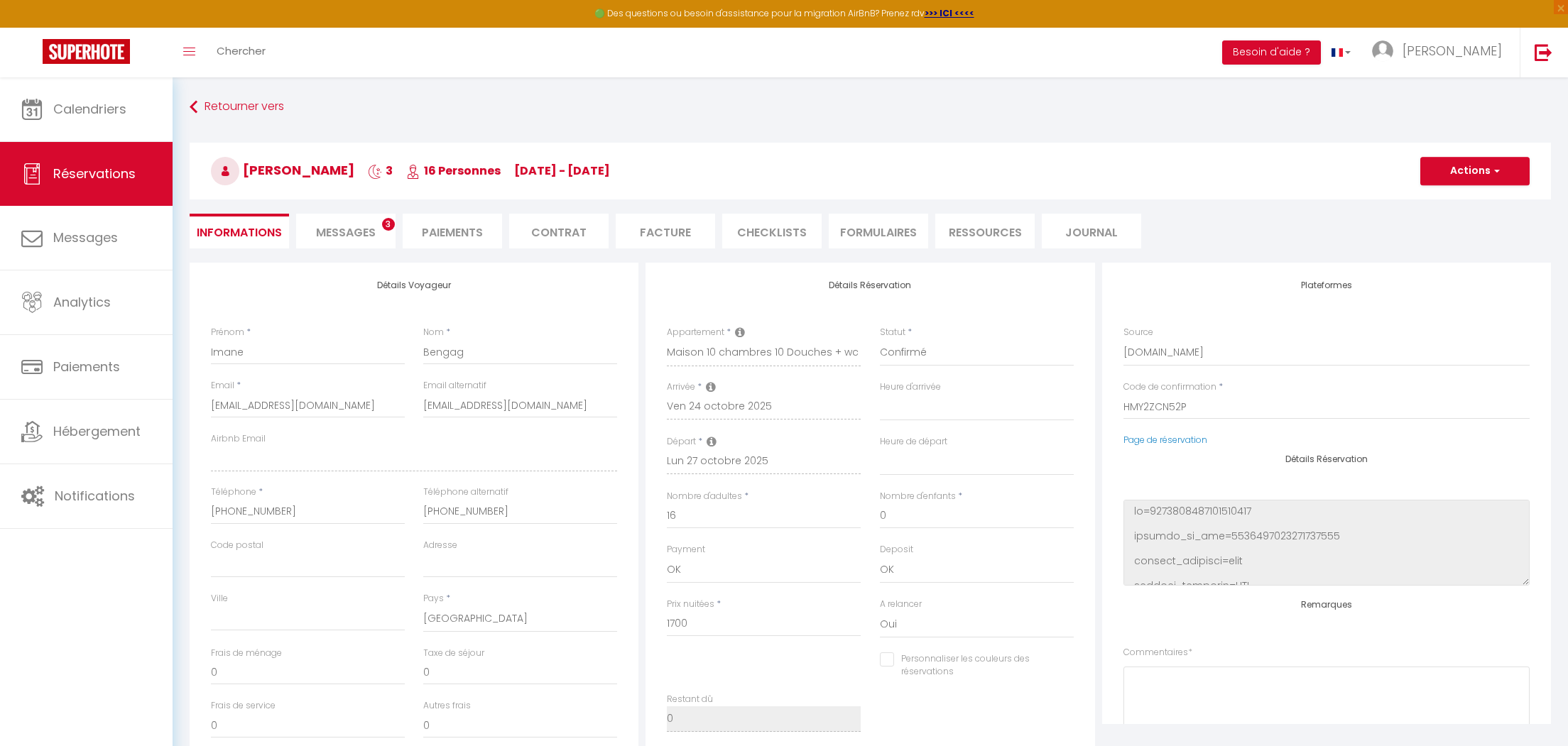
select select
checkbox input "false"
type textarea "Bonjour, Je souhaite réserver ce logement pour ma famille et moi je suis dispon…"
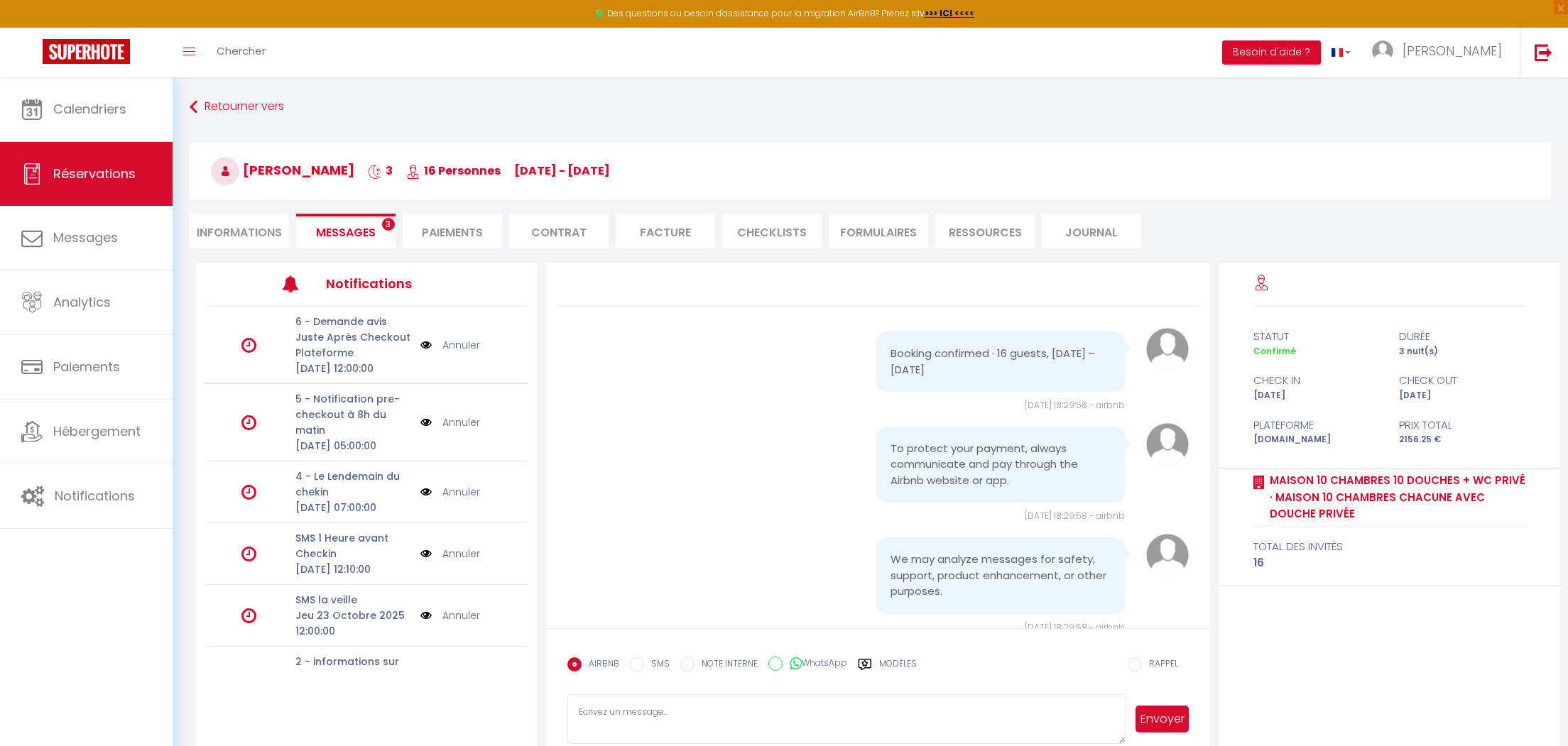
scroll to position [3484, 0]
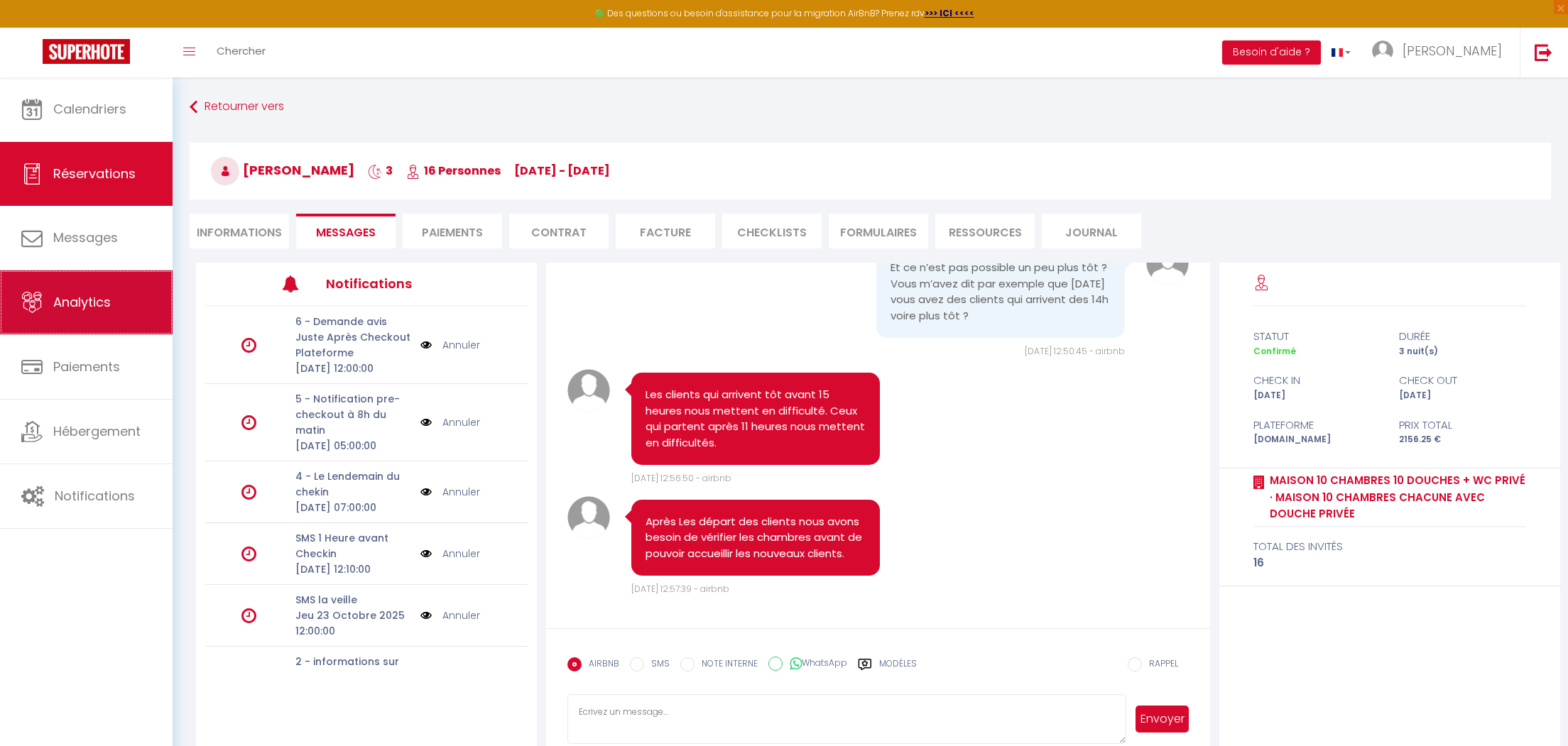
click at [77, 306] on span "Analytics" at bounding box center [82, 302] width 57 height 18
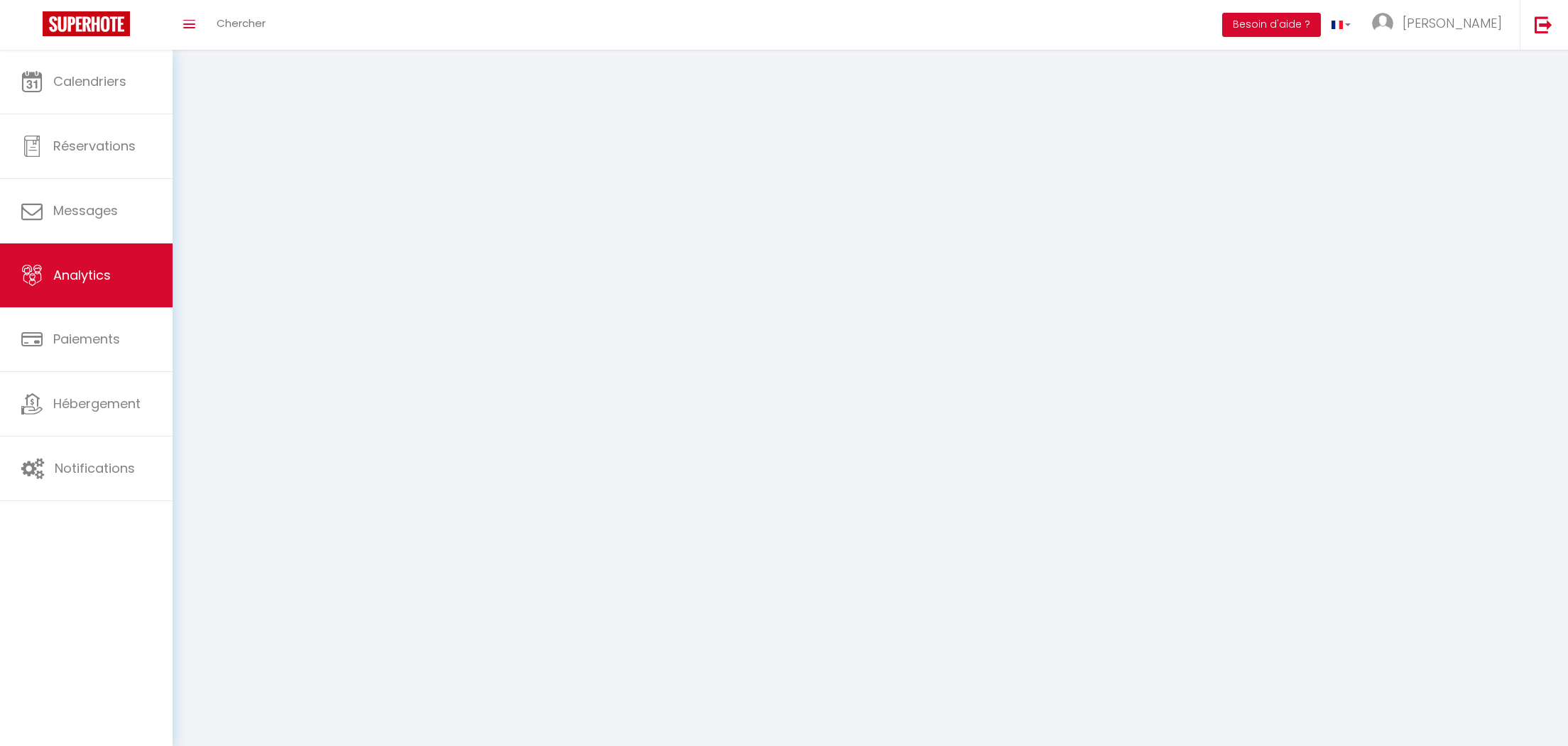
select select "2025"
select select "10"
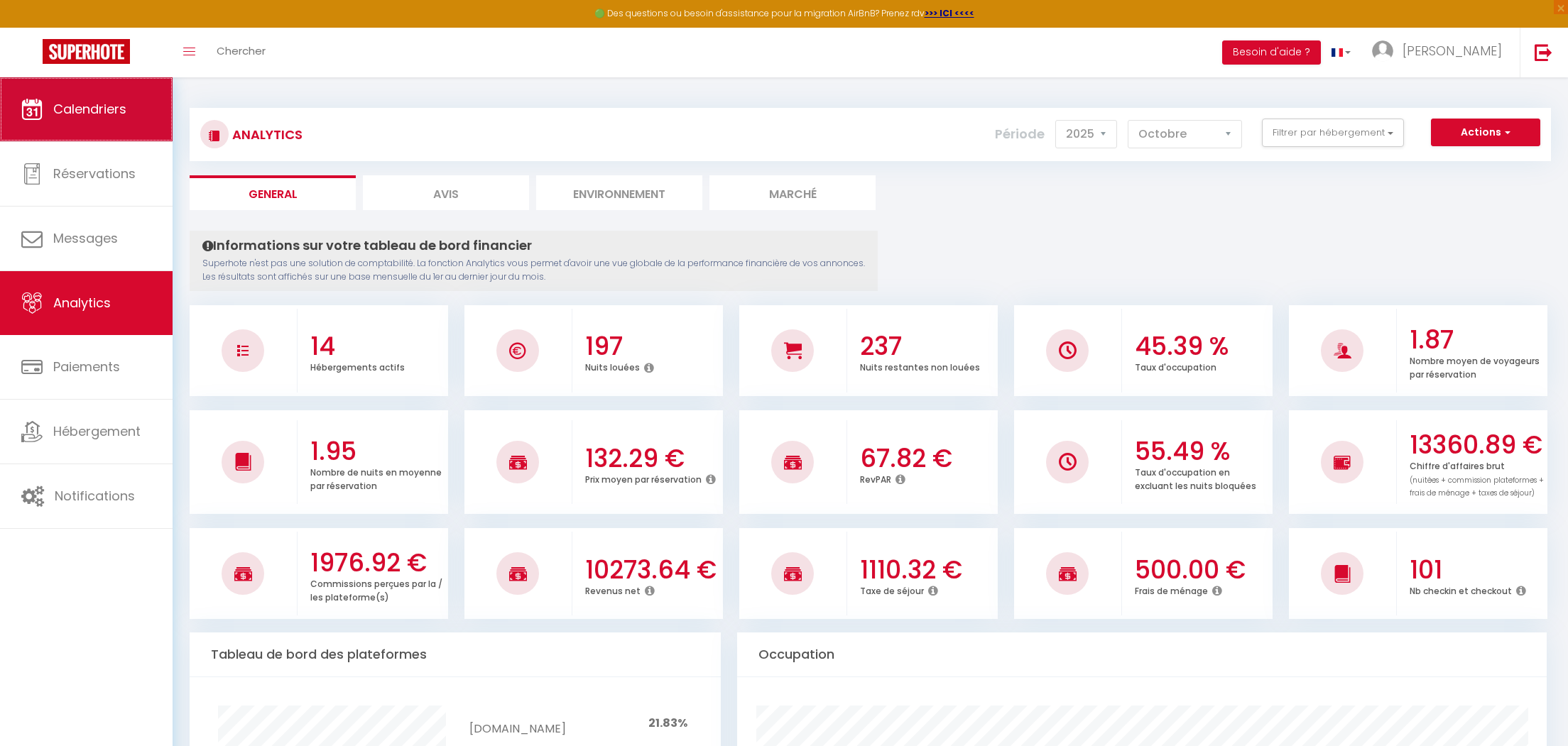
click at [96, 115] on span "Calendriers" at bounding box center [90, 108] width 73 height 18
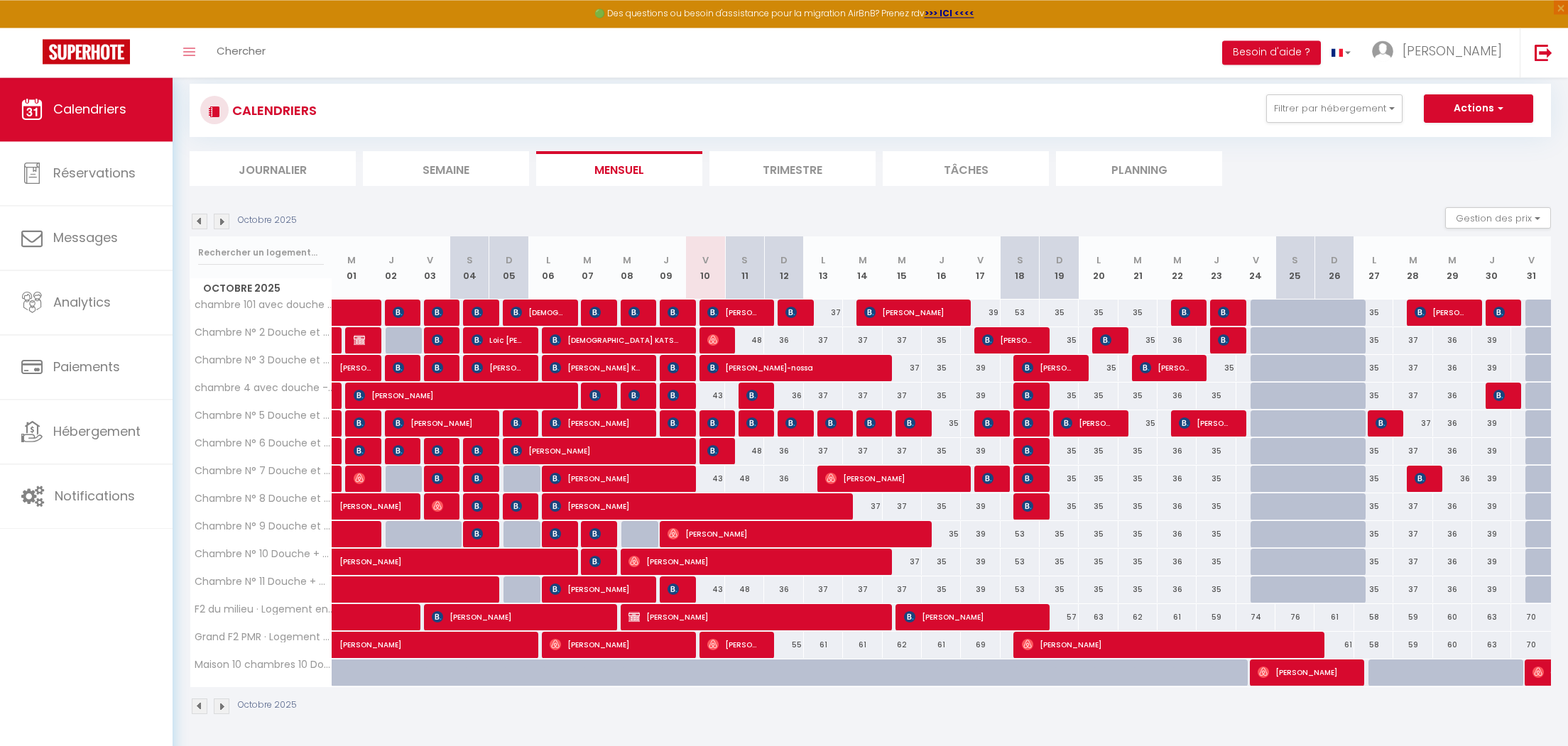
scroll to position [99, 0]
